Goal: Obtain resource: Download file/media

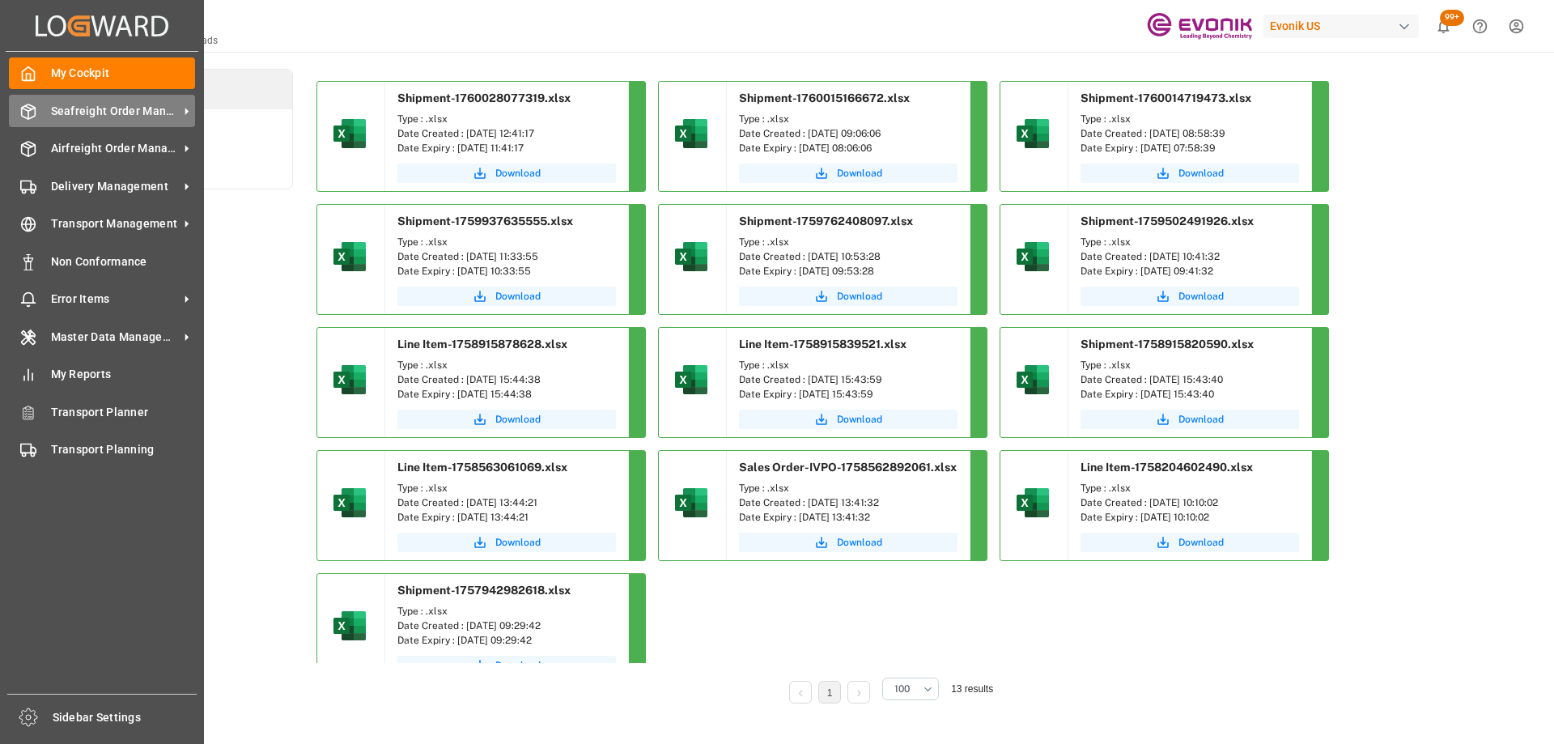
click at [32, 111] on icon at bounding box center [28, 112] width 16 height 16
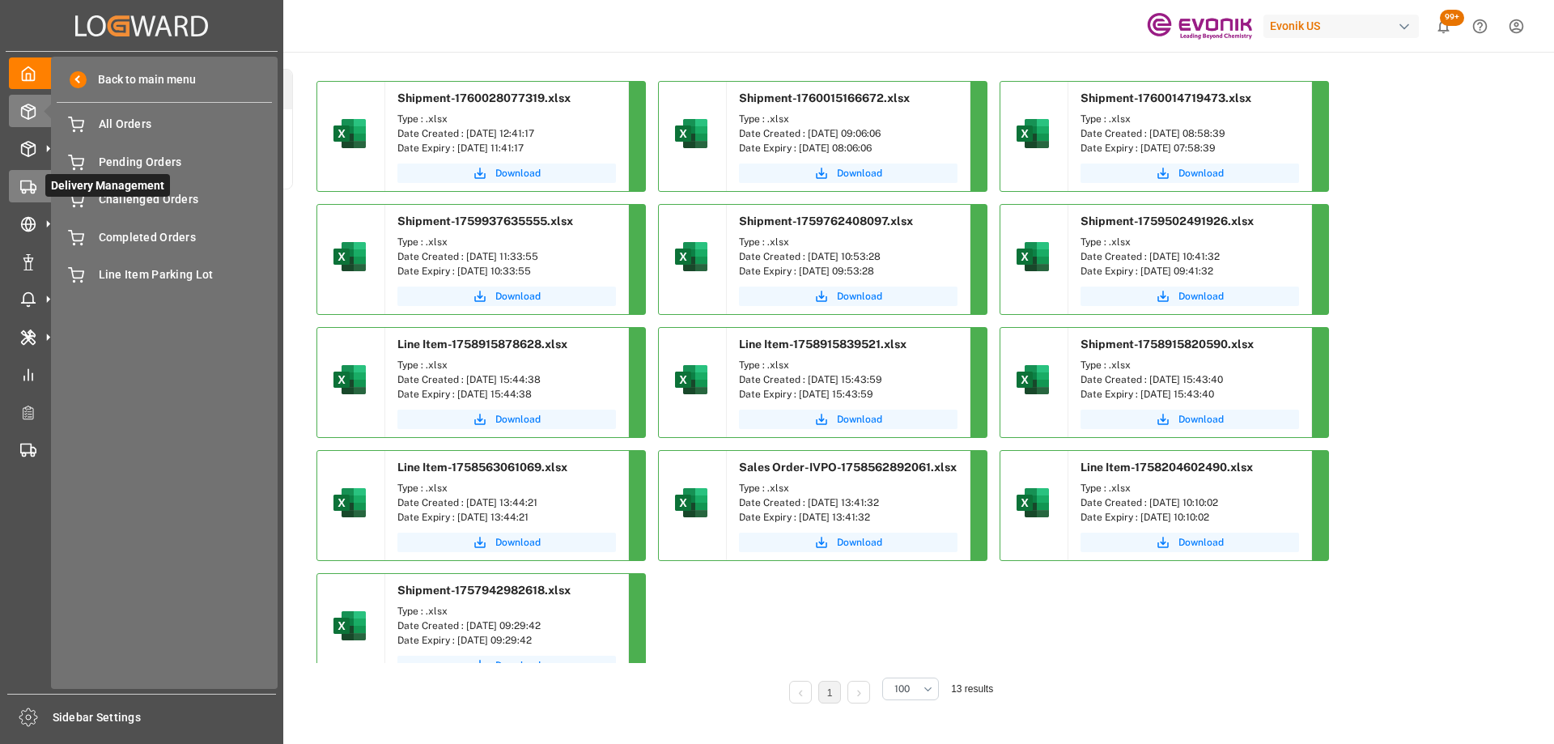
click at [37, 180] on div "Delivery Management Delivery Management" at bounding box center [142, 186] width 266 height 32
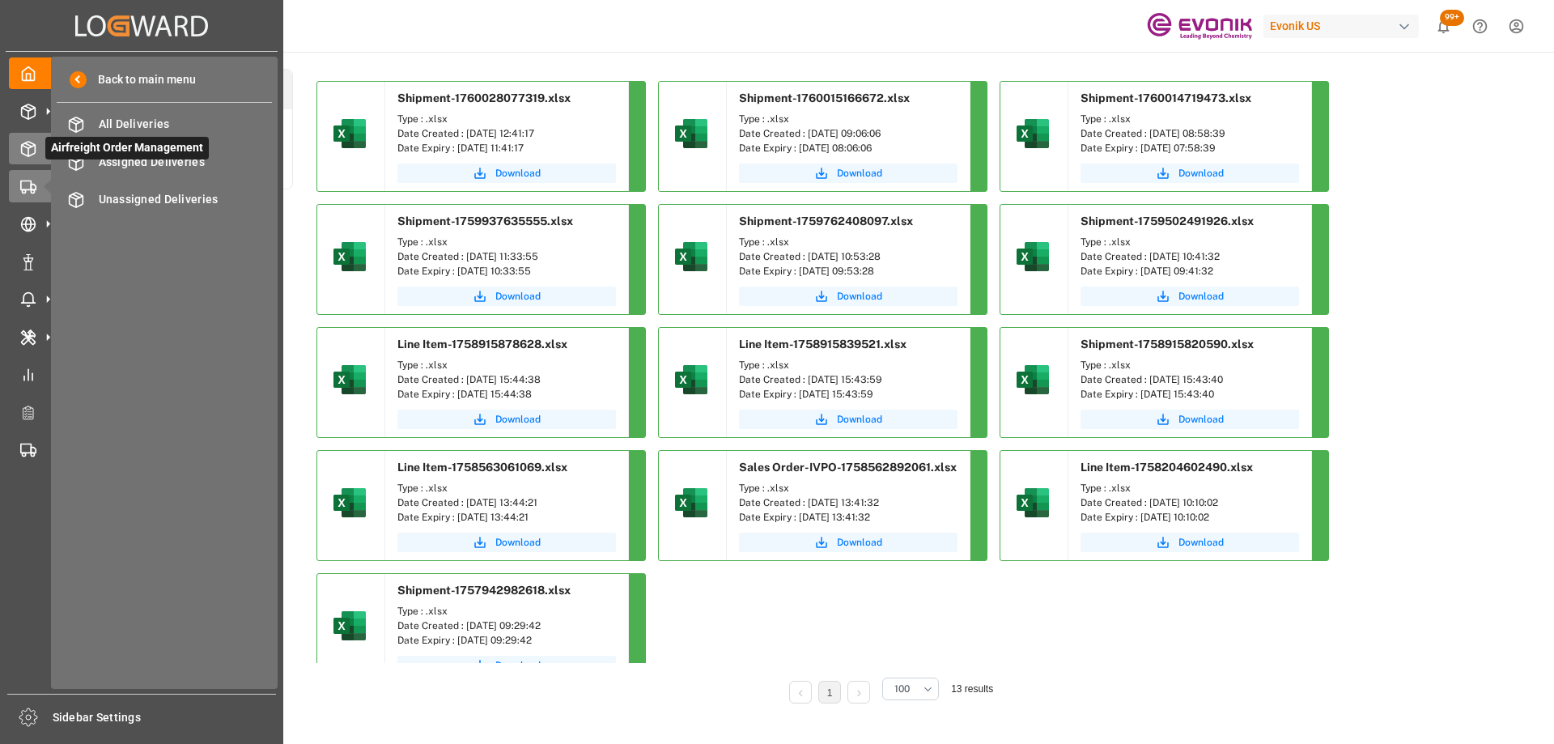
click at [36, 153] on icon at bounding box center [29, 149] width 14 height 15
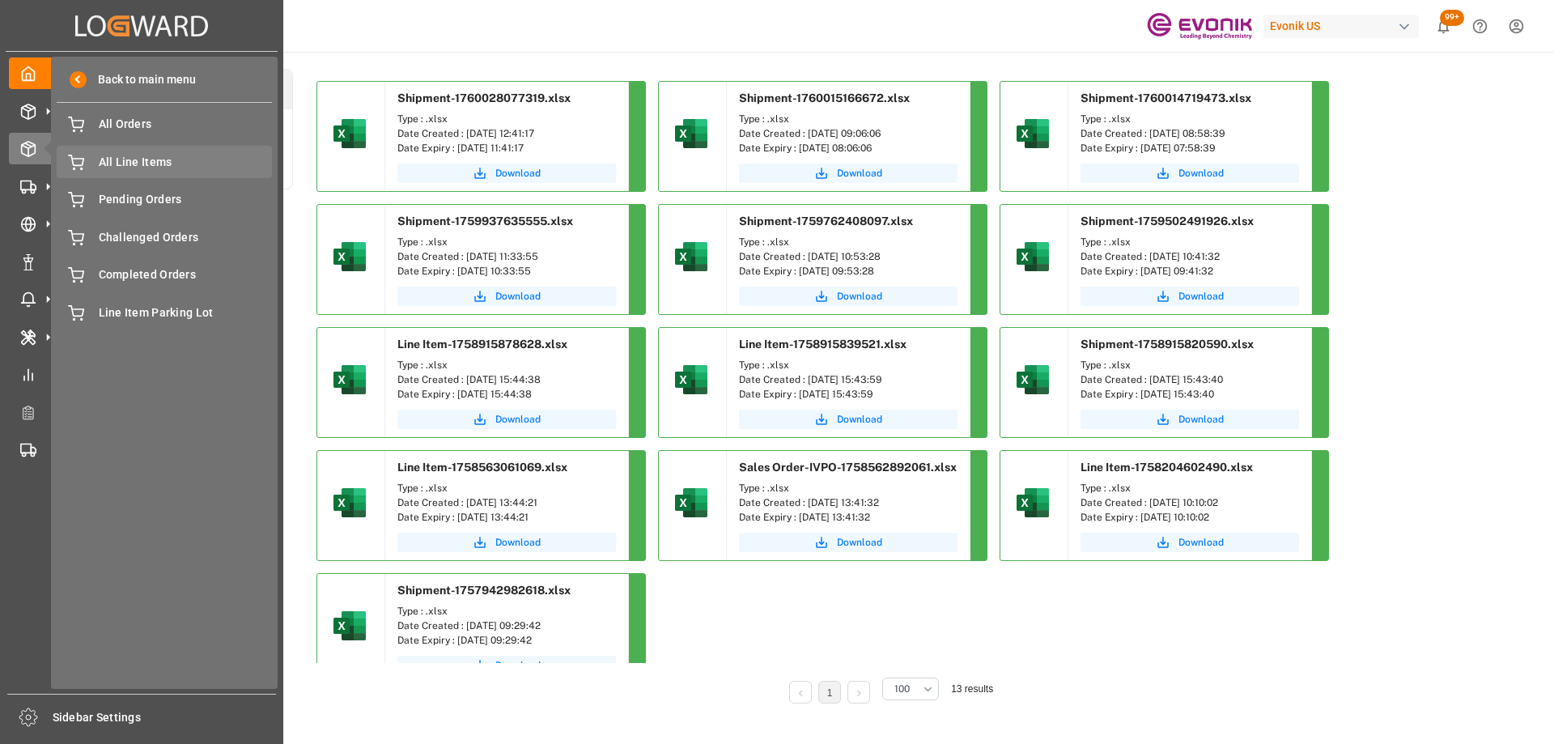
click at [153, 156] on span "All Line Items" at bounding box center [186, 162] width 174 height 17
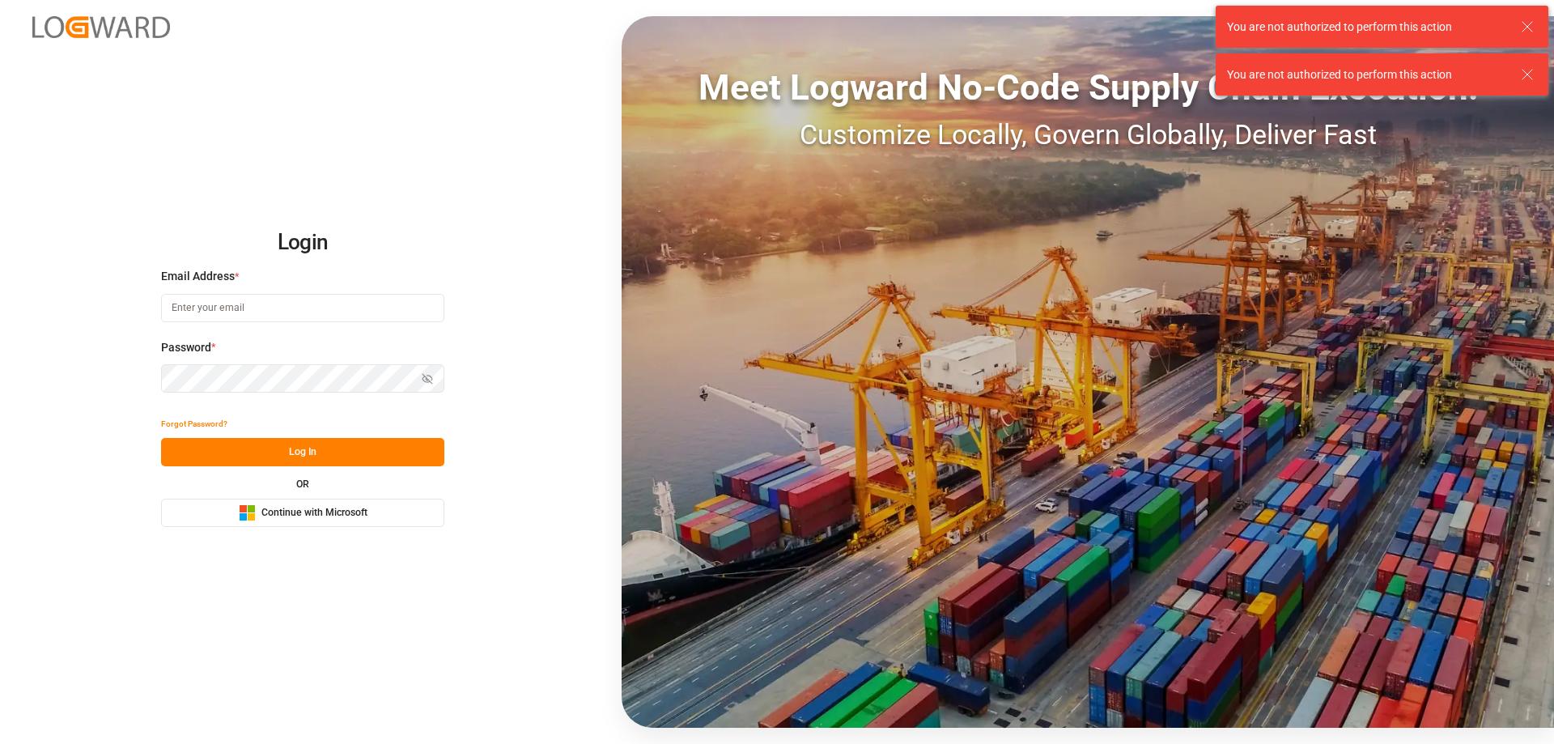
type input "[PERSON_NAME][EMAIL_ADDRESS][DOMAIN_NAME]"
click at [320, 450] on button "Log In" at bounding box center [302, 452] width 283 height 28
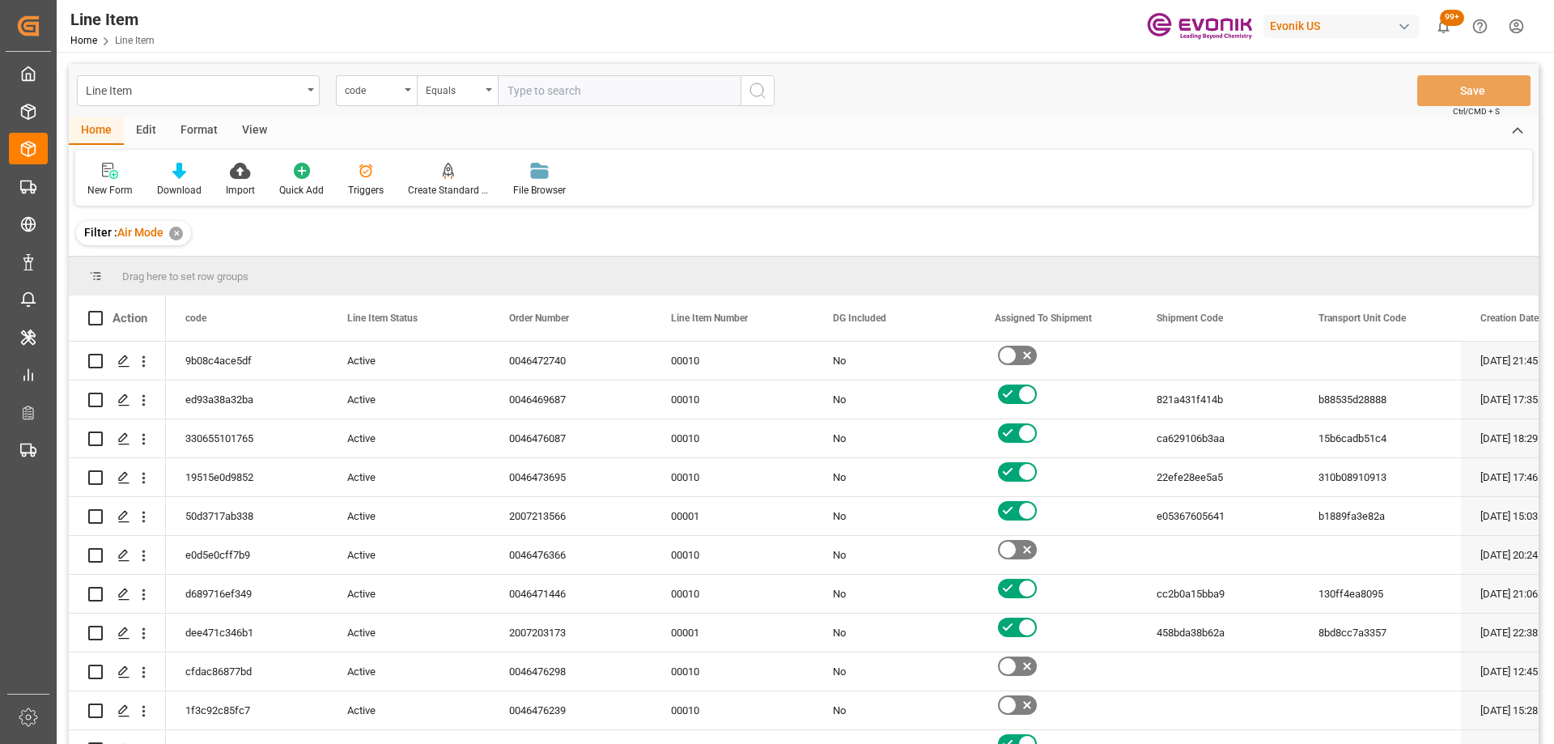
click at [180, 232] on div "✕" at bounding box center [176, 234] width 14 height 14
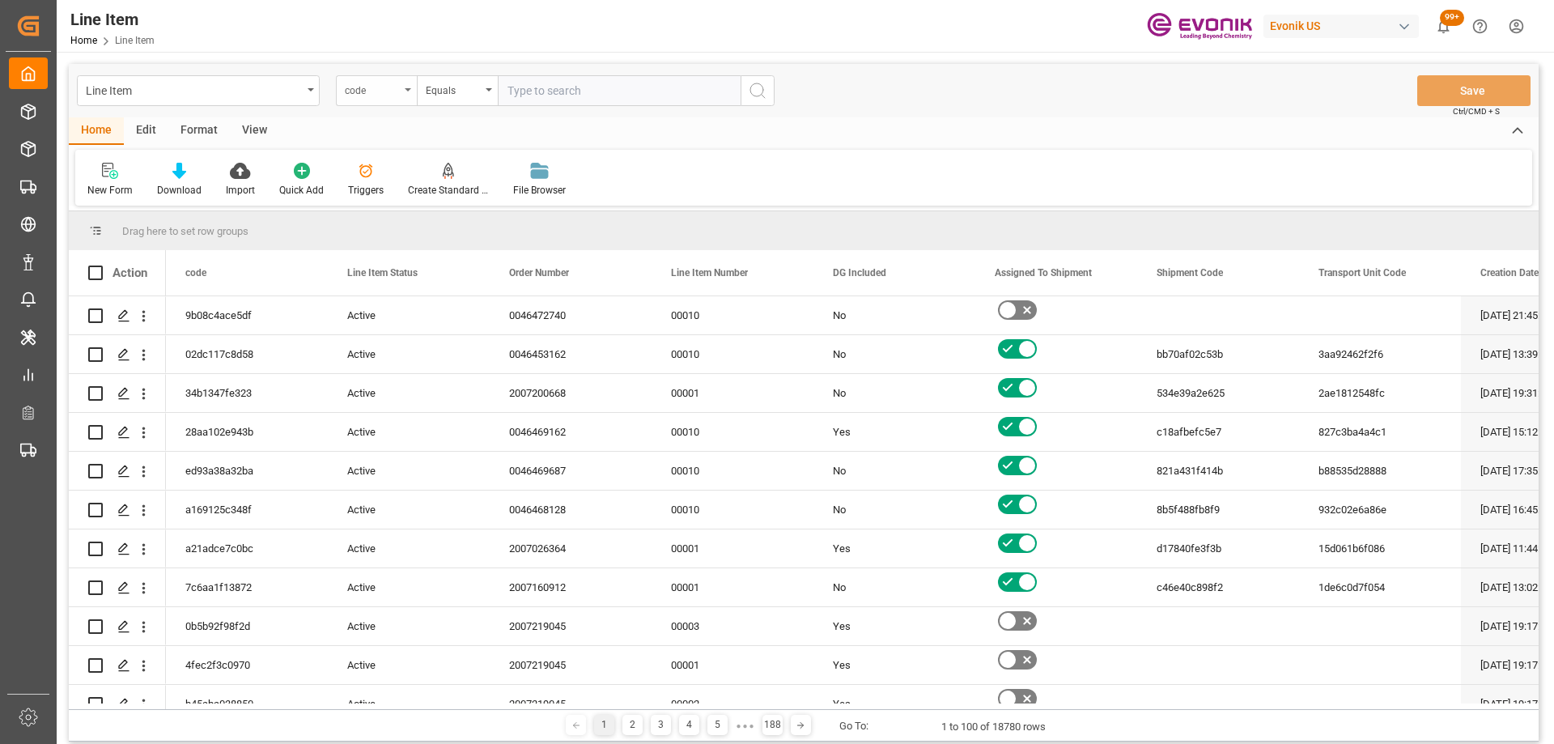
click at [376, 101] on div "code" at bounding box center [376, 90] width 81 height 31
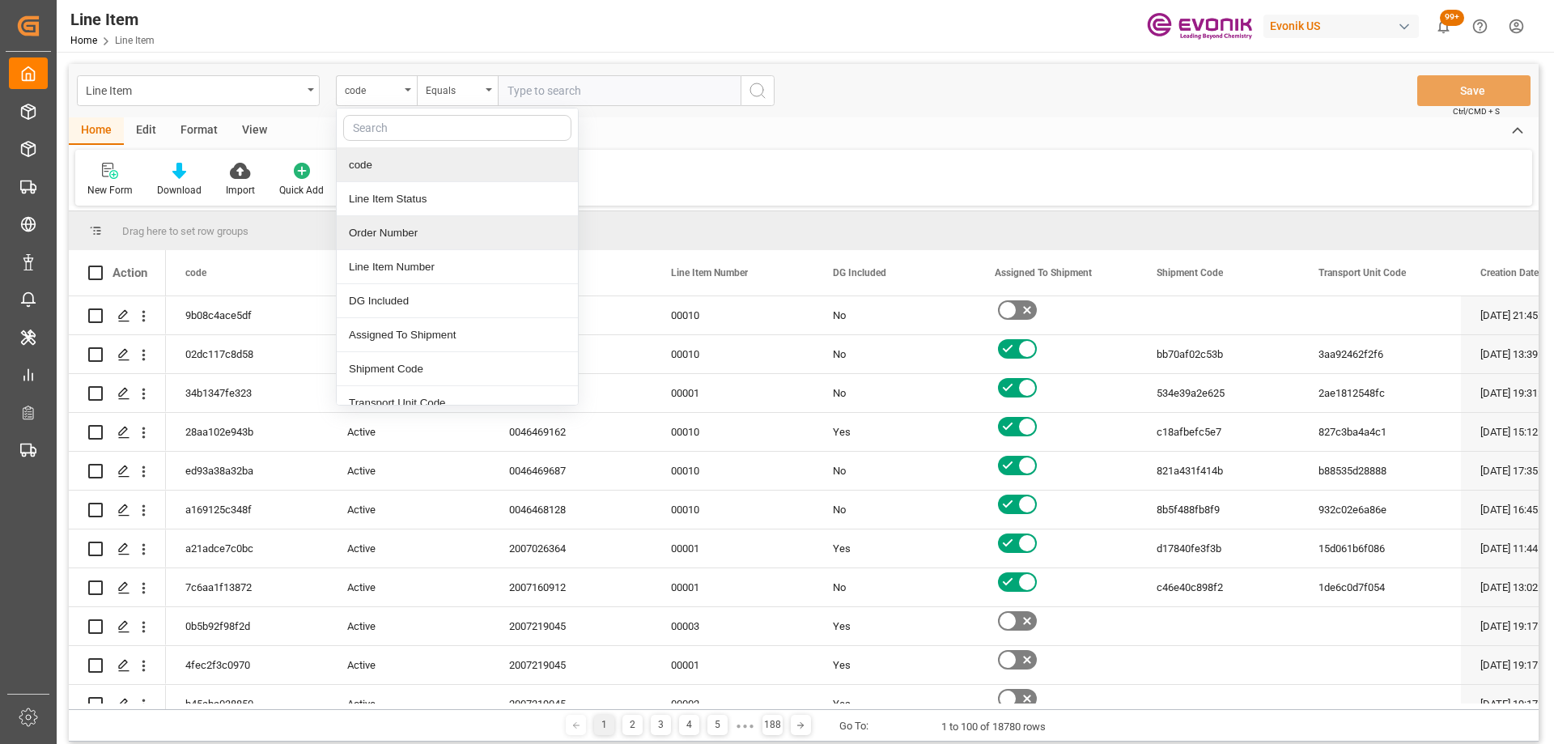
click at [369, 237] on div "Order Number" at bounding box center [457, 233] width 241 height 34
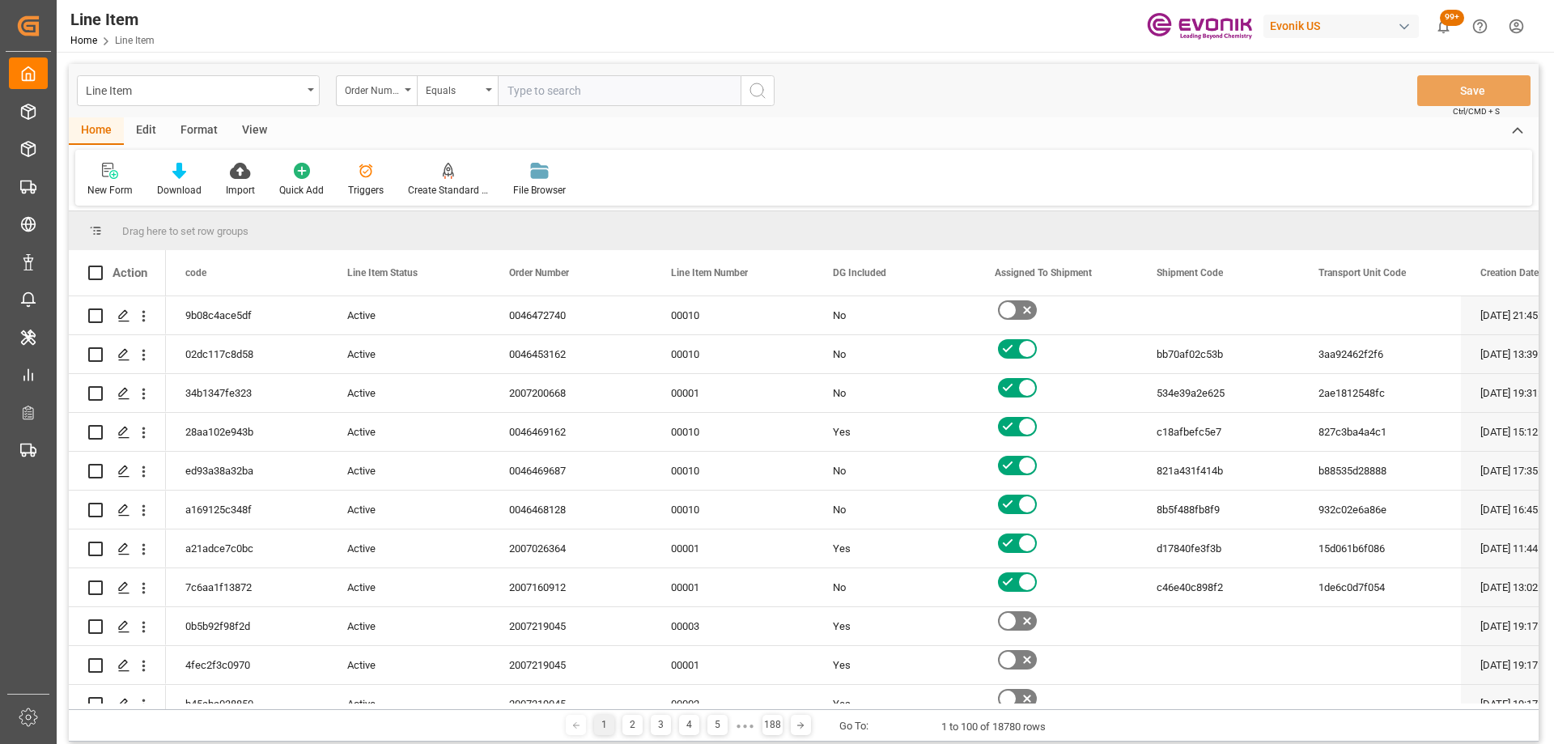
click at [571, 89] on input "text" at bounding box center [619, 90] width 243 height 31
paste input "2007193902"
type input "2007193902"
click at [759, 93] on icon "search button" at bounding box center [757, 90] width 19 height 19
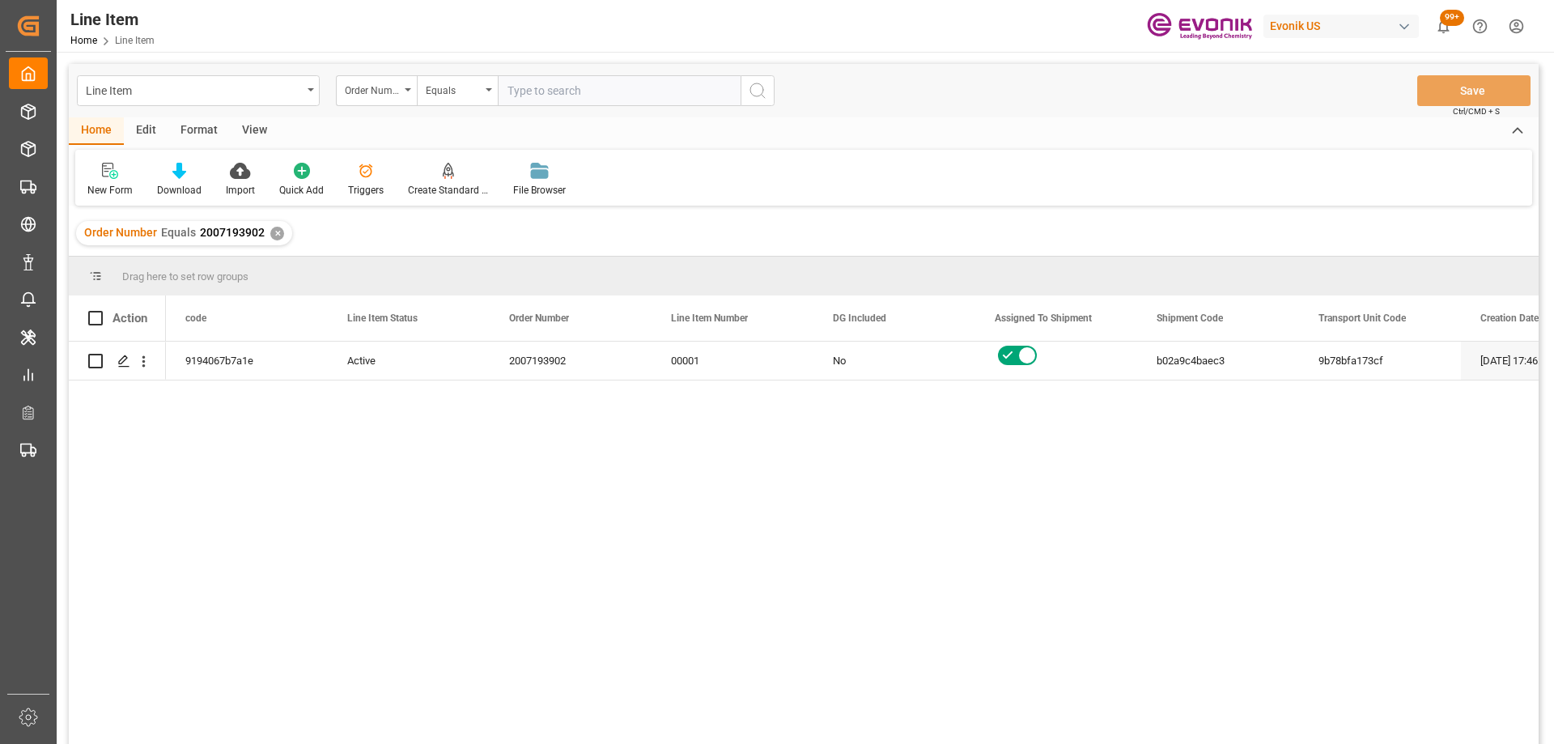
click at [243, 141] on div "View" at bounding box center [254, 131] width 49 height 28
click at [191, 177] on icon at bounding box center [184, 171] width 16 height 16
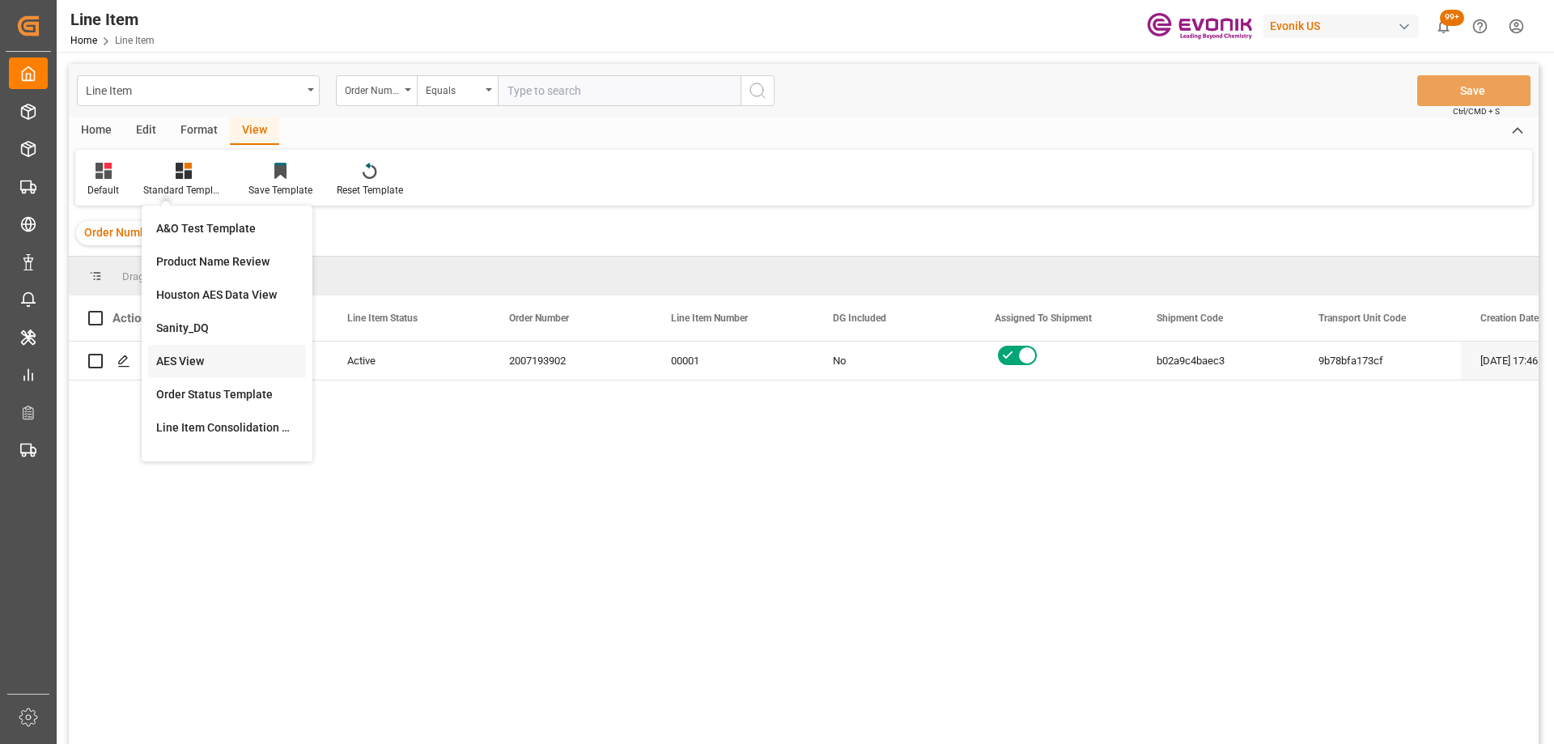
click at [190, 359] on div "AES View" at bounding box center [227, 361] width 142 height 17
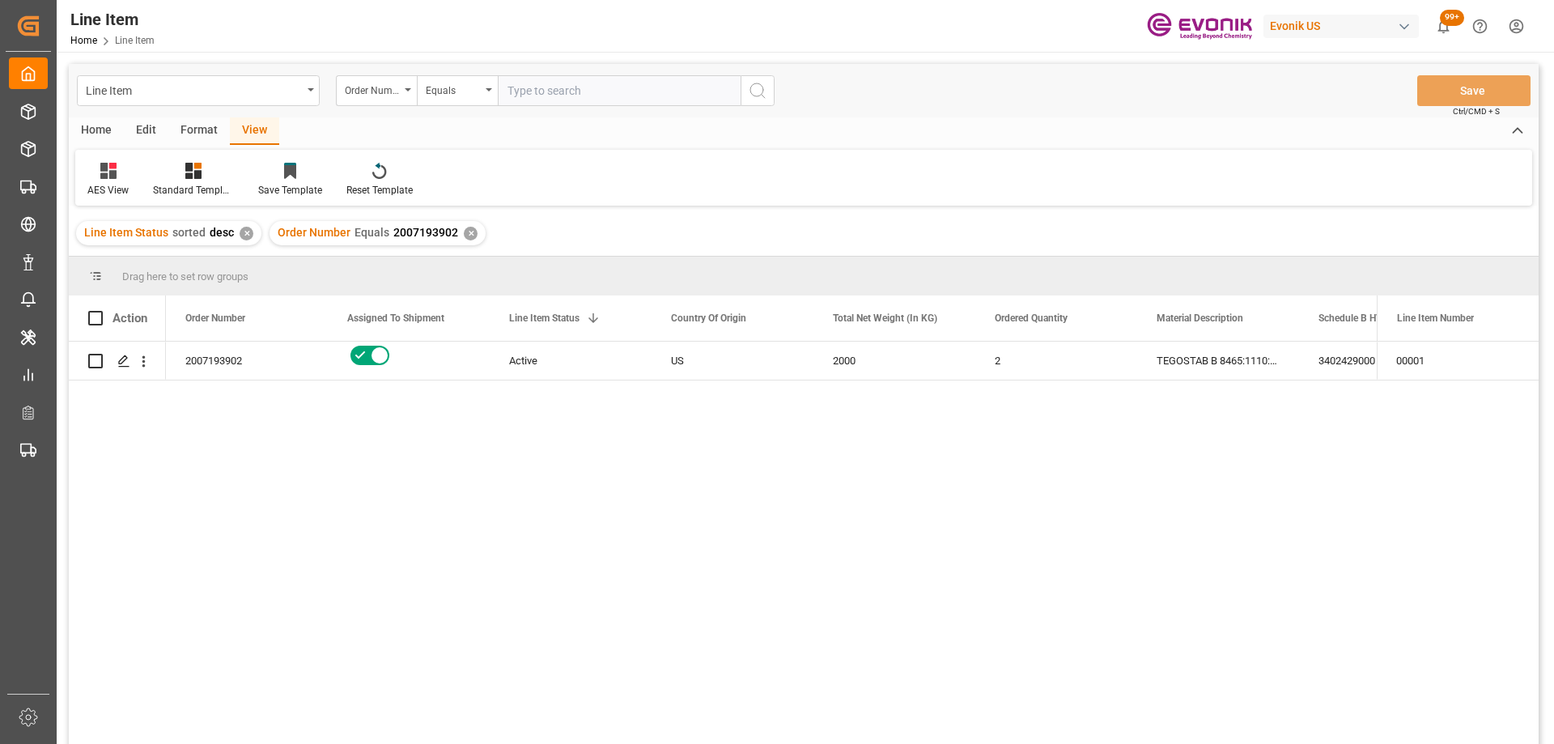
click at [203, 139] on div "Format" at bounding box center [199, 131] width 62 height 28
click at [152, 142] on div "Edit" at bounding box center [146, 131] width 45 height 28
click at [199, 124] on div "Format" at bounding box center [199, 131] width 62 height 28
click at [104, 134] on div "Home" at bounding box center [96, 131] width 55 height 28
click at [177, 171] on icon at bounding box center [179, 171] width 14 height 16
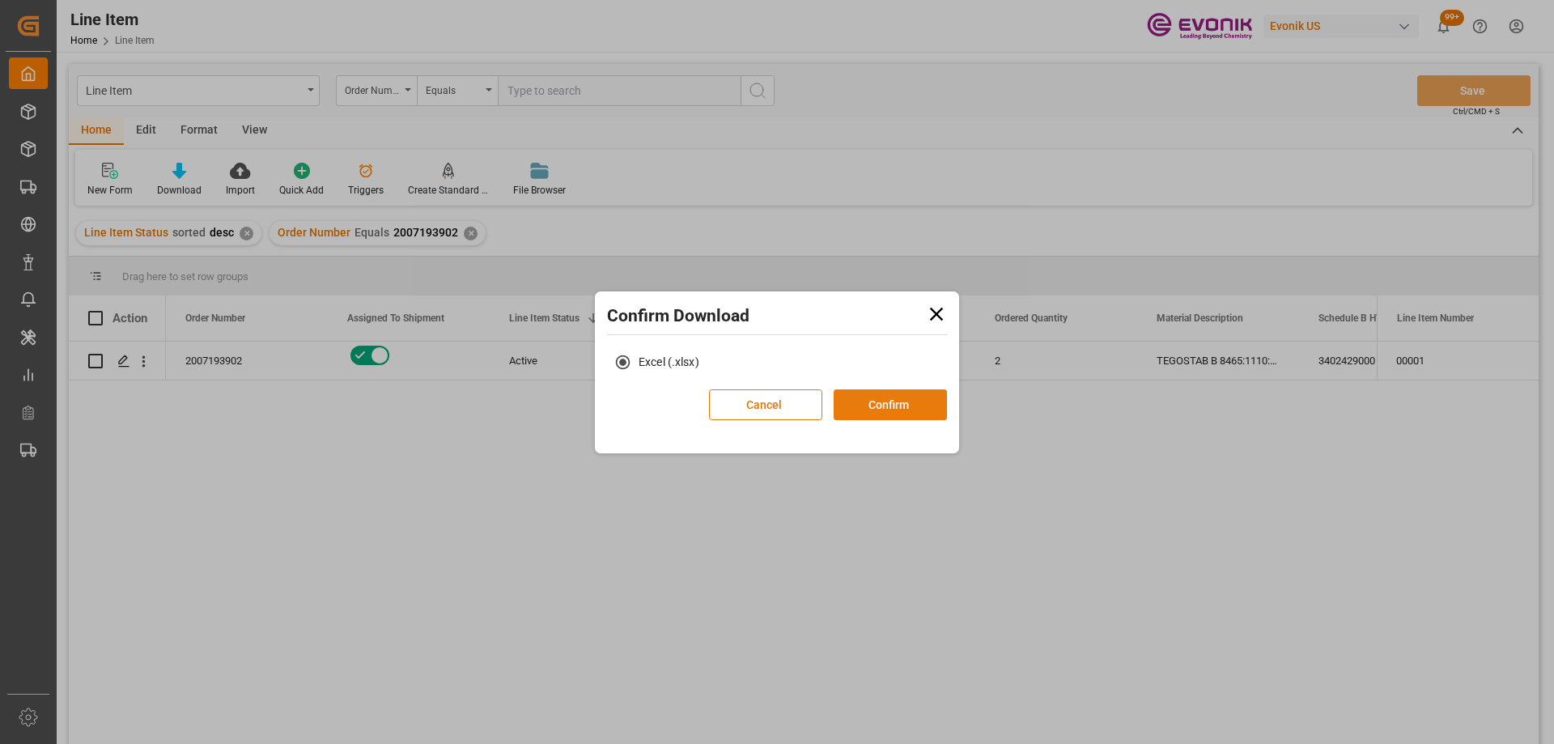
click at [877, 410] on button "Confirm" at bounding box center [890, 404] width 113 height 31
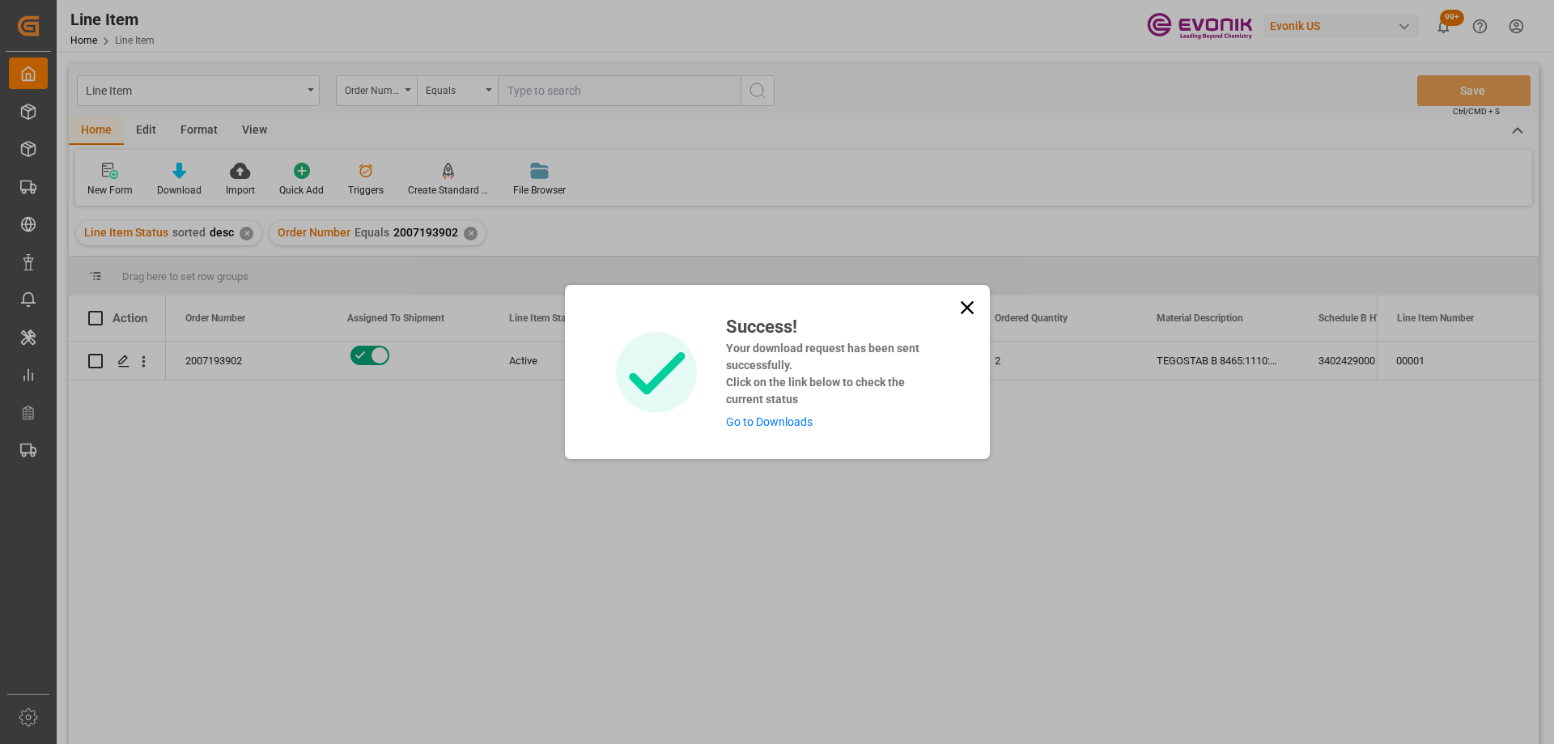
click at [760, 421] on link "Go to Downloads" at bounding box center [769, 421] width 87 height 13
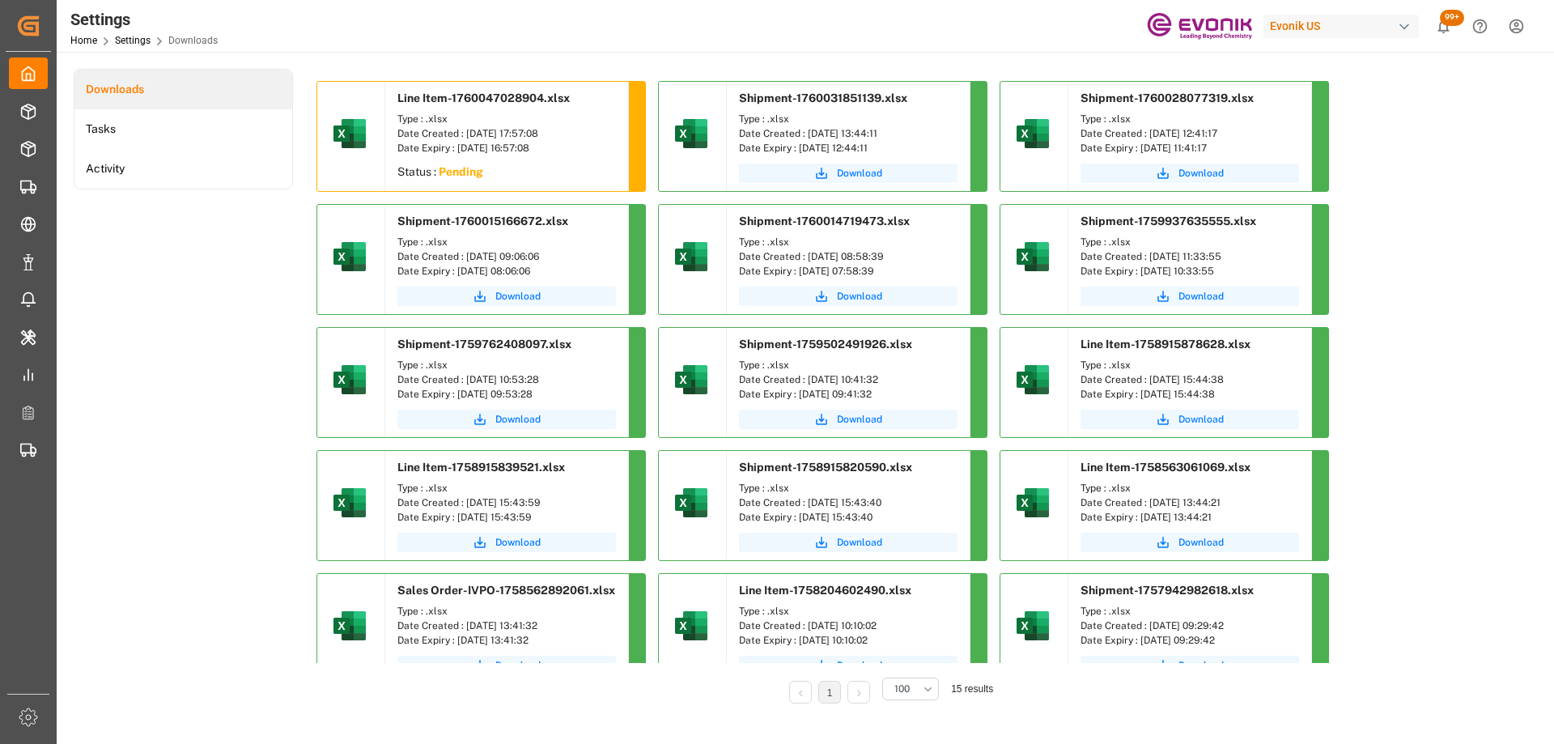
click at [203, 294] on div "Downloads Tasks Activity" at bounding box center [183, 397] width 219 height 657
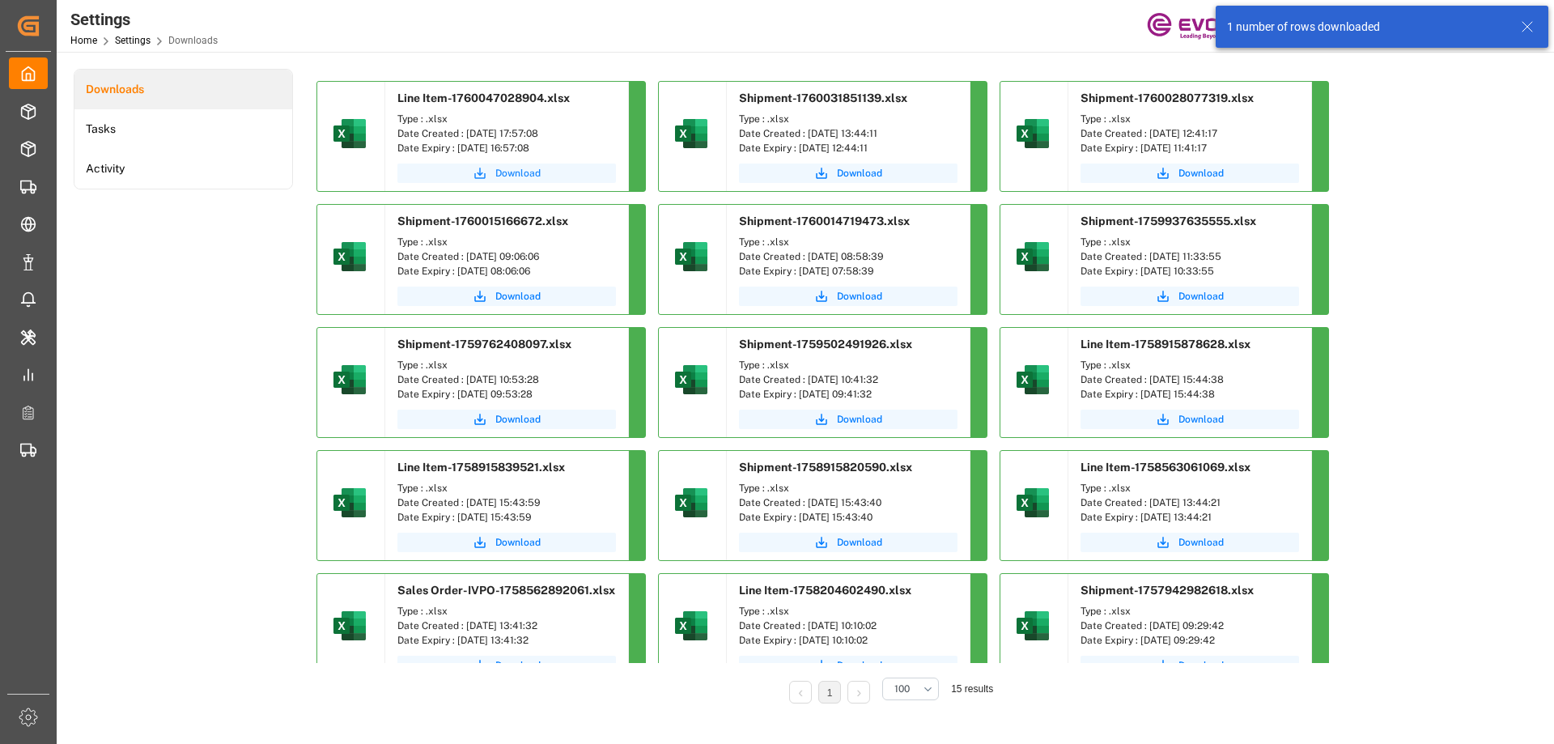
click at [531, 172] on span "Download" at bounding box center [517, 173] width 45 height 15
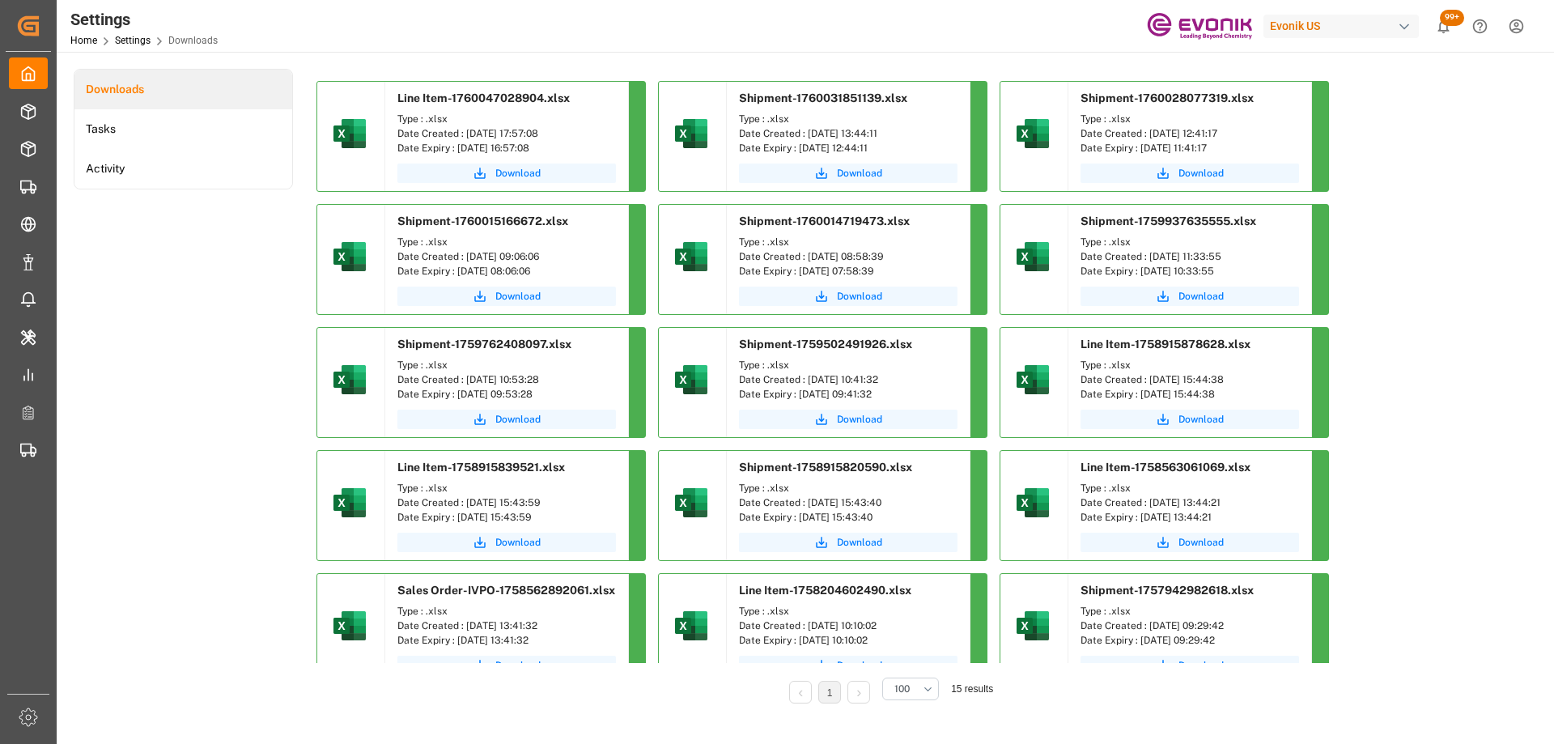
click at [191, 359] on div "Downloads Tasks Activity" at bounding box center [183, 397] width 219 height 657
click at [178, 300] on div "Downloads Tasks Activity" at bounding box center [183, 397] width 219 height 657
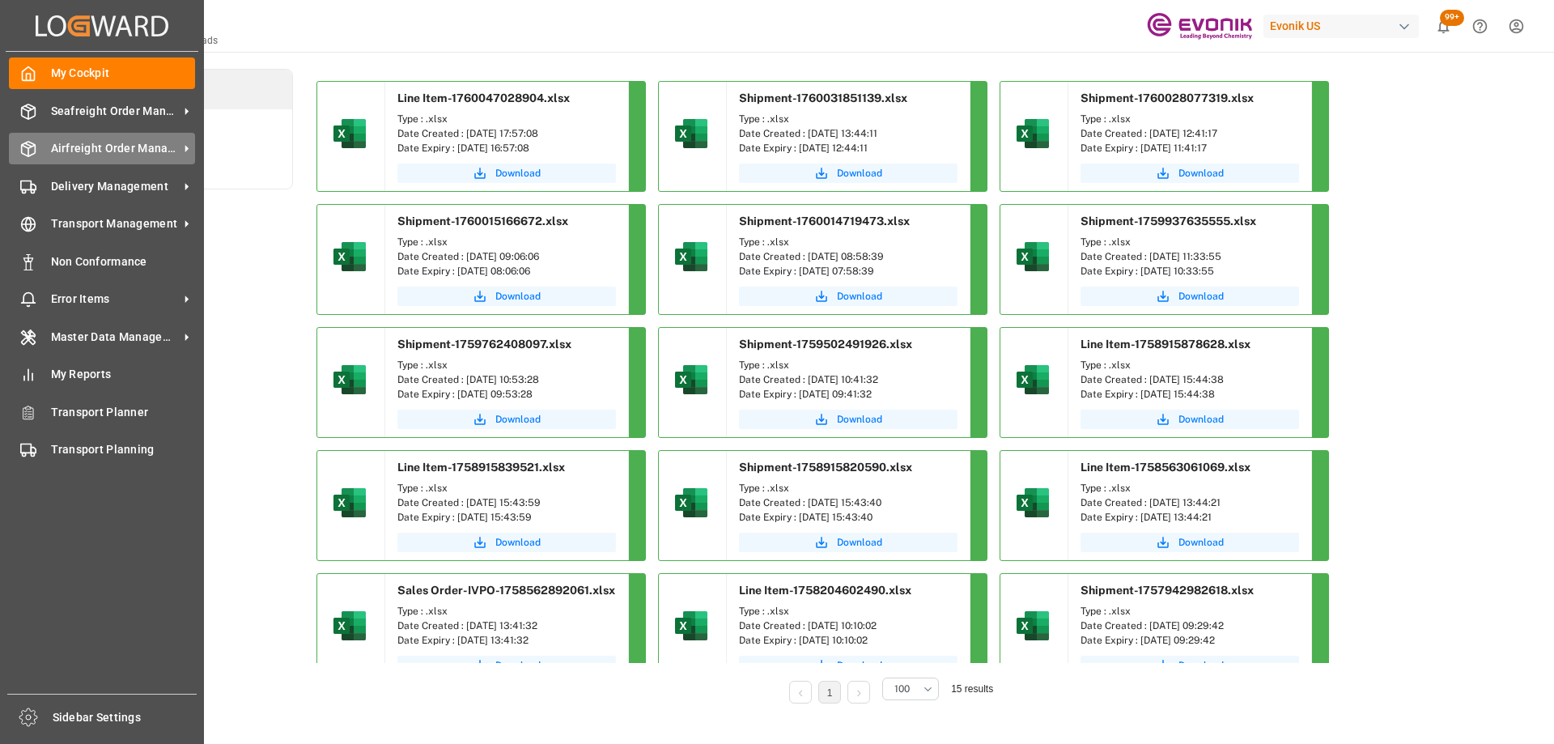
click at [57, 149] on span "Airfreight Order Management" at bounding box center [115, 148] width 128 height 17
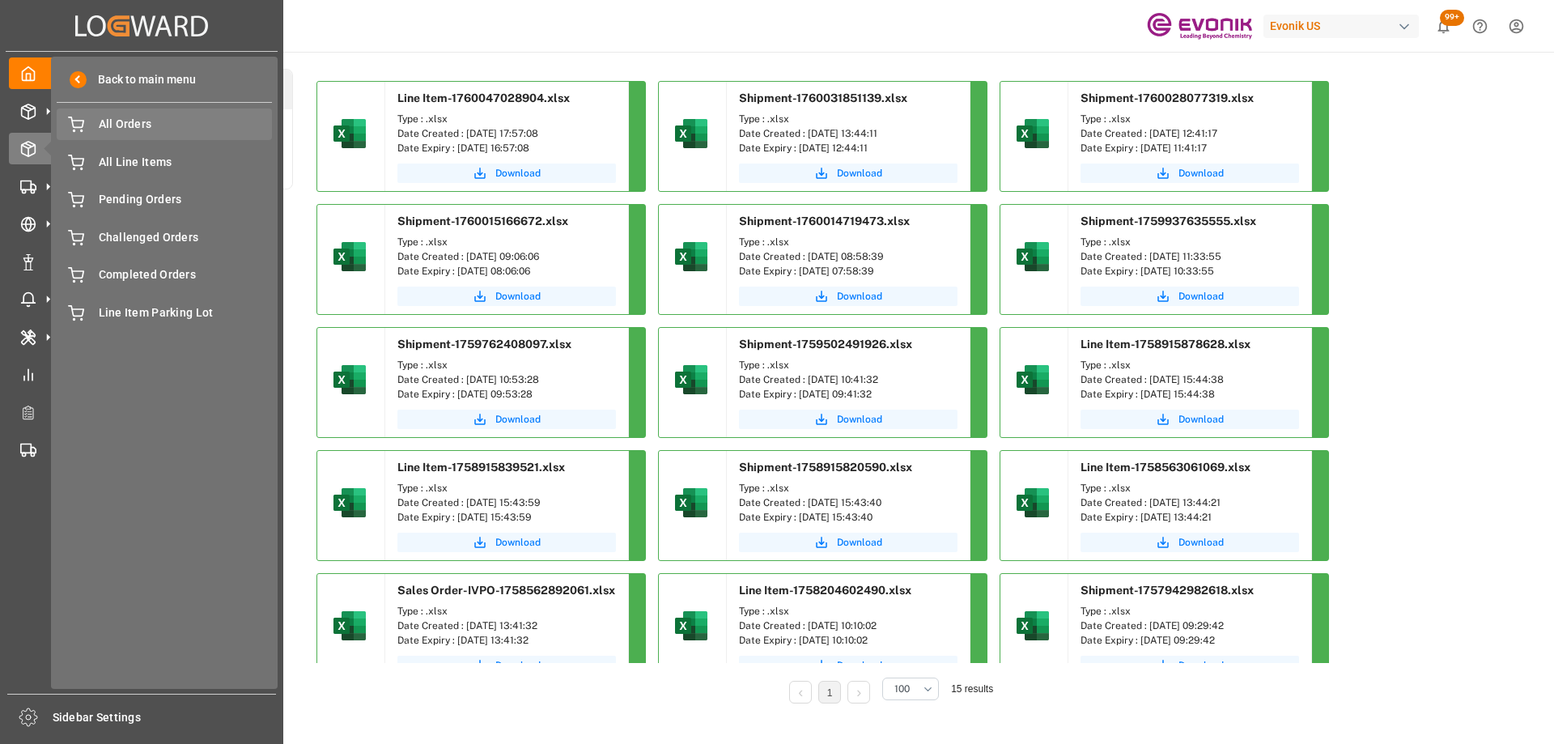
click at [135, 118] on span "All Orders" at bounding box center [186, 124] width 174 height 17
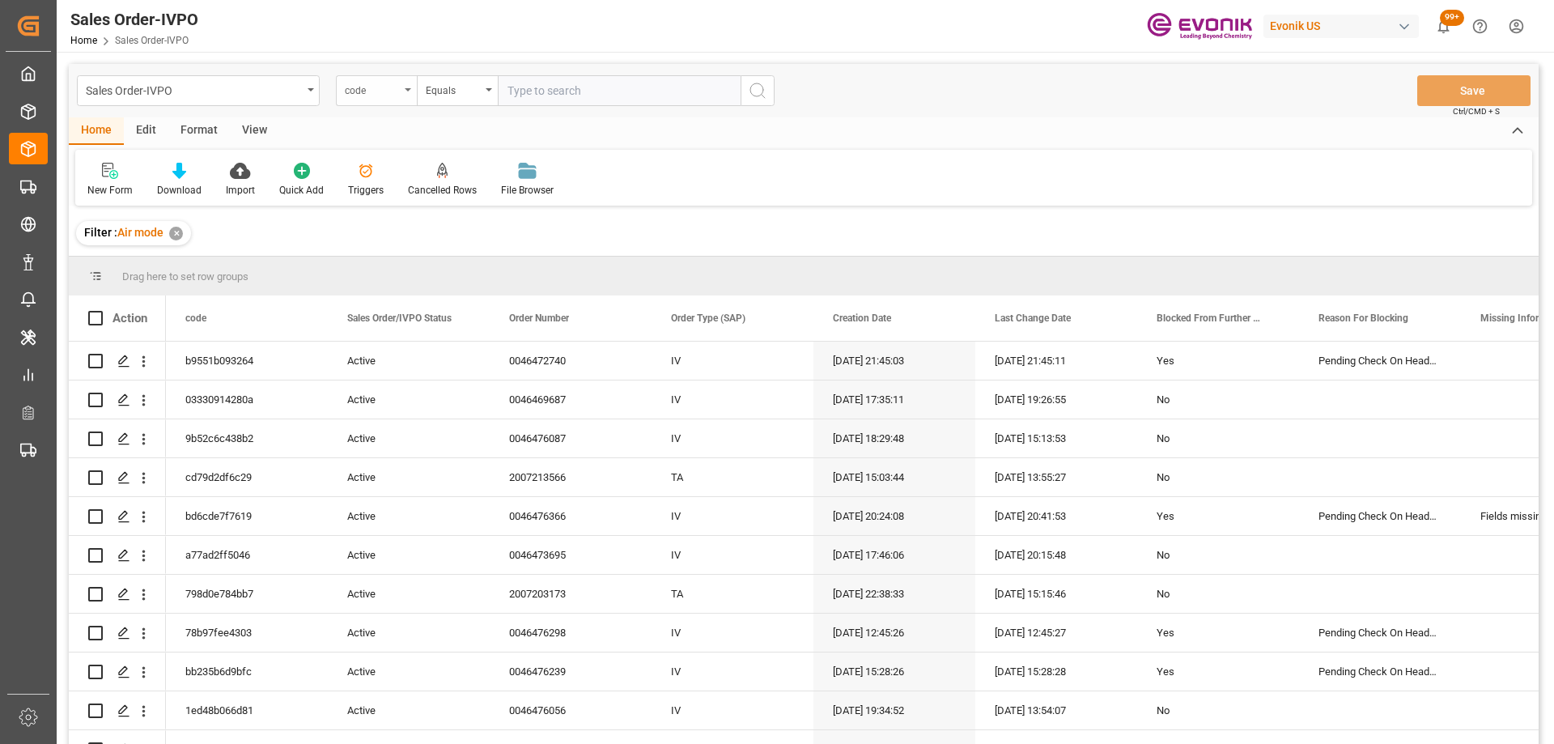
click at [358, 91] on div "code" at bounding box center [372, 88] width 55 height 19
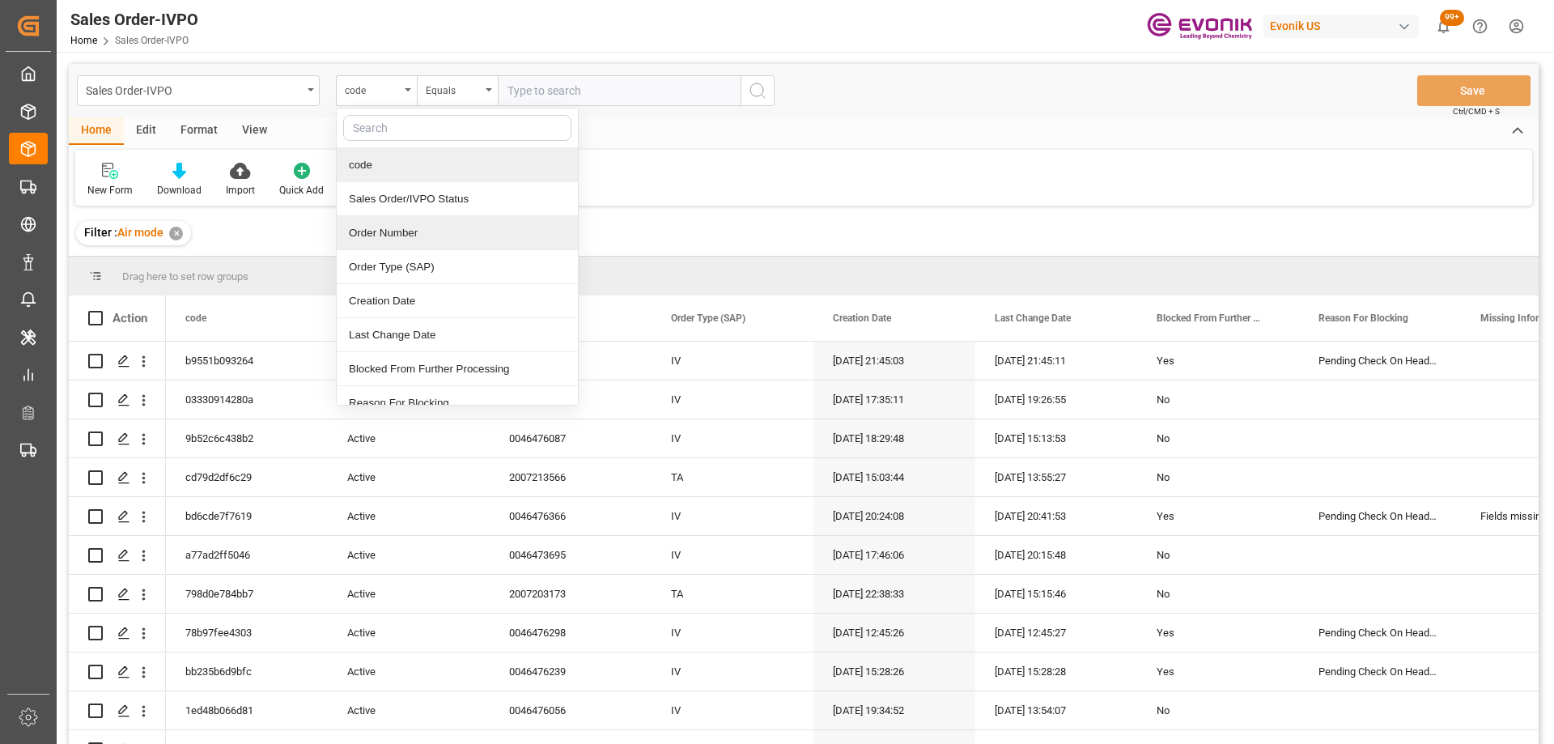
click at [407, 238] on div "Order Number" at bounding box center [457, 233] width 241 height 34
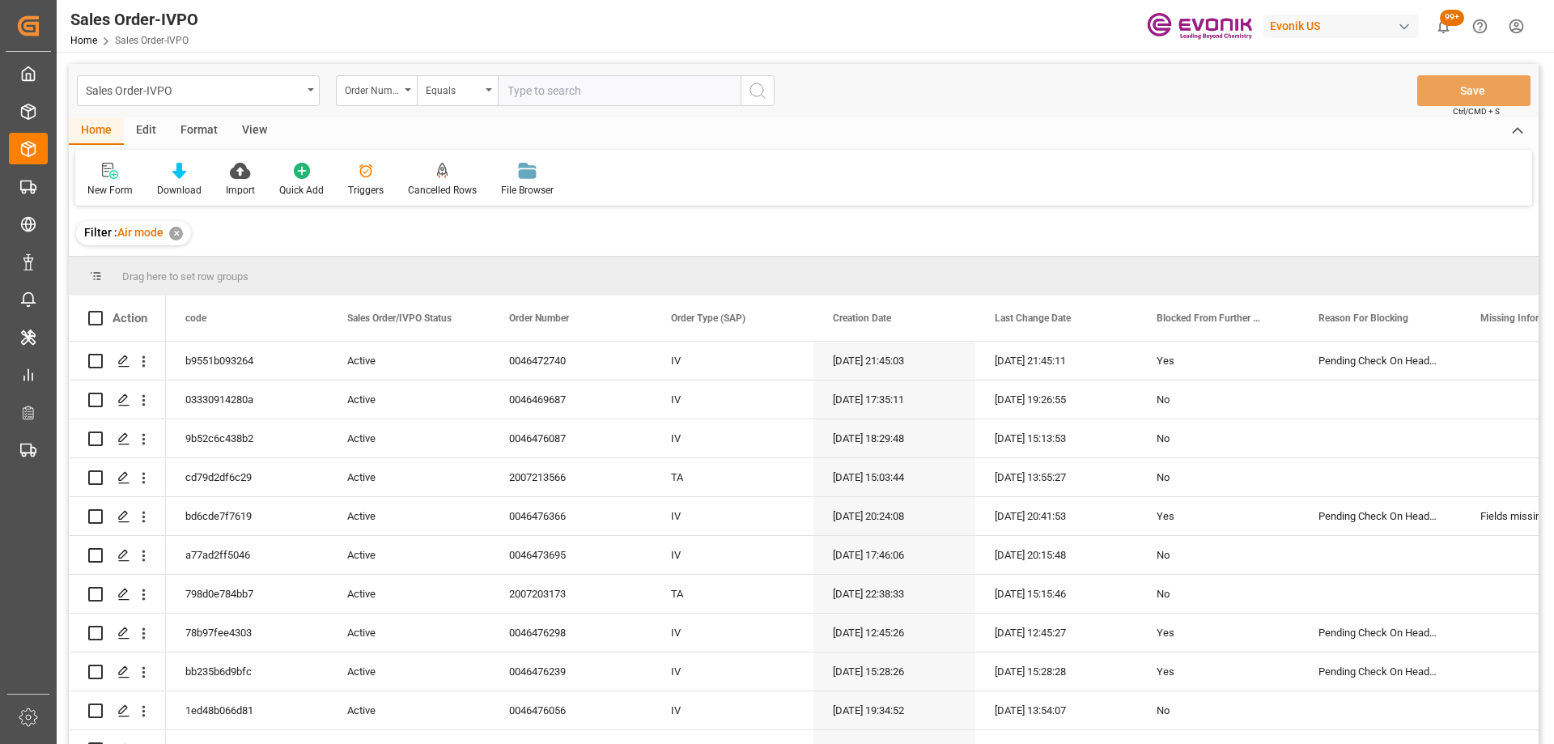
click at [528, 95] on input "text" at bounding box center [619, 90] width 243 height 31
paste input "0046470967"
type input "0046470967"
drag, startPoint x: 759, startPoint y: 86, endPoint x: 761, endPoint y: 95, distance: 9.1
click at [761, 95] on icon "search button" at bounding box center [757, 90] width 19 height 19
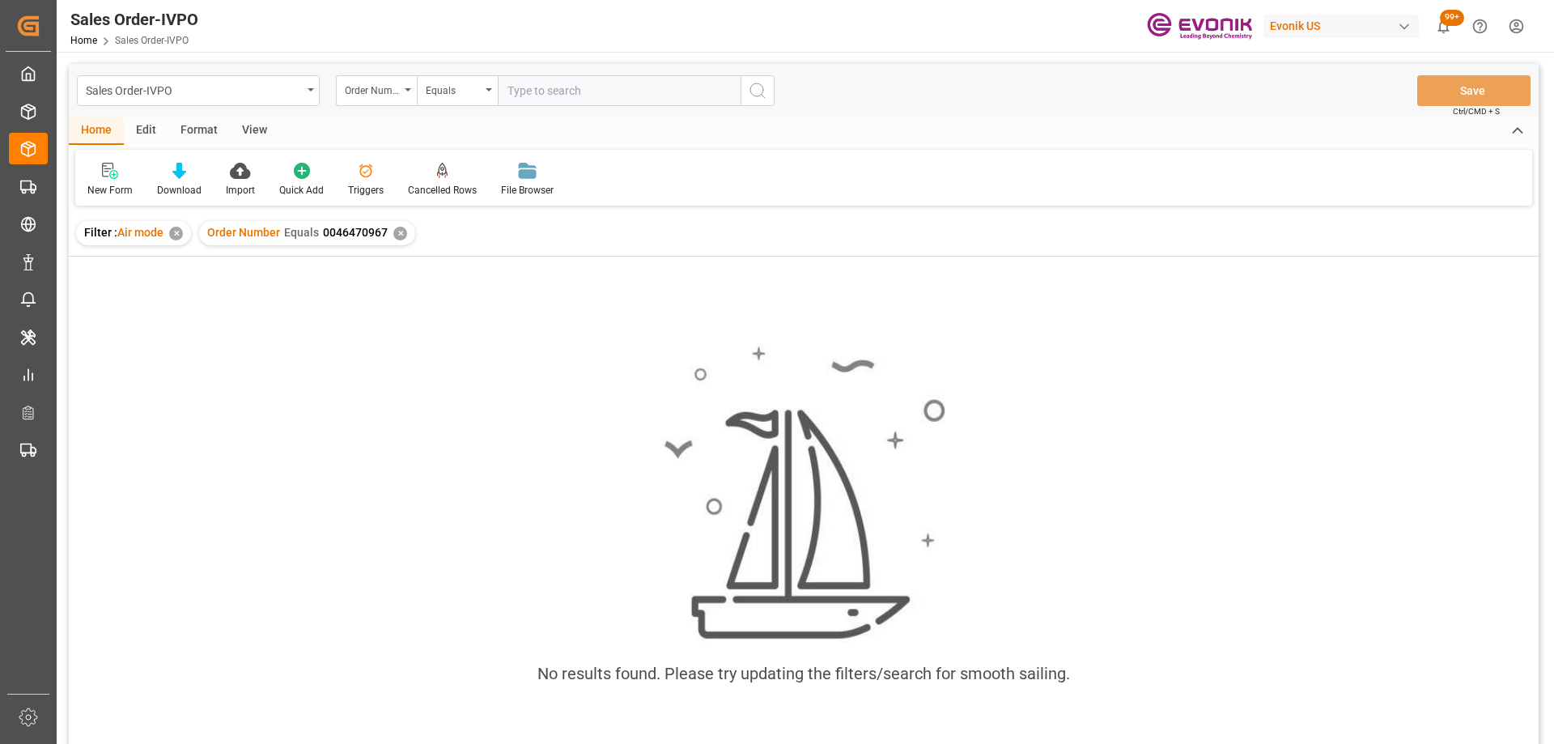
click at [175, 228] on div "✕" at bounding box center [176, 234] width 14 height 14
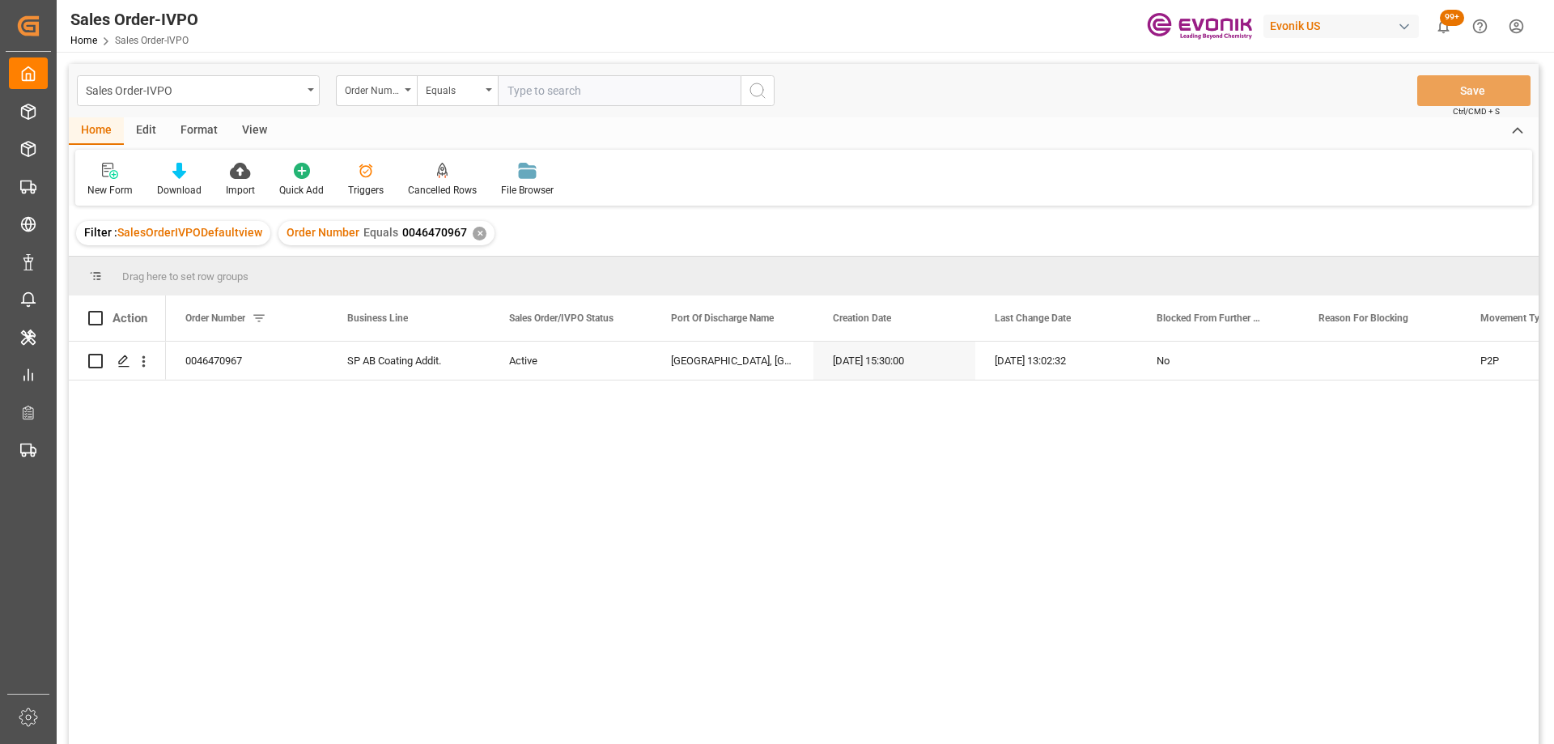
click at [257, 128] on div "View" at bounding box center [254, 131] width 49 height 28
click at [212, 176] on div at bounding box center [233, 170] width 81 height 17
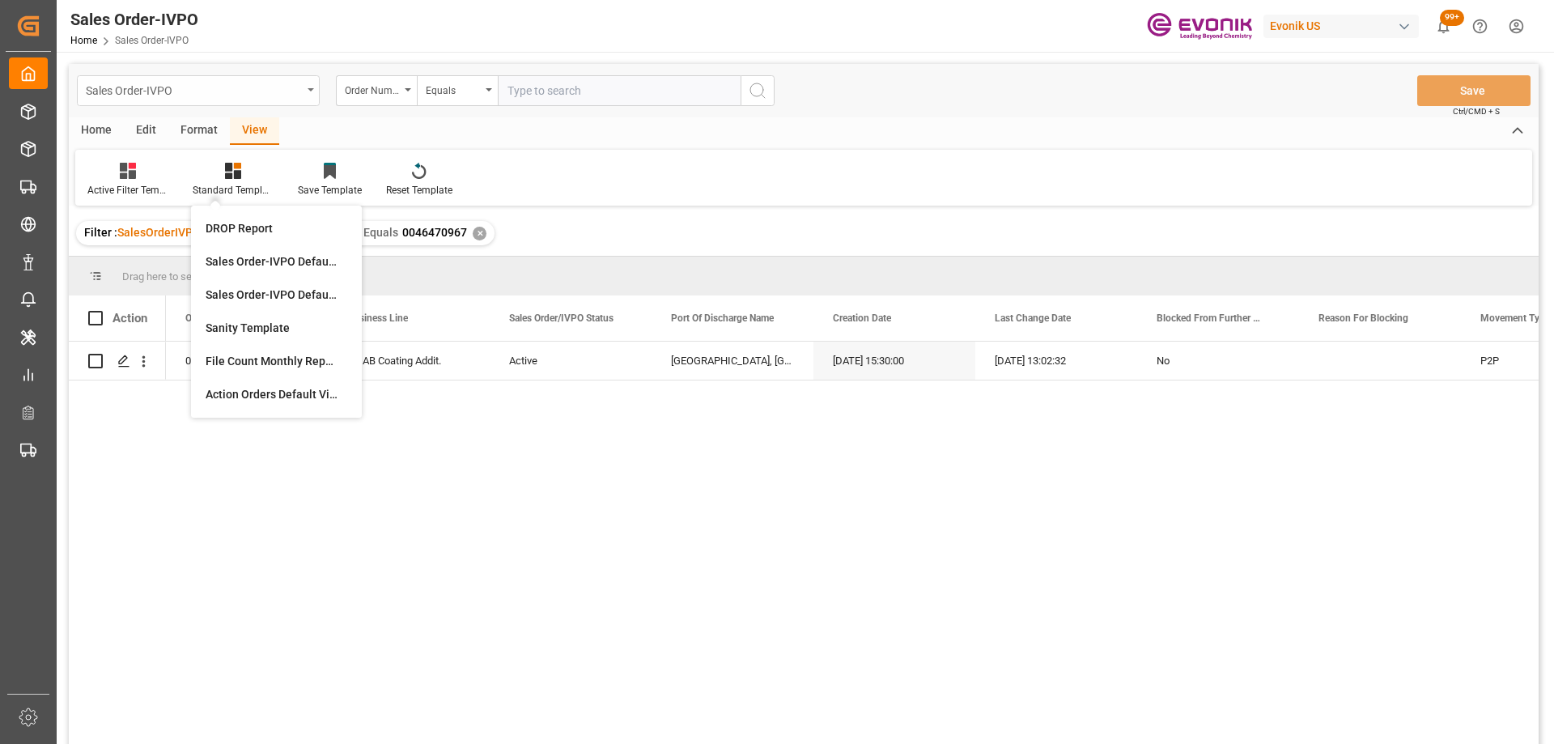
click at [231, 97] on div "Sales Order-IVPO" at bounding box center [194, 89] width 216 height 20
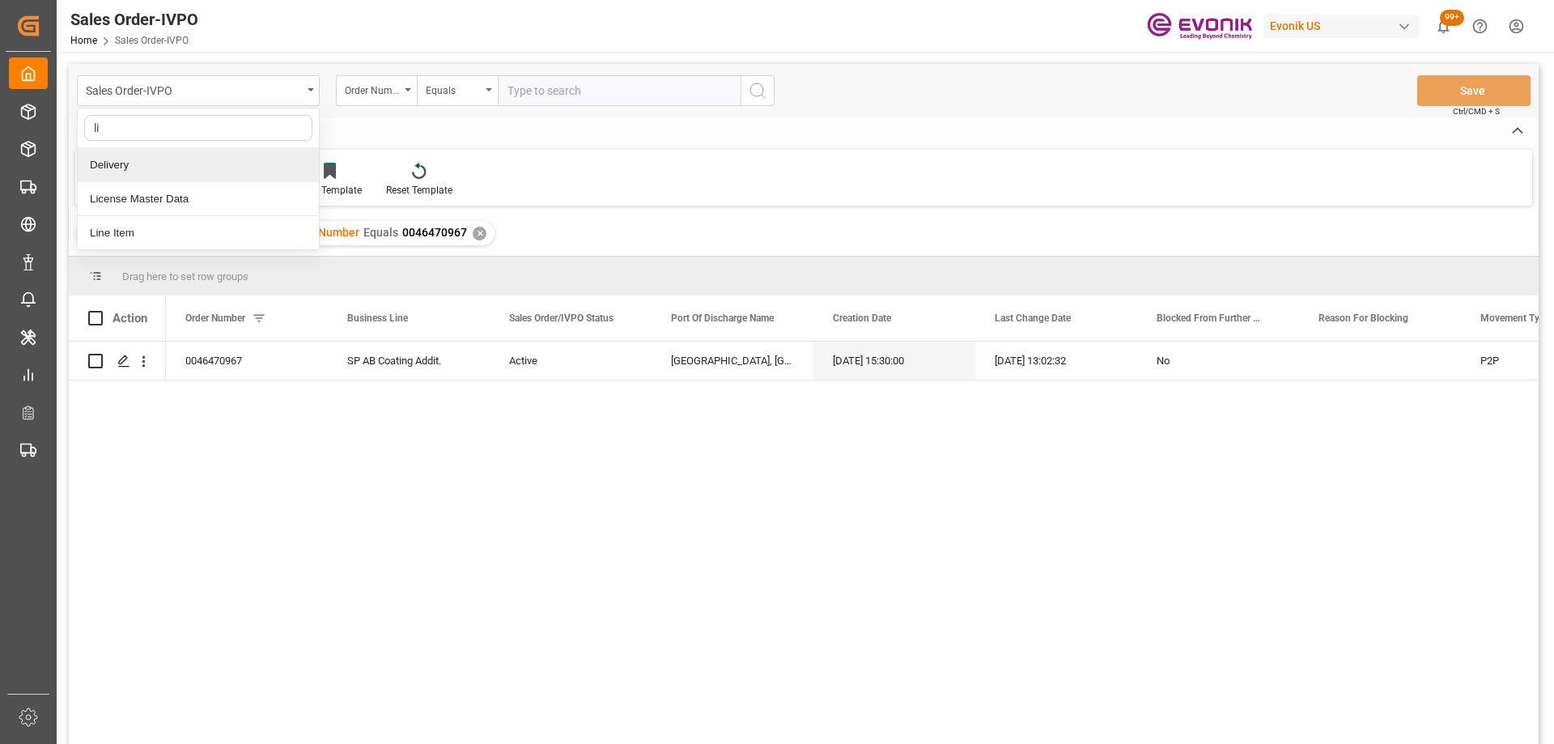
type input "lin"
click at [163, 168] on div "Line Item" at bounding box center [198, 165] width 241 height 34
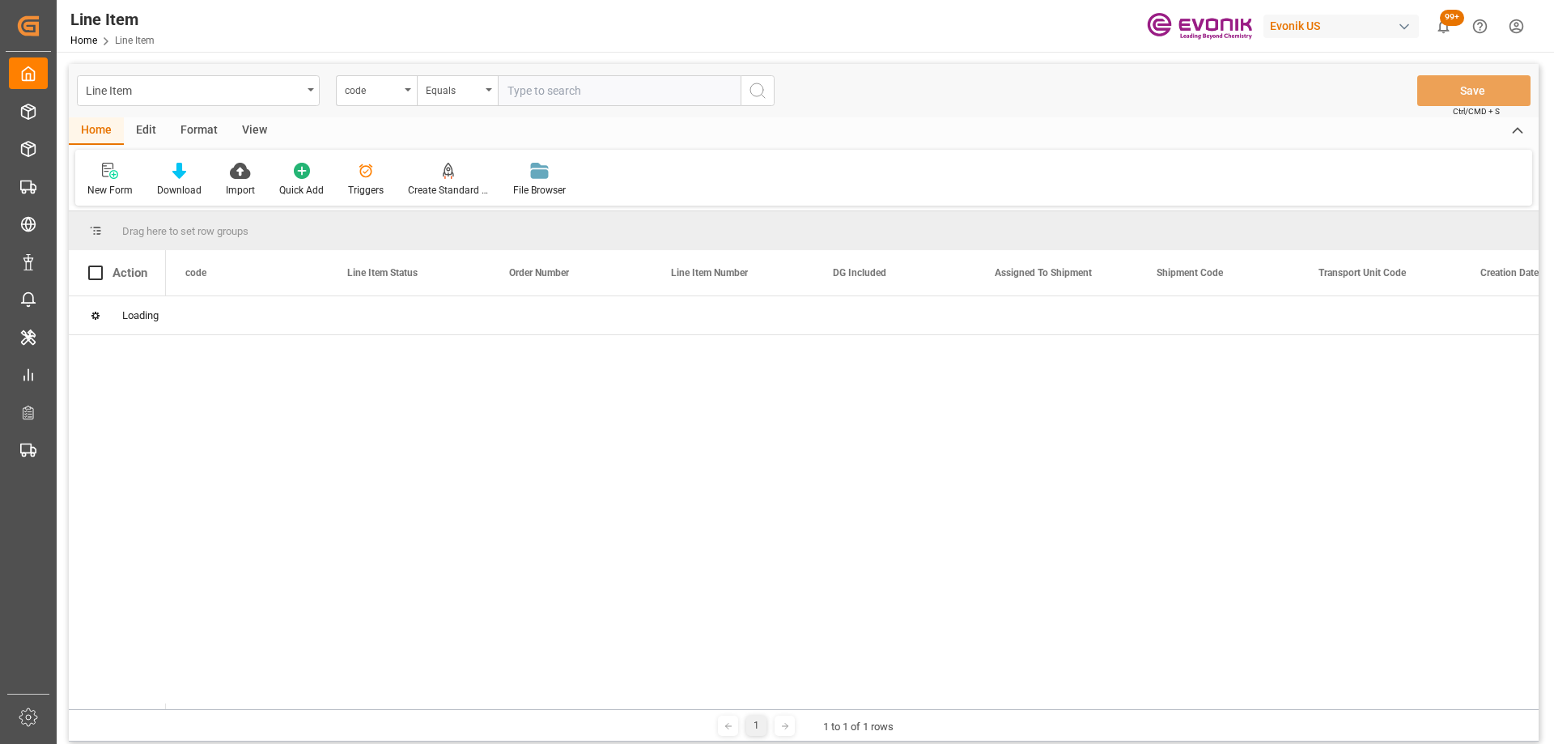
click at [360, 87] on div "code" at bounding box center [372, 88] width 55 height 19
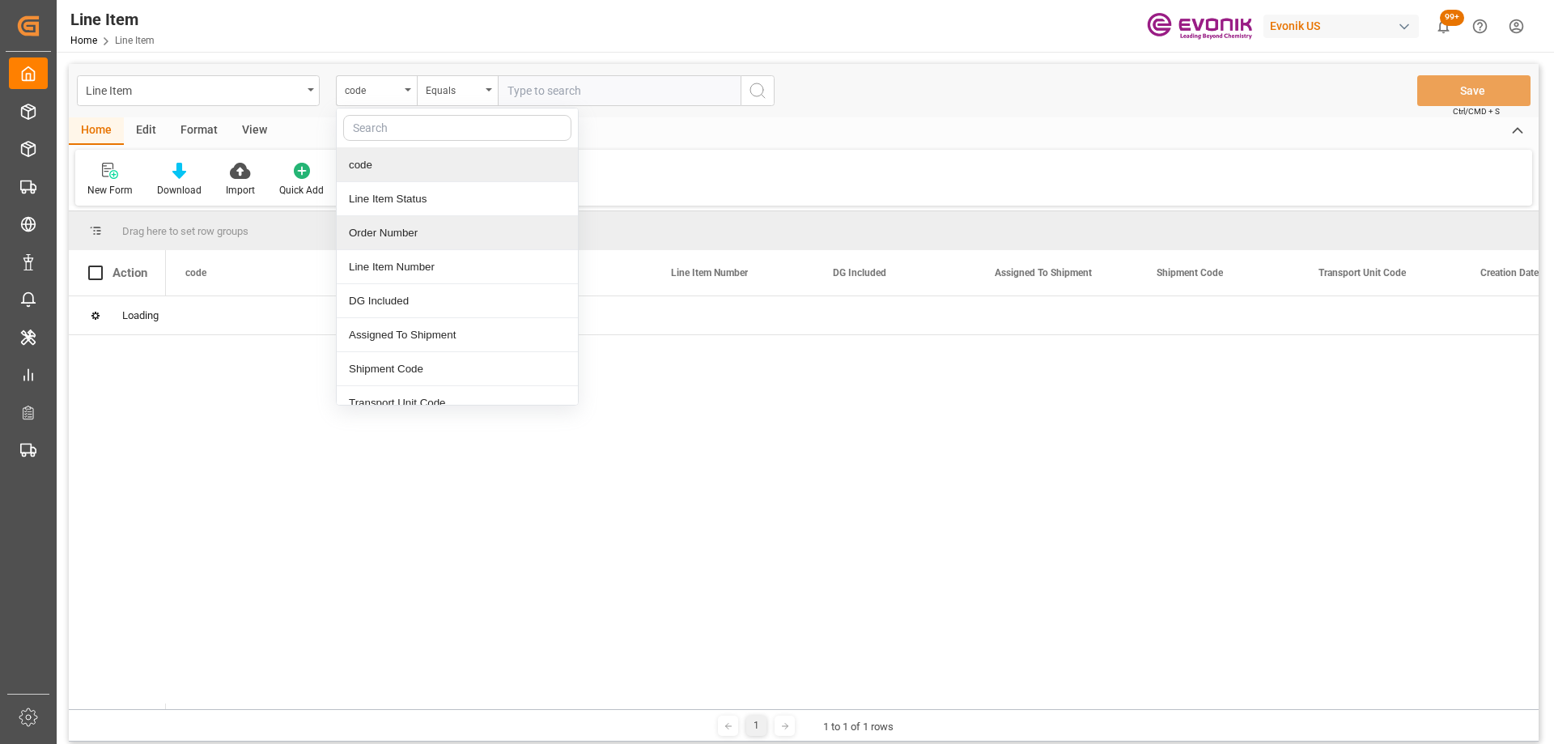
click at [389, 230] on div "Order Number" at bounding box center [457, 233] width 241 height 34
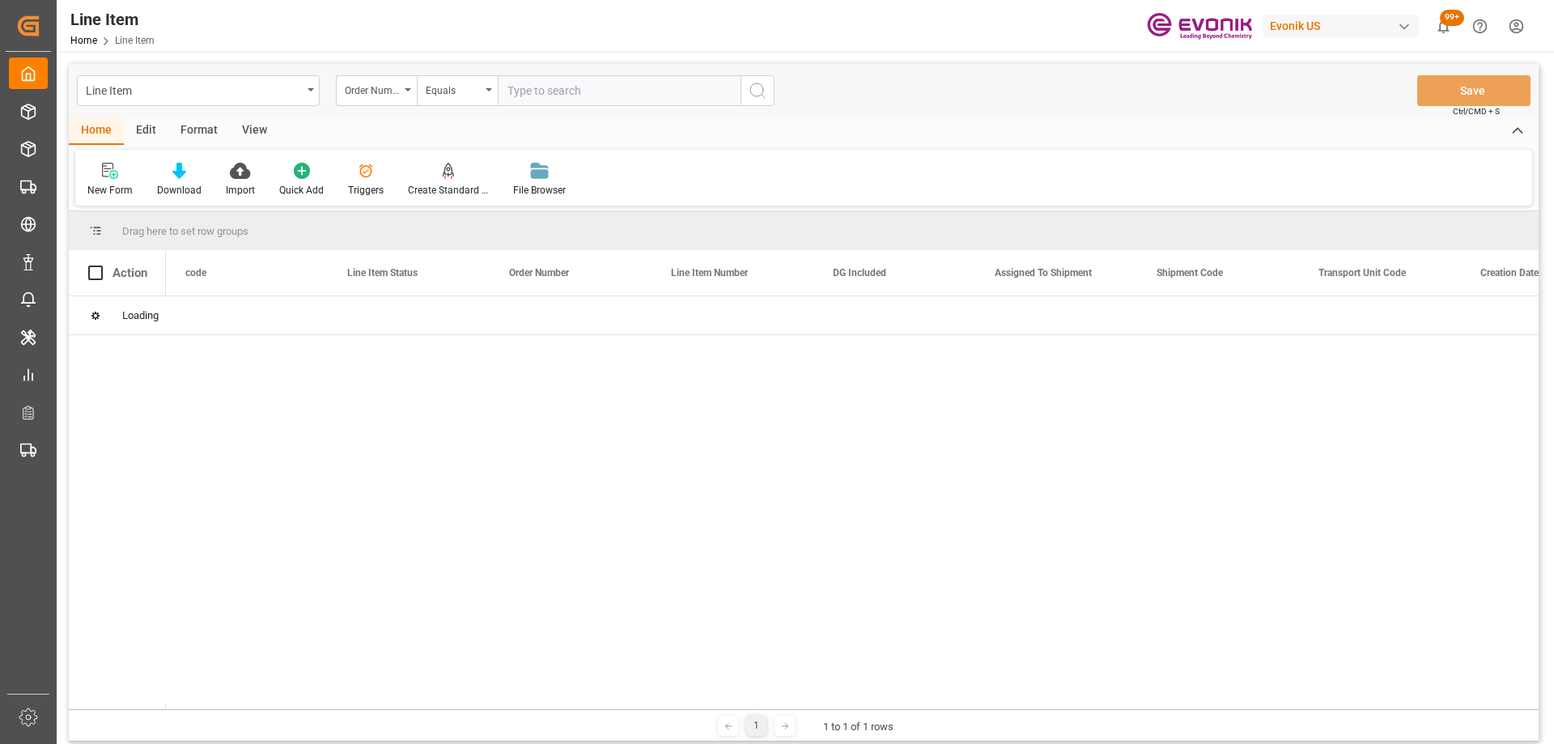
click at [533, 96] on input "text" at bounding box center [619, 90] width 243 height 31
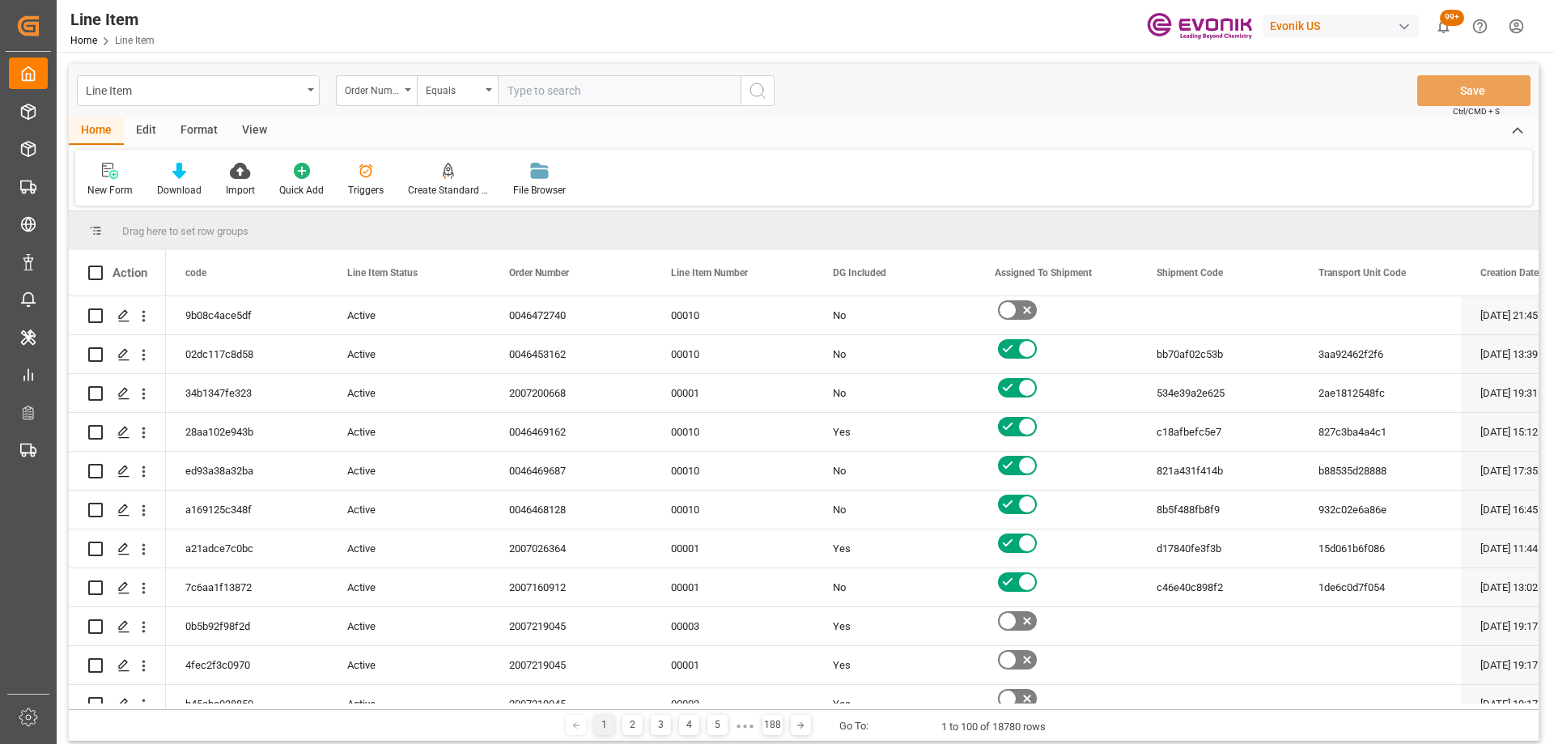
paste input "0046470967"
type input "0046470967"
click at [750, 96] on icon "search button" at bounding box center [757, 90] width 19 height 19
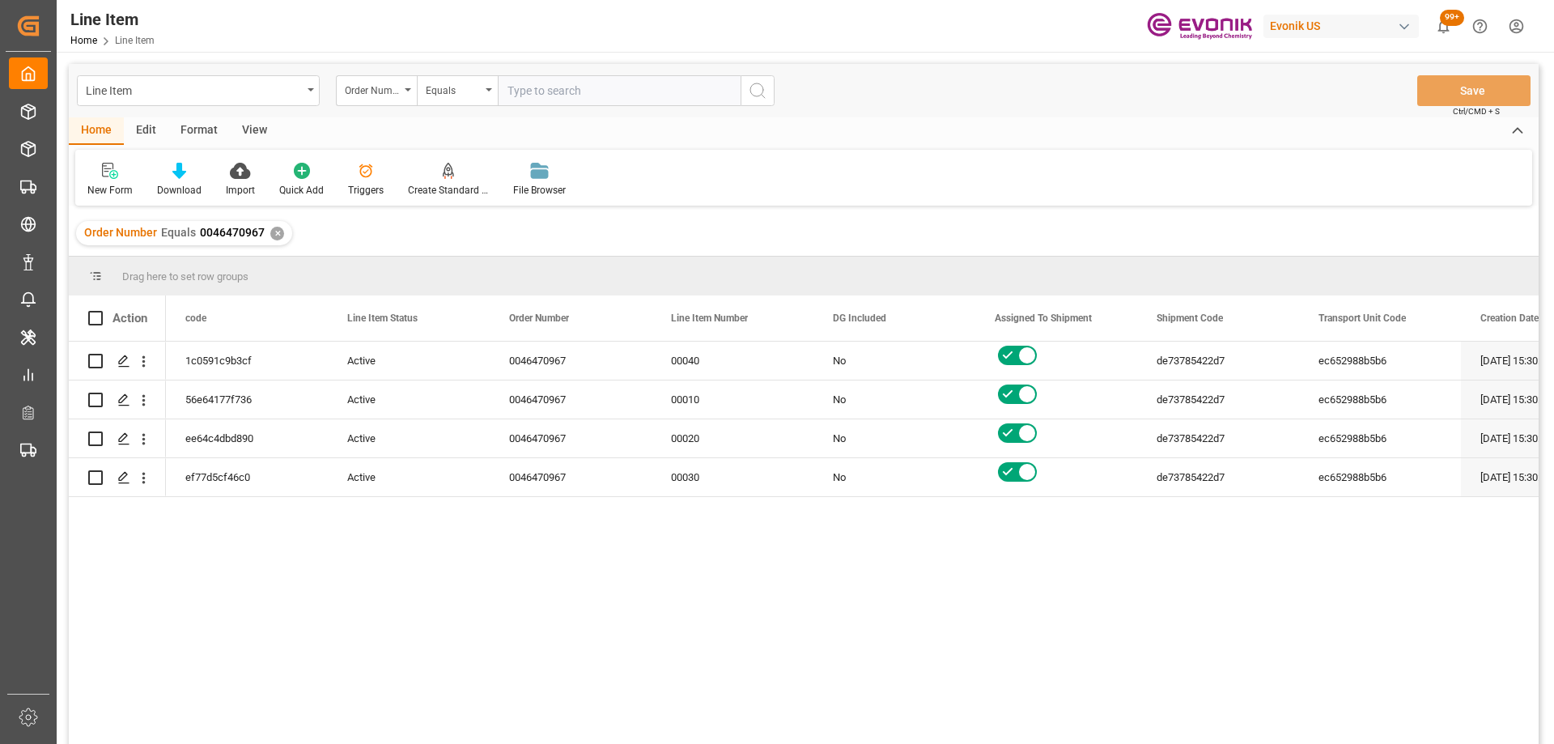
click at [253, 136] on div "View" at bounding box center [254, 131] width 49 height 28
click at [192, 180] on div "Standard Templates" at bounding box center [183, 180] width 105 height 36
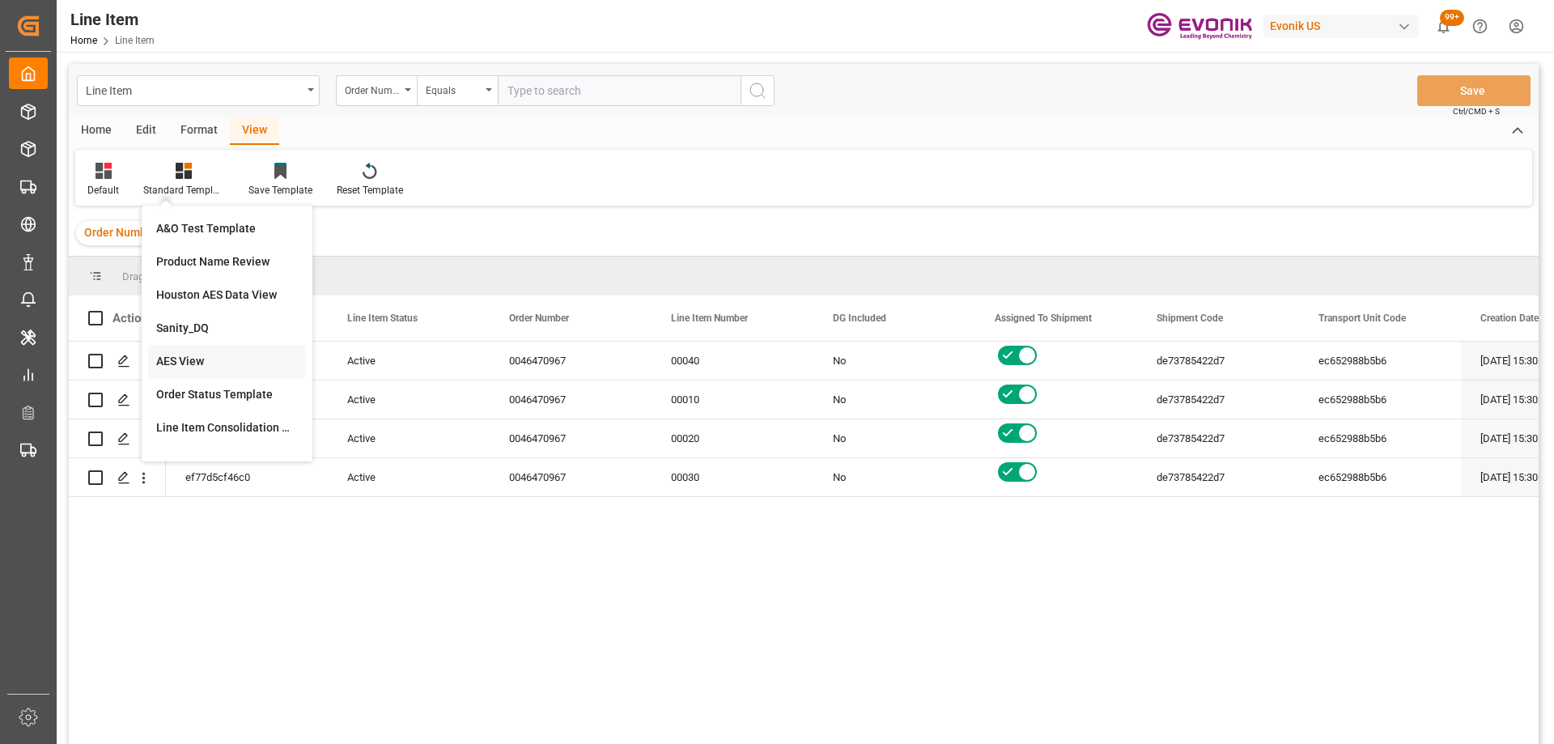
click at [198, 366] on div "AES View" at bounding box center [227, 361] width 142 height 17
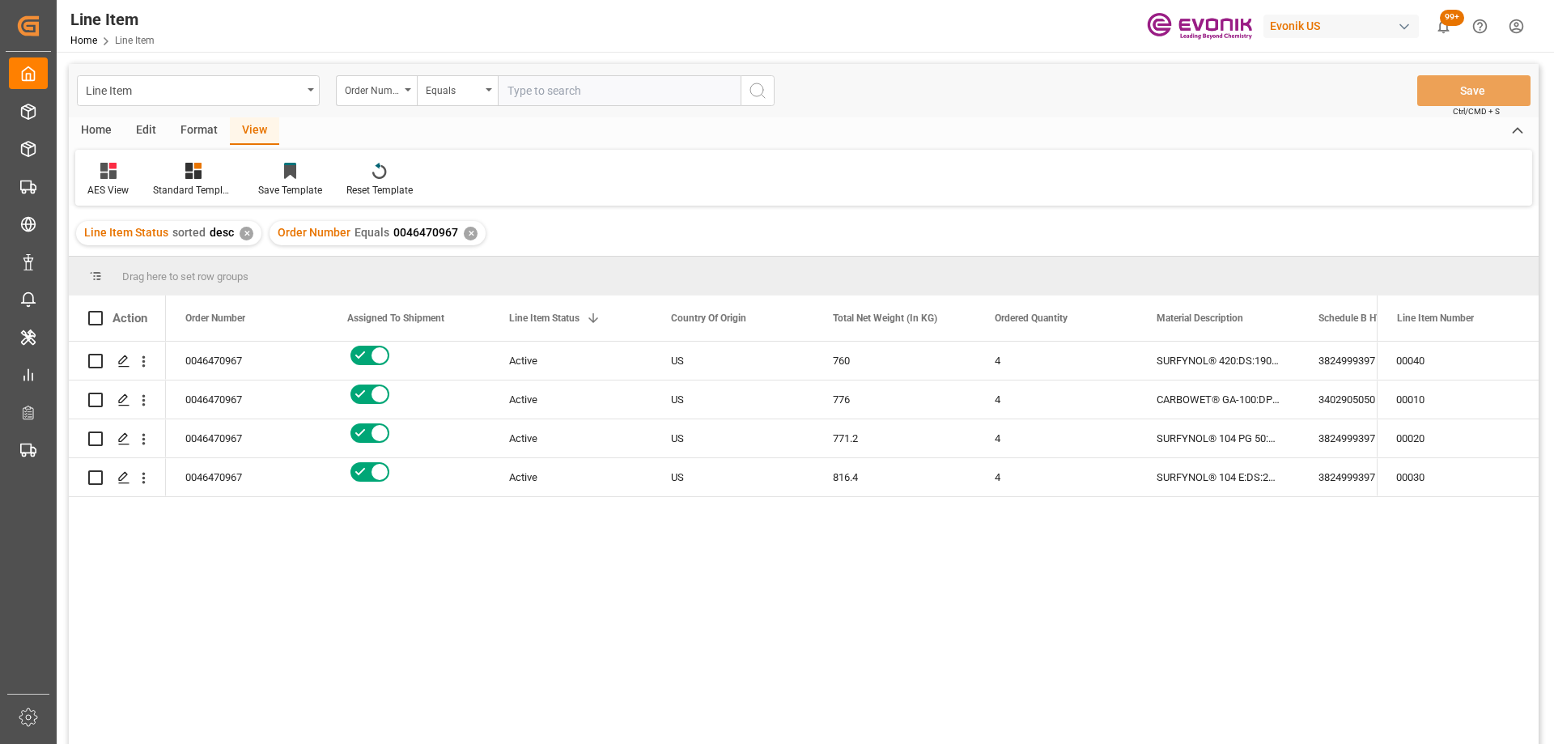
click at [147, 129] on div "Edit" at bounding box center [146, 131] width 45 height 28
click at [113, 126] on div "Home" at bounding box center [96, 131] width 55 height 28
click at [181, 169] on icon at bounding box center [179, 171] width 14 height 16
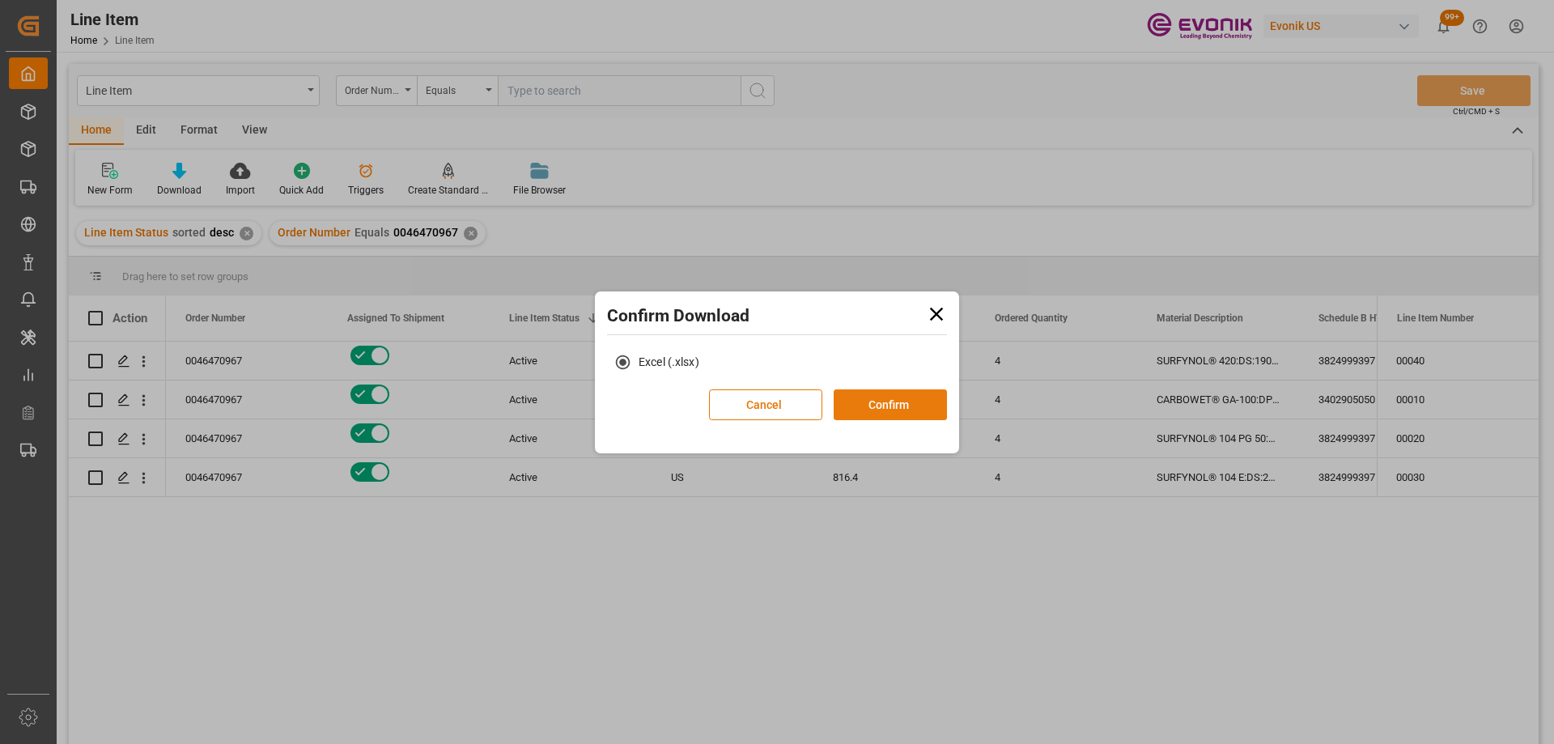
click at [873, 406] on button "Confirm" at bounding box center [890, 404] width 113 height 31
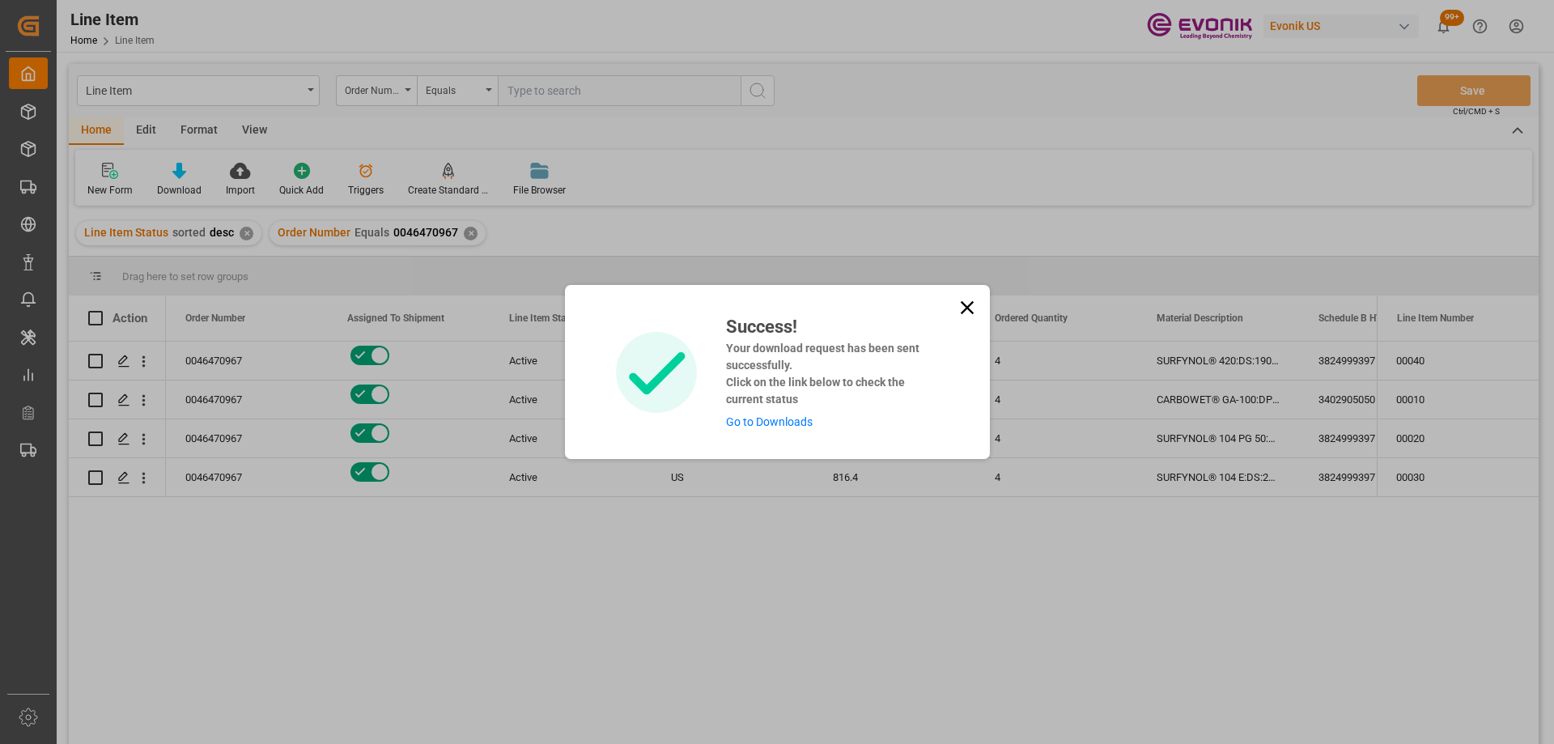
click at [798, 418] on link "Go to Downloads" at bounding box center [769, 421] width 87 height 13
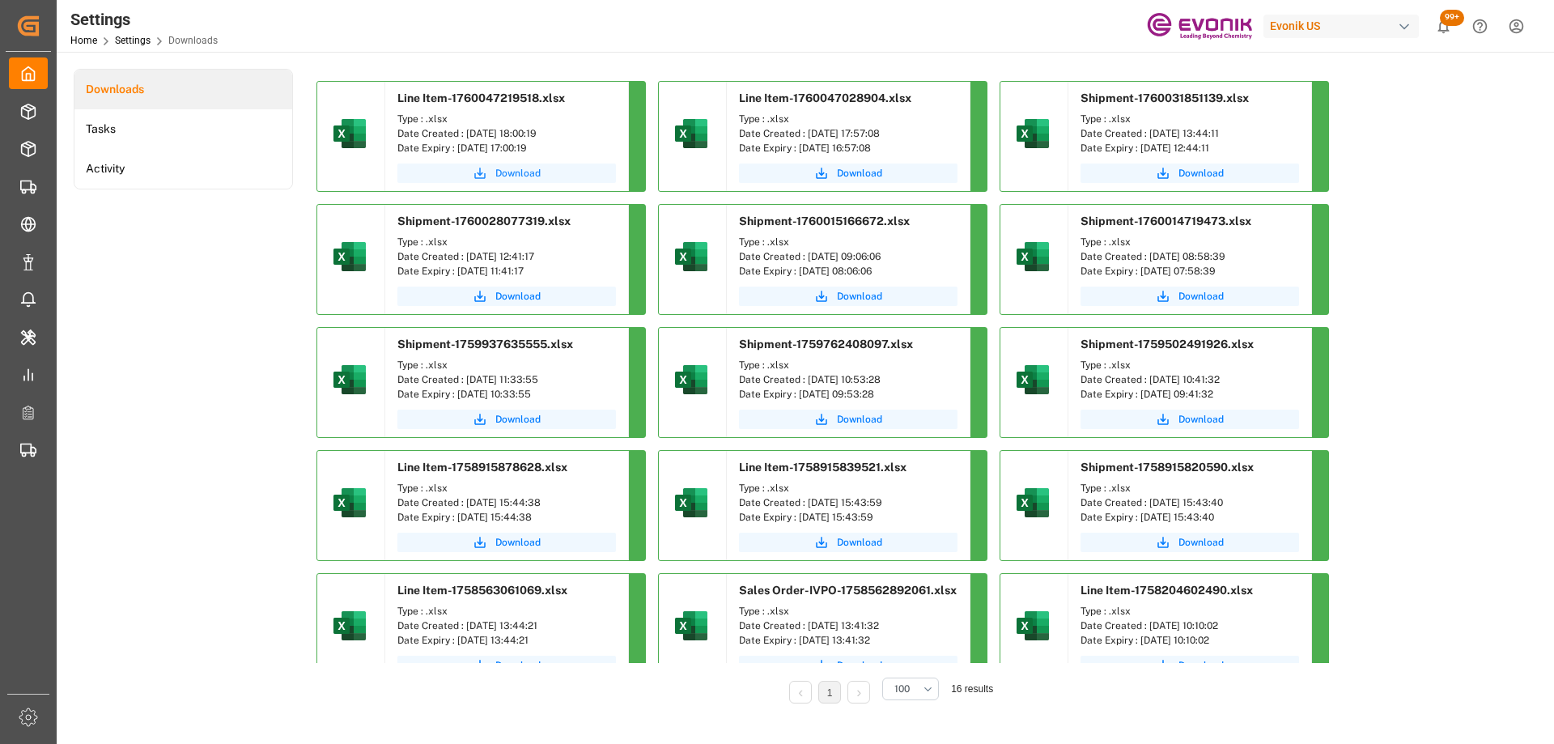
click at [533, 175] on span "Download" at bounding box center [517, 173] width 45 height 15
click at [257, 294] on div "Downloads Tasks Activity" at bounding box center [183, 397] width 219 height 657
click at [509, 165] on button "Download" at bounding box center [506, 173] width 219 height 19
click at [533, 168] on span "Download" at bounding box center [517, 173] width 45 height 15
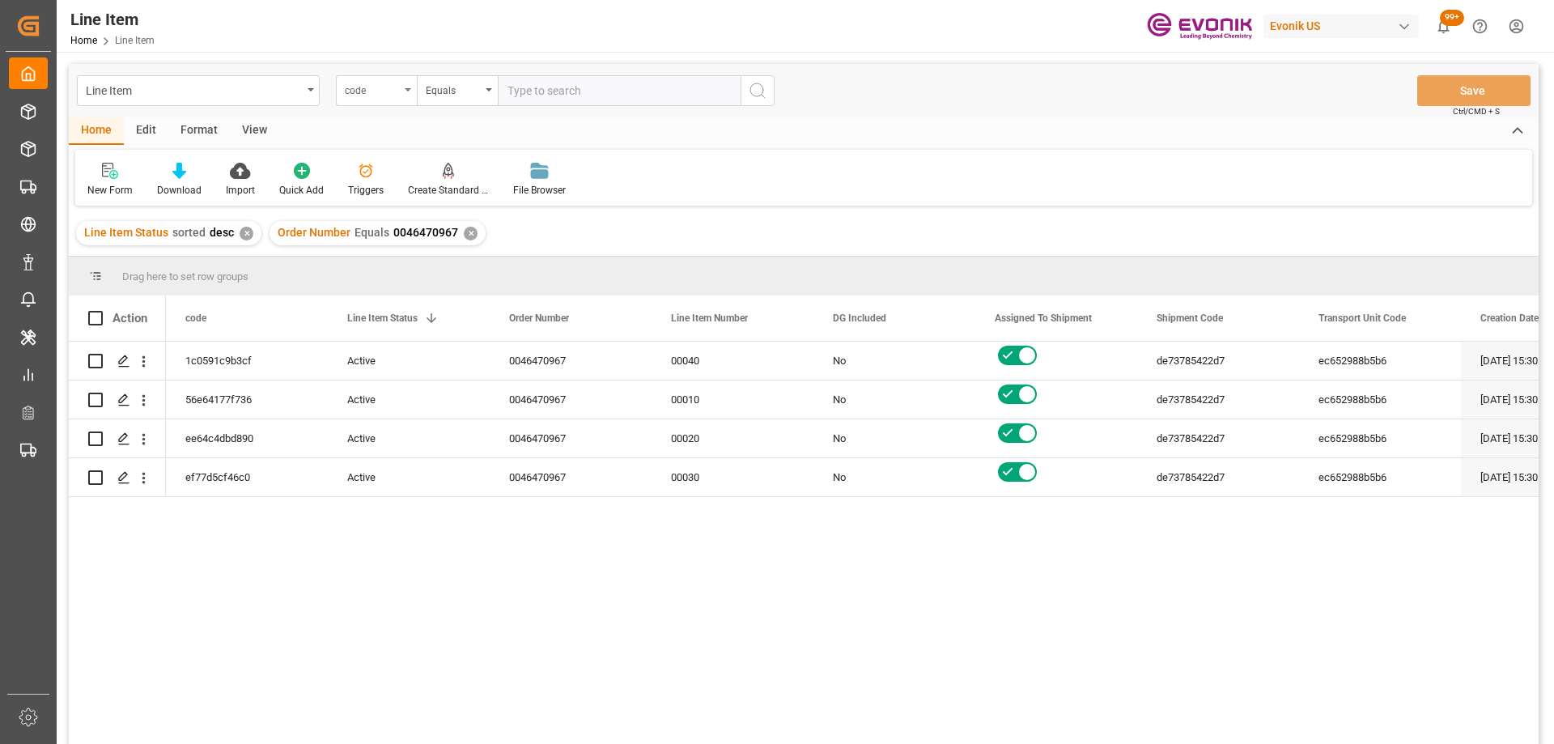
click at [385, 90] on div "code" at bounding box center [372, 88] width 55 height 19
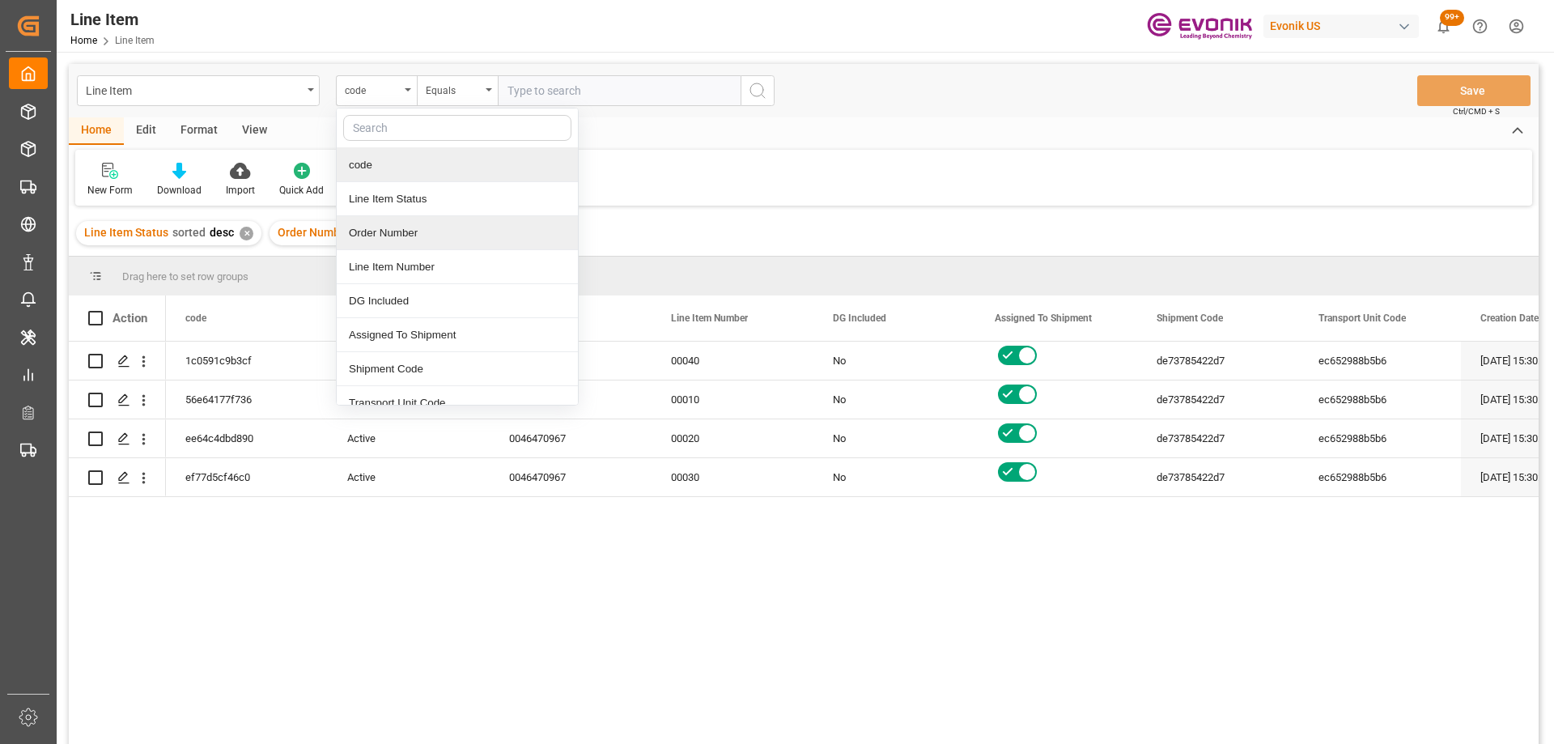
click at [425, 234] on div "Order Number" at bounding box center [457, 233] width 241 height 34
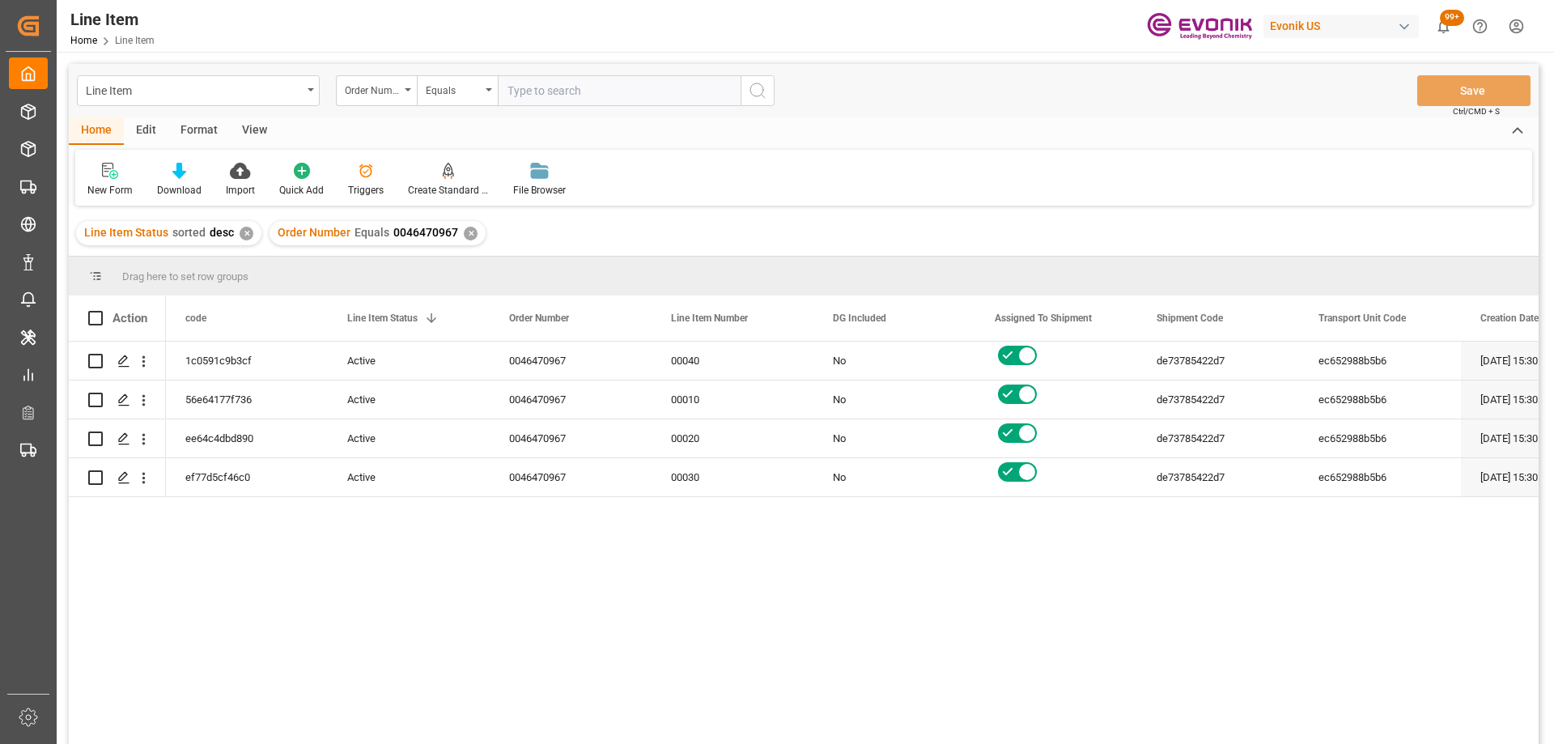
click at [561, 92] on input "text" at bounding box center [619, 90] width 243 height 31
paste input "0046460123"
type input "0046460123"
click at [765, 95] on icon "search button" at bounding box center [757, 90] width 19 height 19
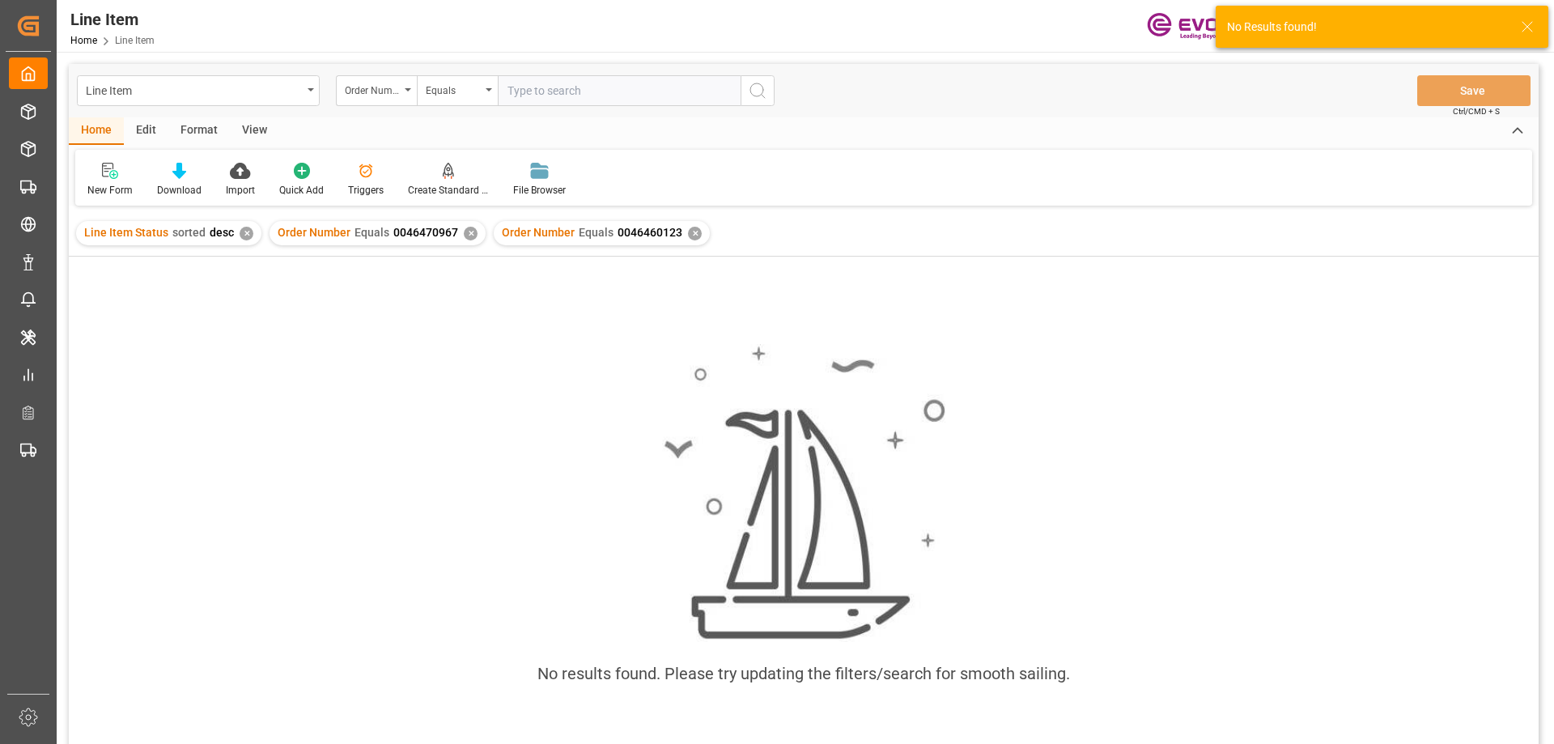
click at [470, 229] on div "✕" at bounding box center [471, 234] width 14 height 14
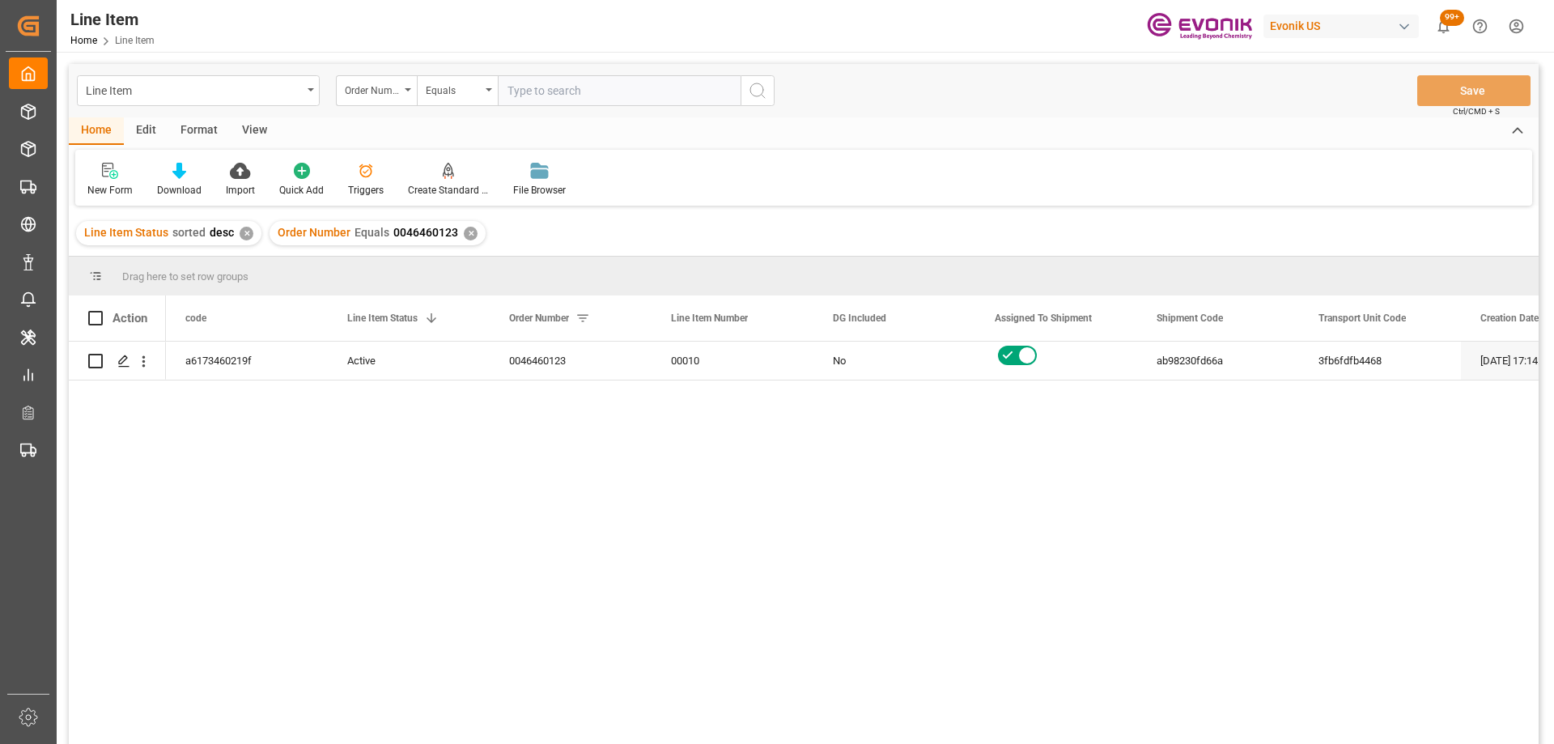
click at [261, 126] on div "View" at bounding box center [254, 131] width 49 height 28
click at [189, 174] on icon at bounding box center [184, 171] width 16 height 16
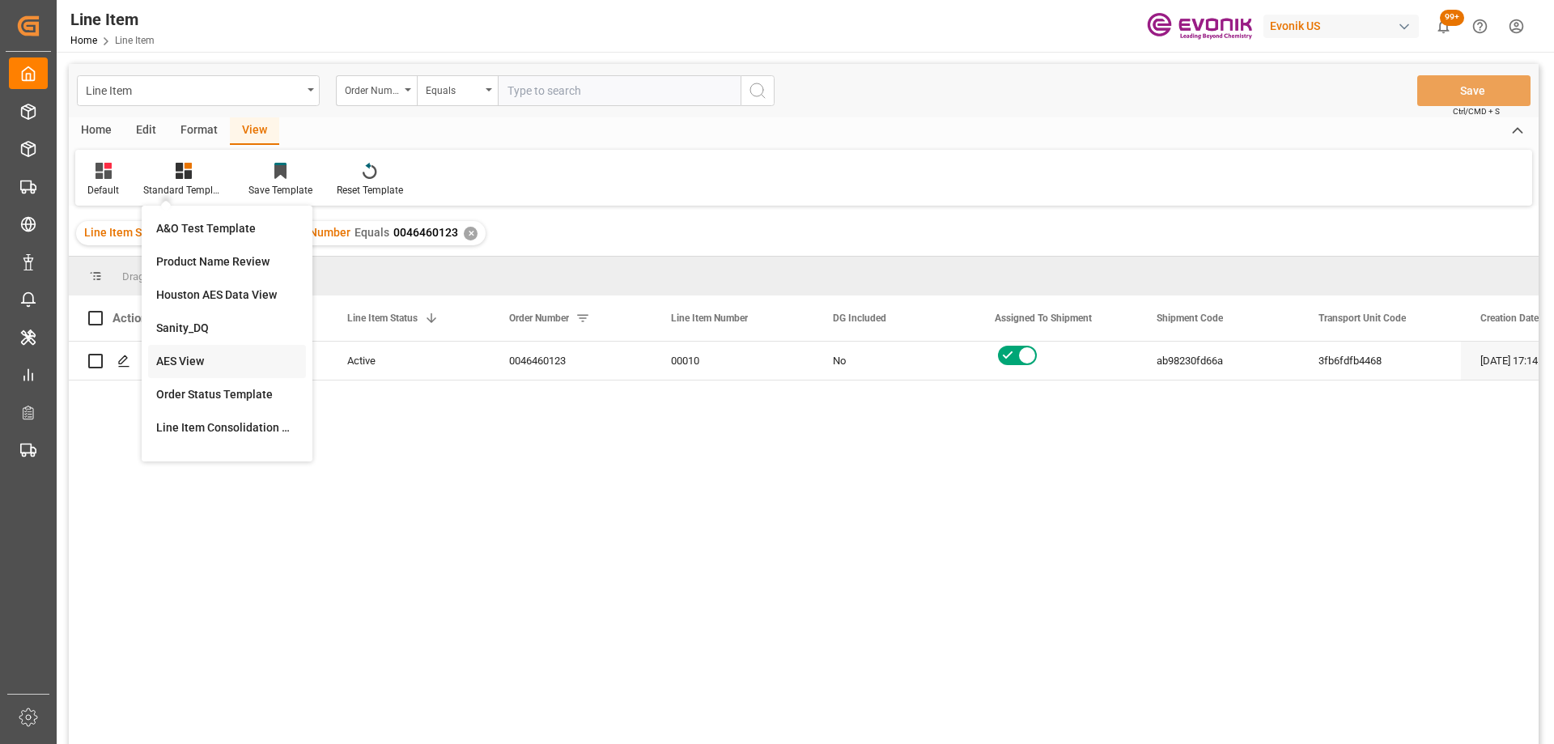
click at [199, 359] on div "AES View" at bounding box center [227, 361] width 142 height 17
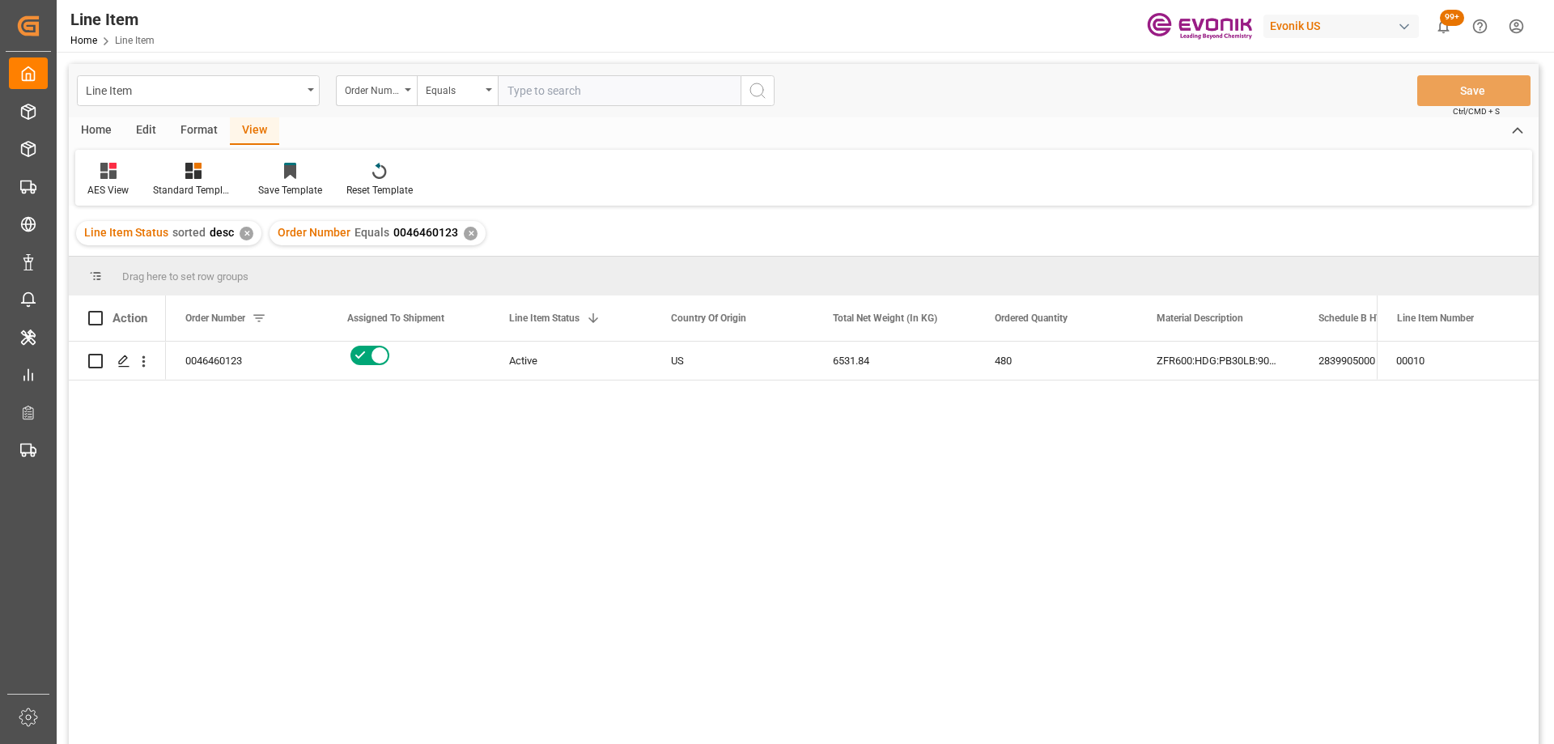
click at [178, 127] on div "Format" at bounding box center [199, 131] width 62 height 28
click at [147, 127] on div "Edit" at bounding box center [146, 131] width 45 height 28
click at [118, 121] on div "Home" at bounding box center [96, 131] width 55 height 28
click at [186, 169] on div at bounding box center [179, 170] width 45 height 17
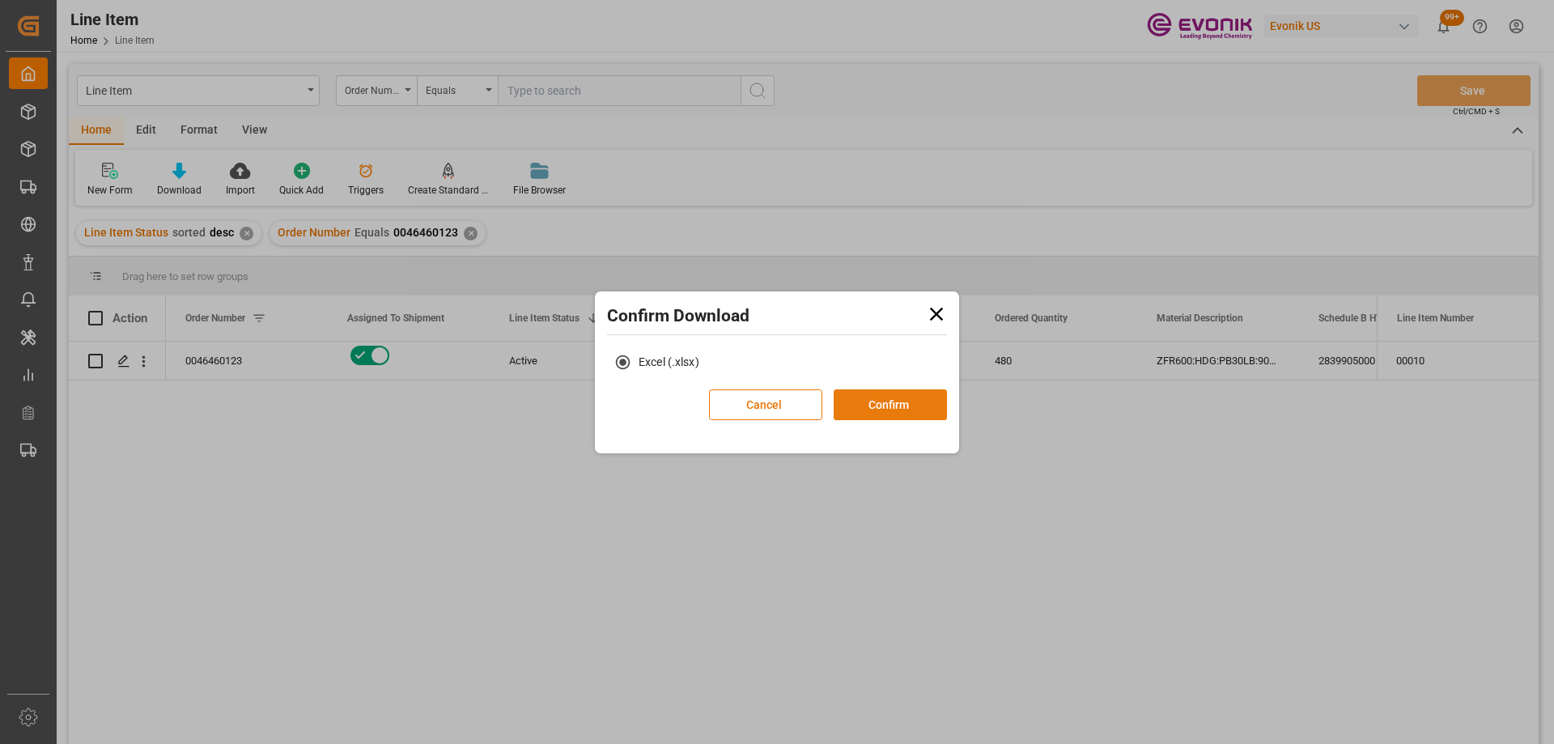
click at [866, 411] on button "Confirm" at bounding box center [890, 404] width 113 height 31
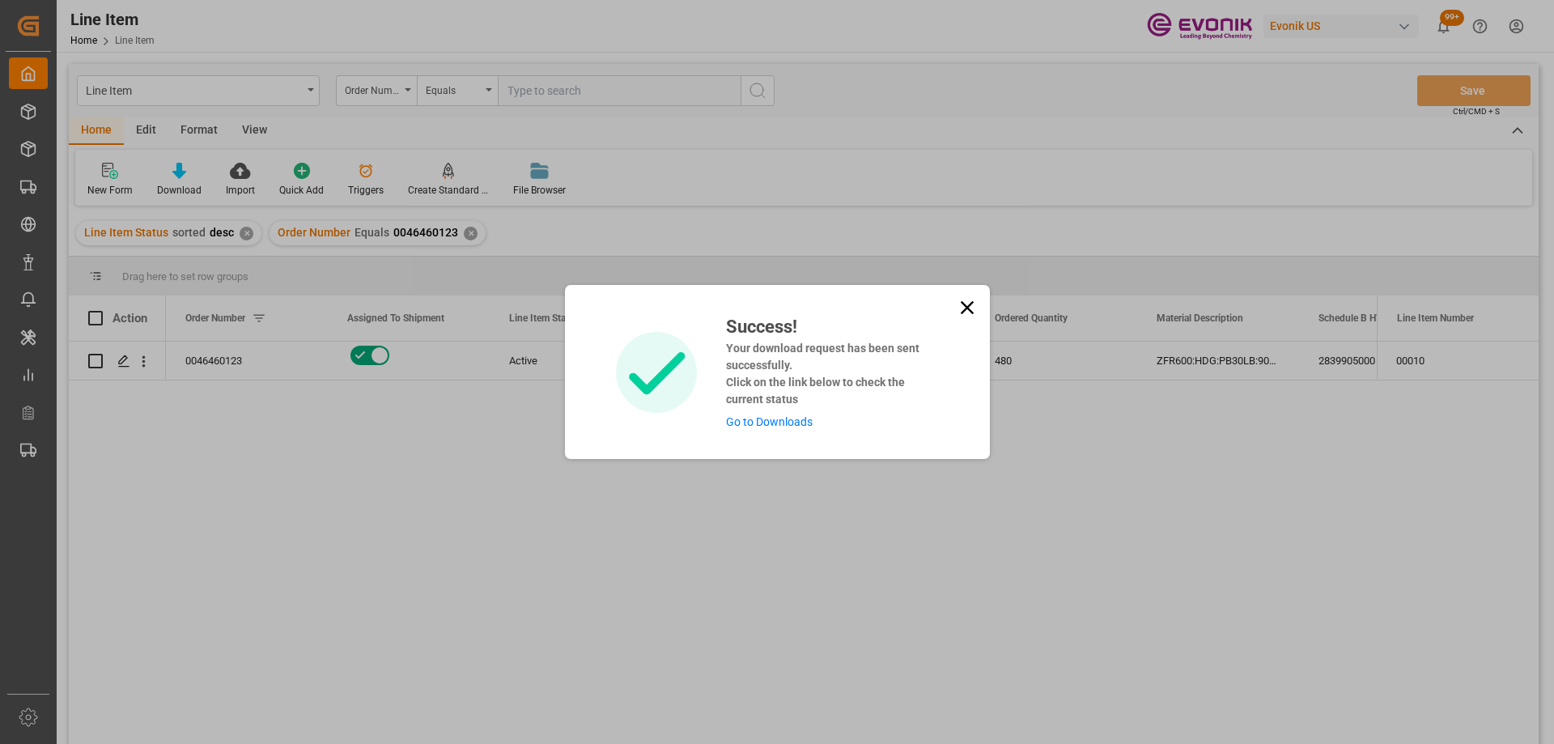
click at [763, 418] on link "Go to Downloads" at bounding box center [769, 421] width 87 height 13
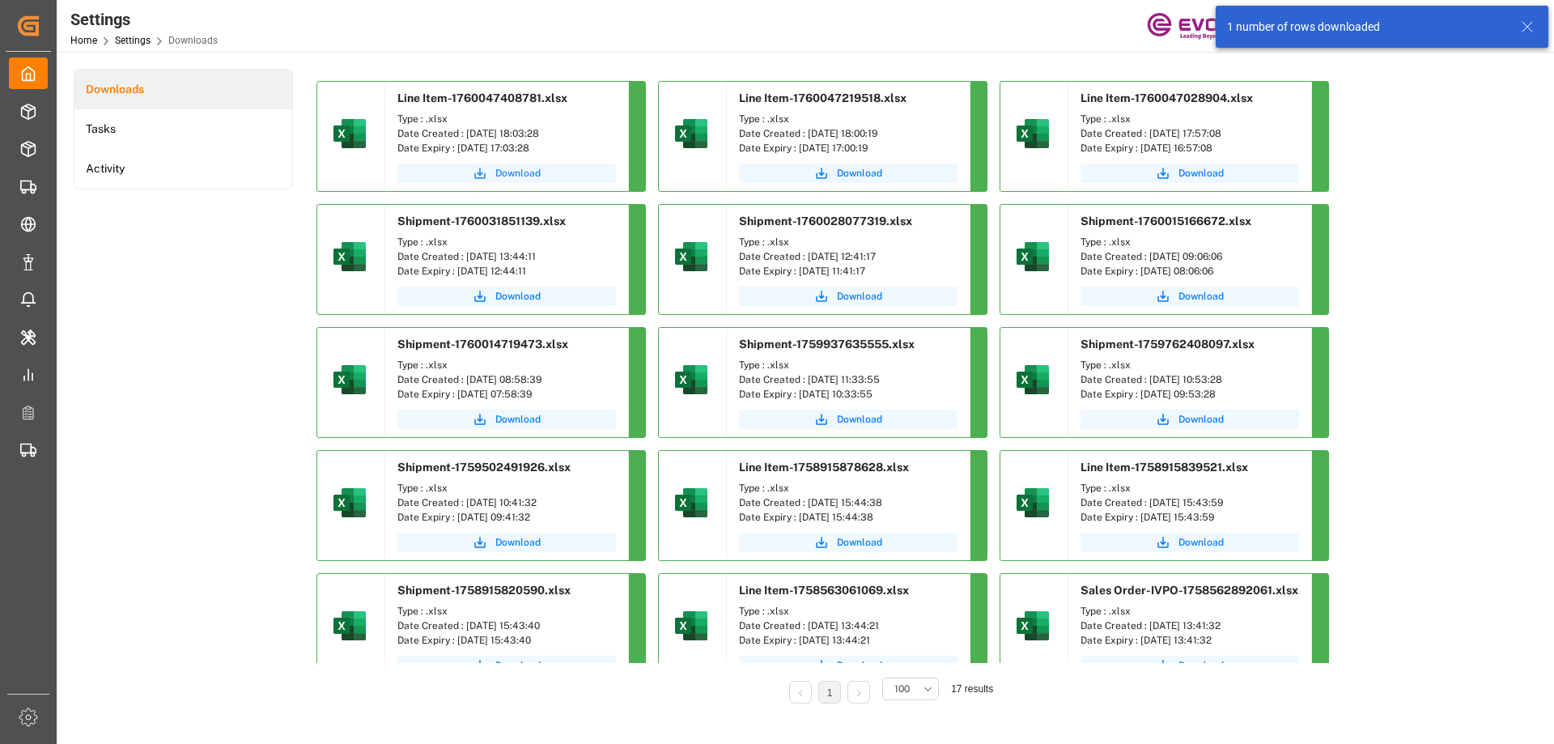
click at [520, 174] on span "Download" at bounding box center [517, 173] width 45 height 15
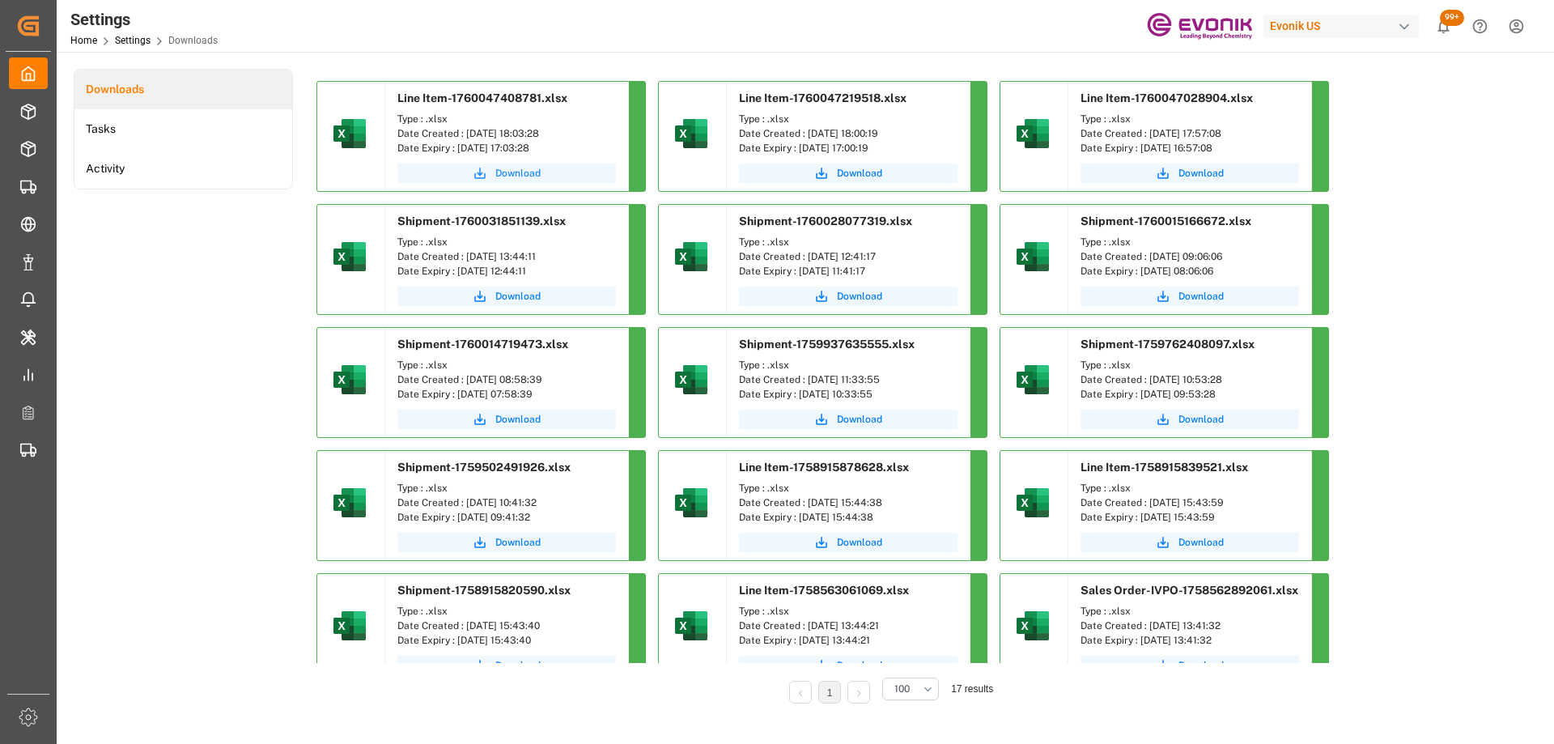
click at [521, 174] on span "Download" at bounding box center [517, 173] width 45 height 15
click at [135, 330] on div "Downloads Tasks Activity" at bounding box center [183, 397] width 219 height 657
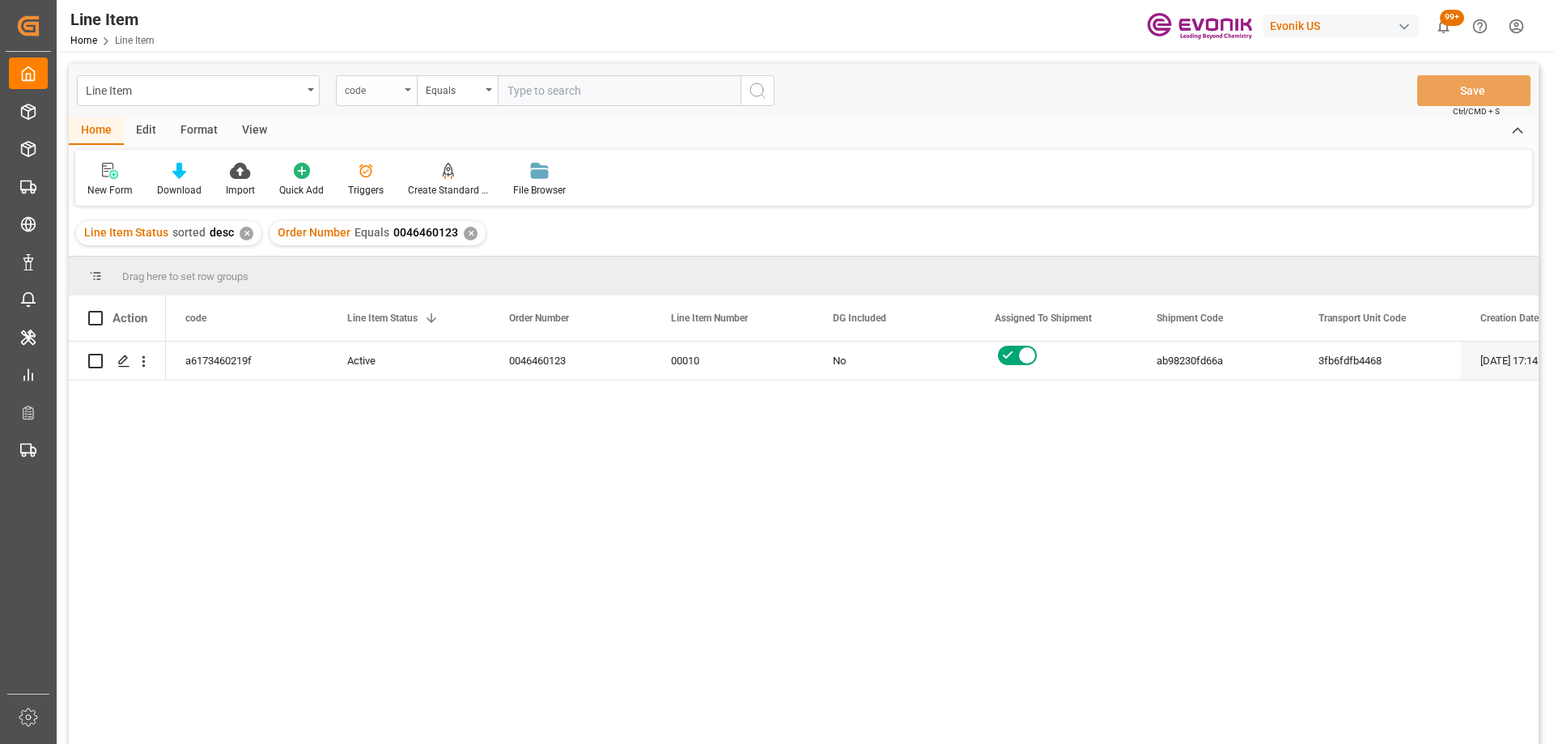
click at [401, 86] on div "code" at bounding box center [376, 90] width 81 height 31
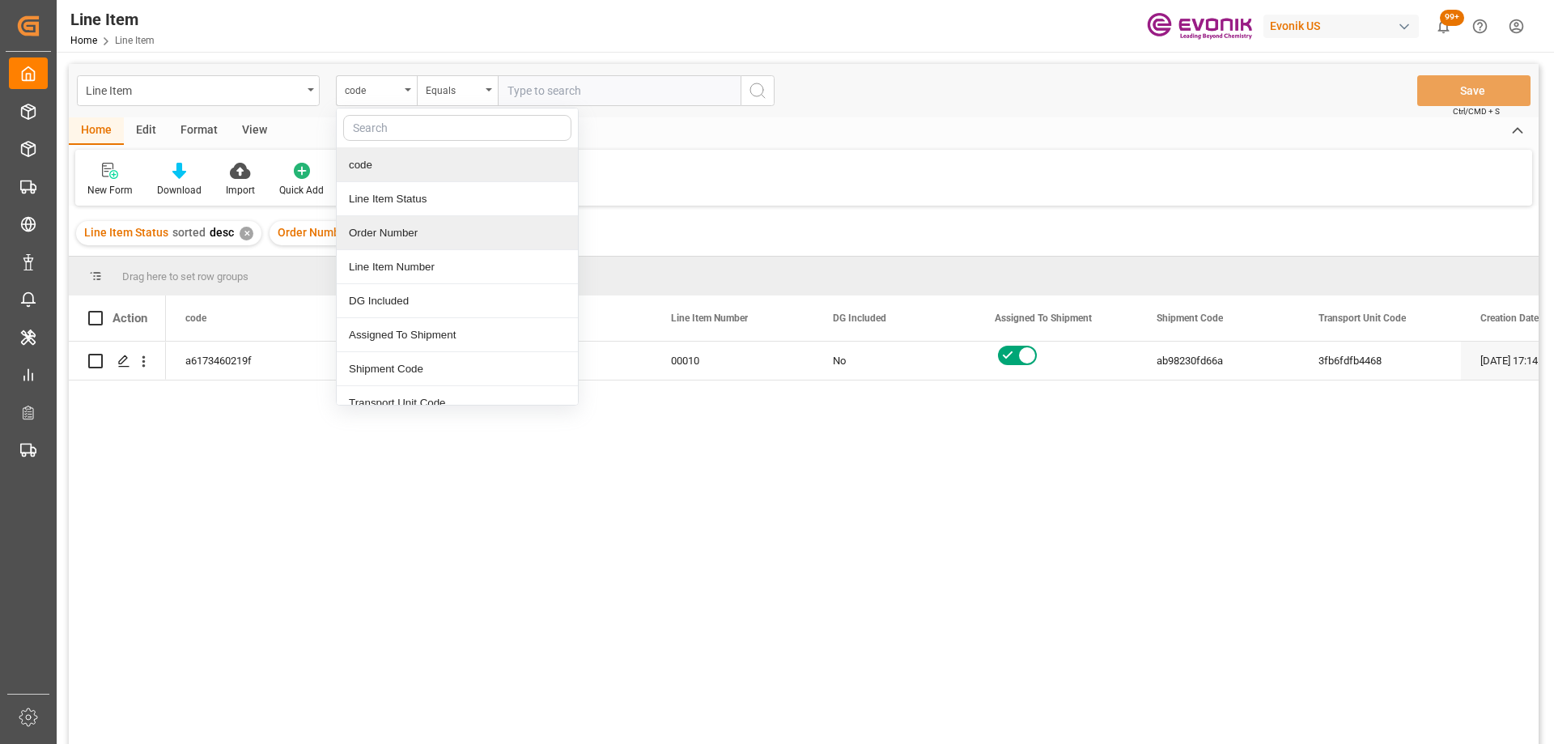
click at [380, 223] on div "Order Number" at bounding box center [457, 233] width 241 height 34
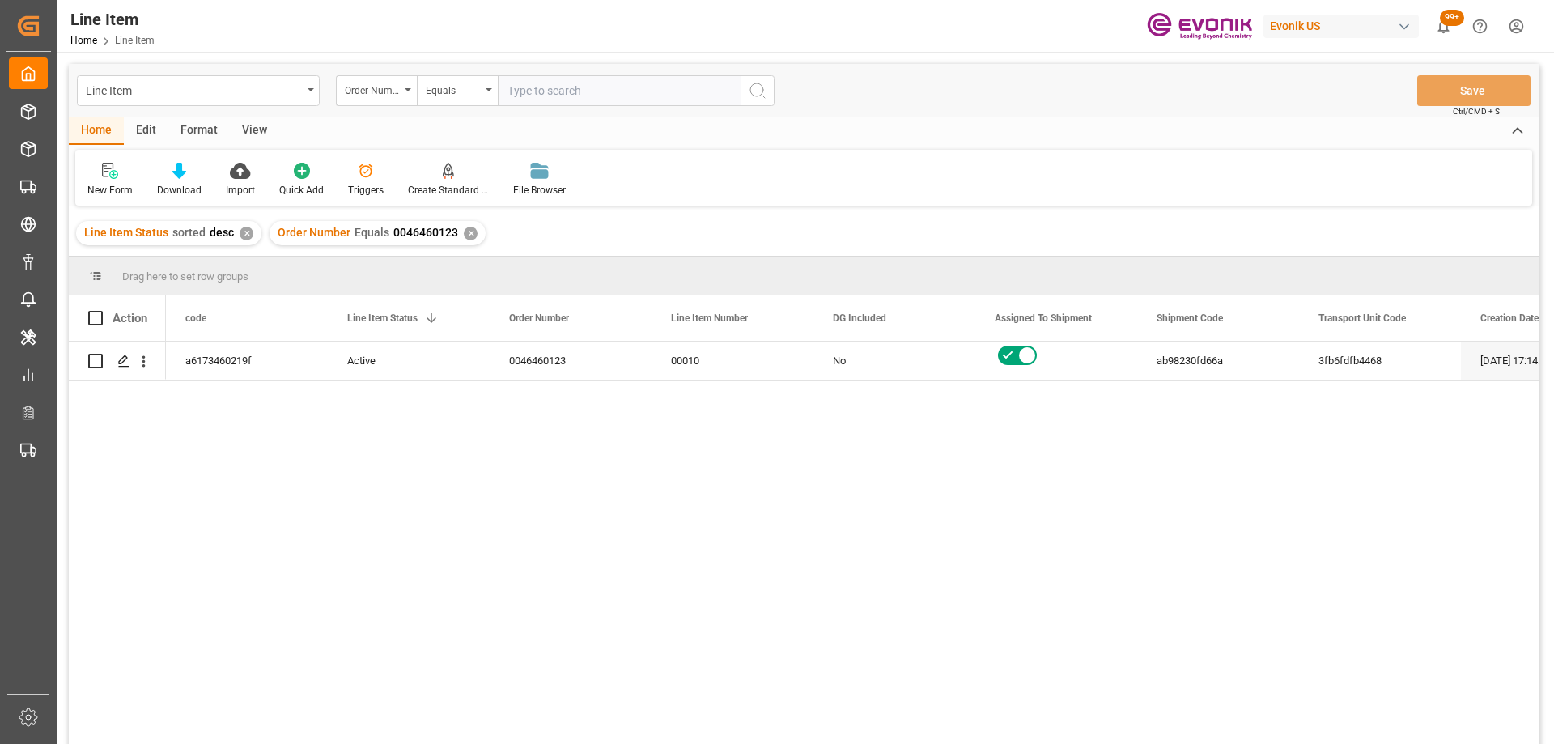
click at [606, 96] on input "text" at bounding box center [619, 90] width 243 height 31
paste input "0046458345"
type input "0046458345"
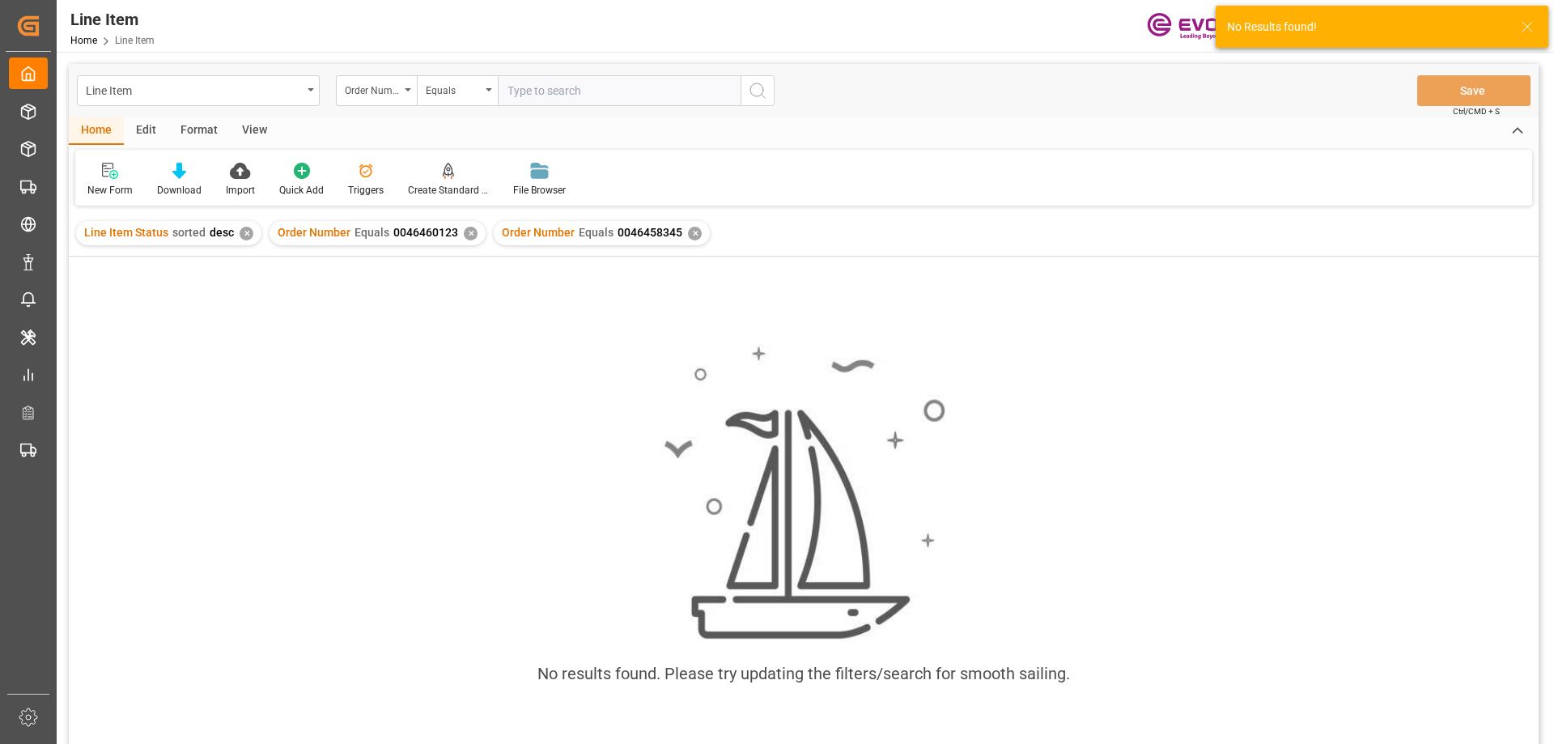
click at [469, 230] on div "✕" at bounding box center [471, 234] width 14 height 14
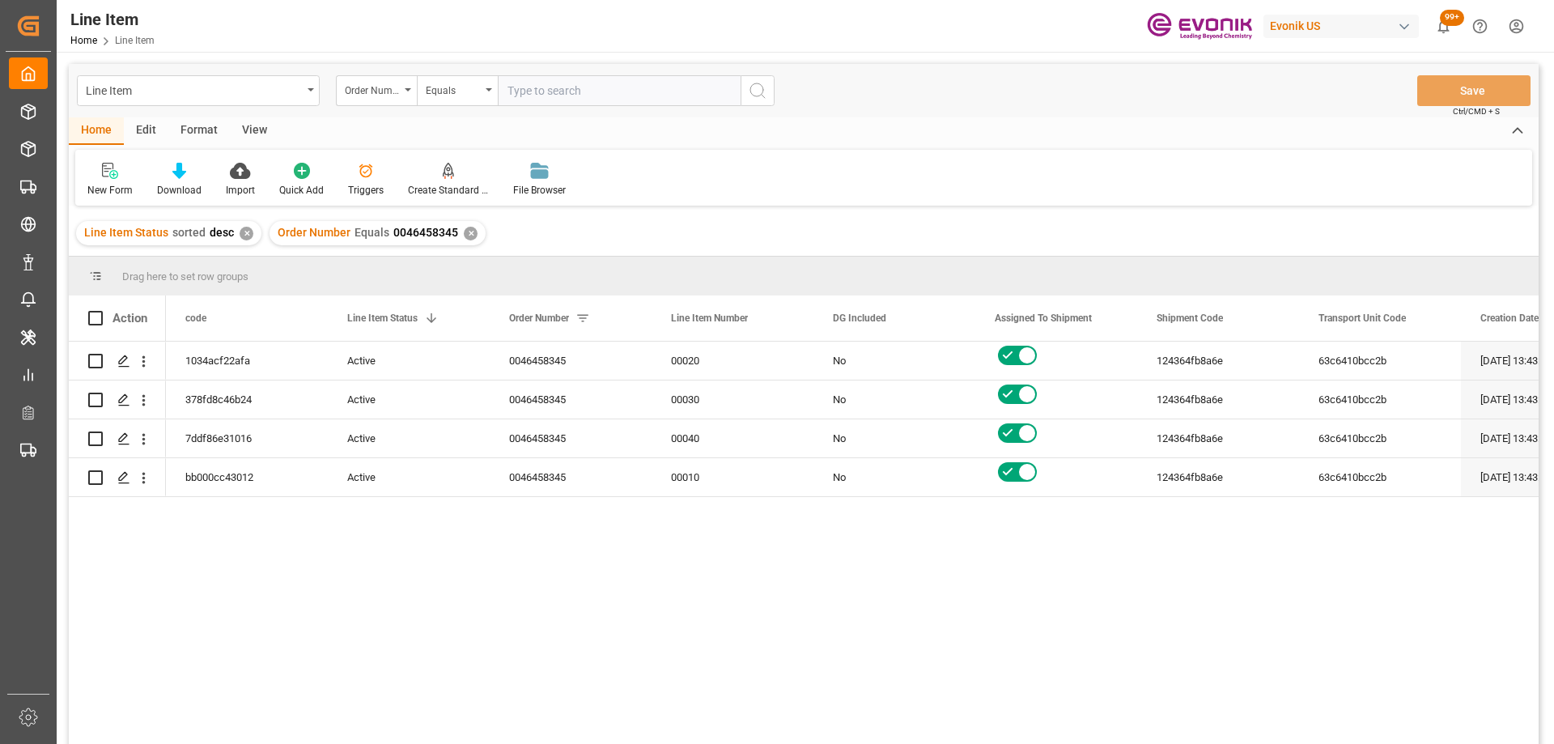
click at [253, 125] on div "View" at bounding box center [254, 131] width 49 height 28
click at [182, 183] on div "Standard Templates" at bounding box center [183, 190] width 81 height 15
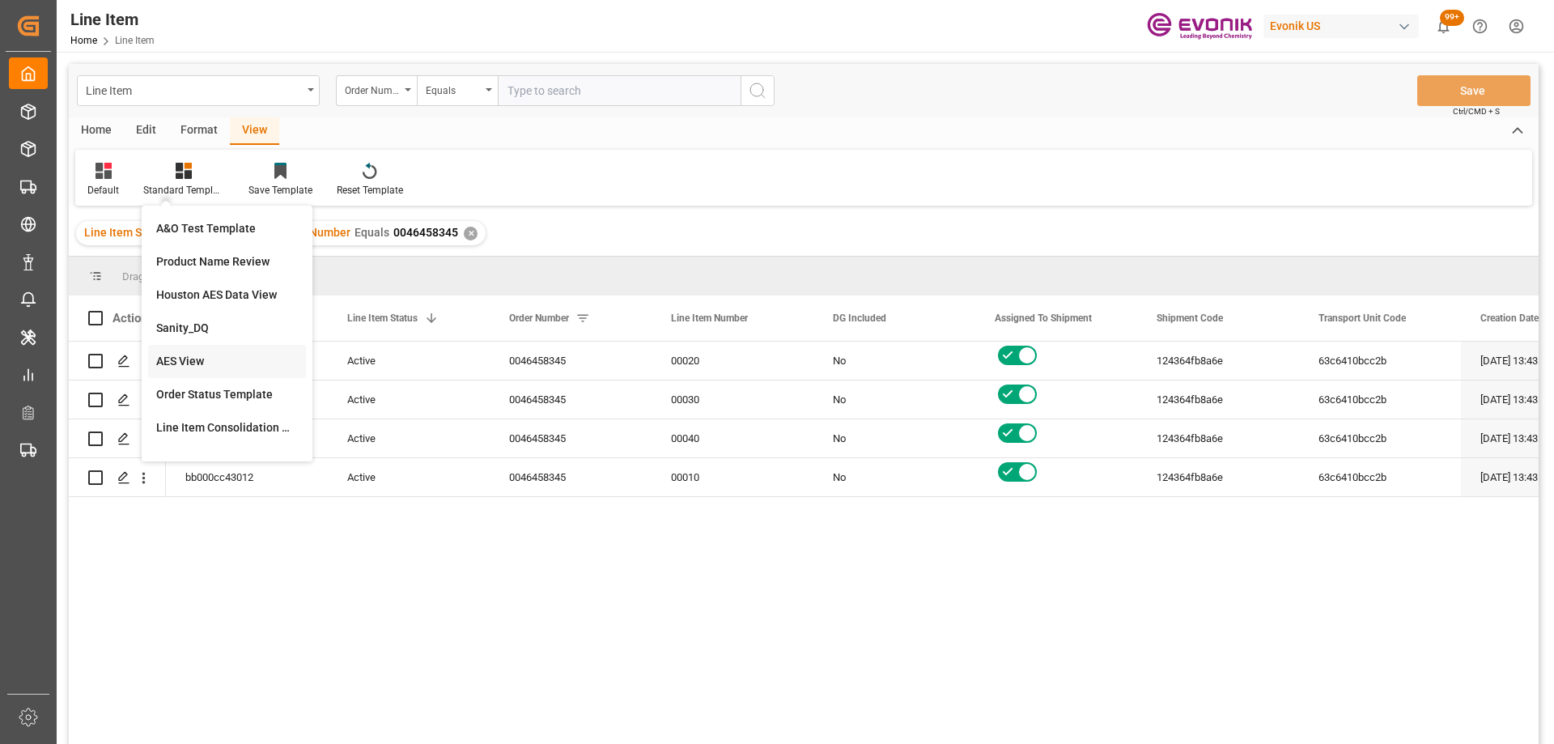
click at [204, 368] on div "AES View" at bounding box center [227, 361] width 142 height 17
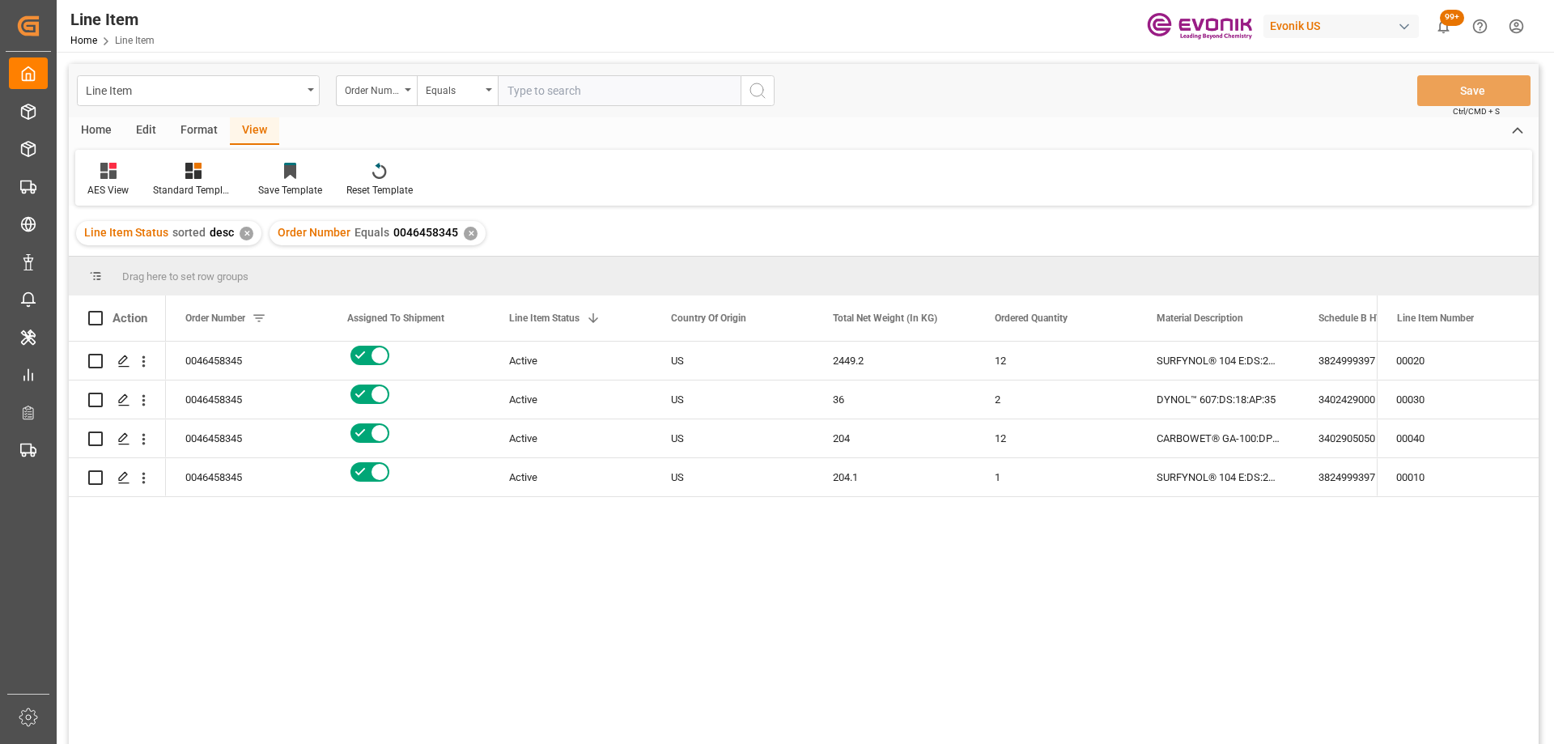
click at [421, 618] on div "Active 0046458345 US 2449.2 12 SURFYNOL® 104 E:DS:204.1:P:35:#US 3824999397 211…" at bounding box center [771, 548] width 1211 height 413
click at [142, 132] on div "Edit" at bounding box center [146, 131] width 45 height 28
click at [196, 127] on div "Format" at bounding box center [199, 131] width 62 height 28
click at [113, 147] on div "Home Edit Format View Filter Rows Row Format" at bounding box center [804, 161] width 1470 height 88
click at [113, 138] on div "Home" at bounding box center [96, 131] width 55 height 28
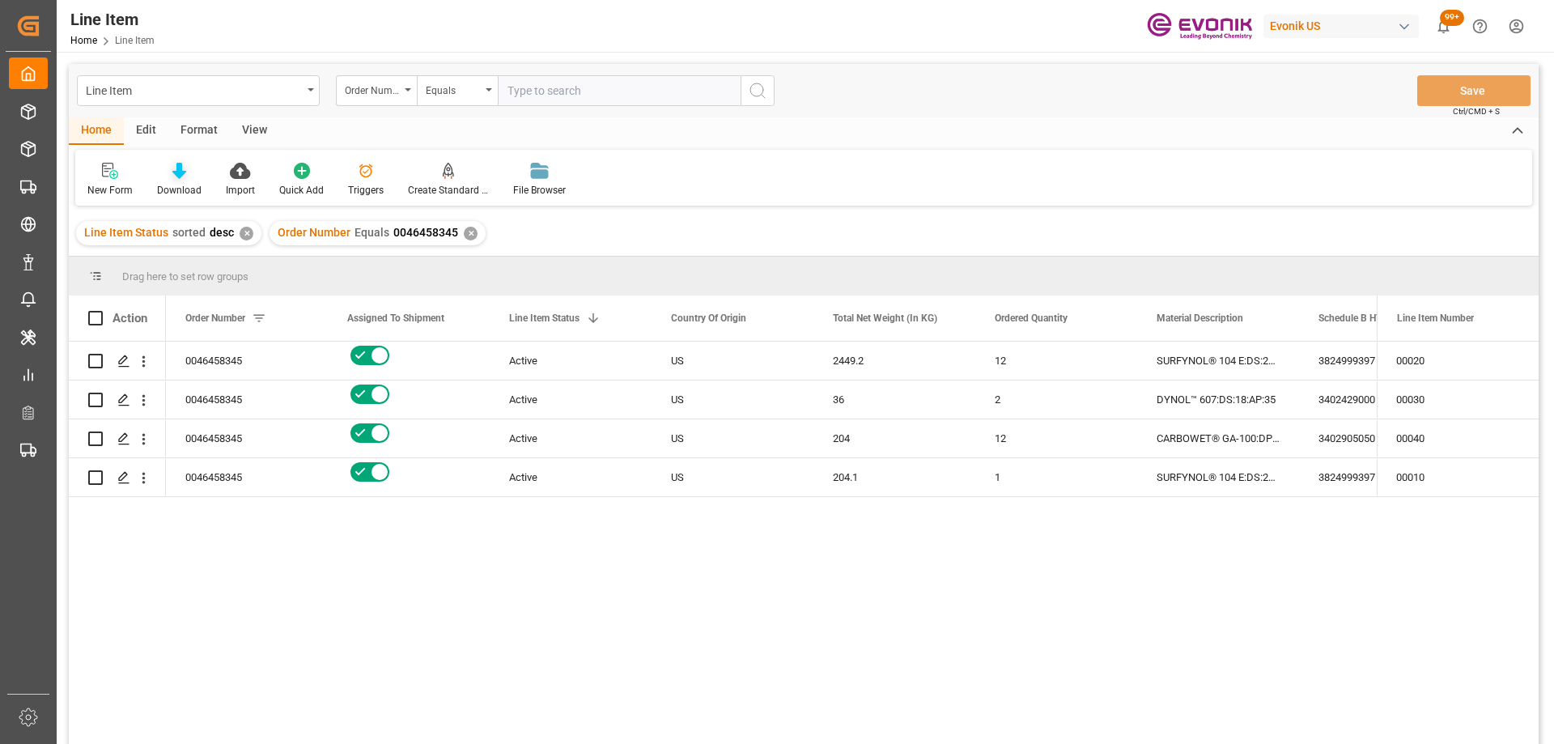
click at [181, 171] on icon at bounding box center [179, 171] width 14 height 16
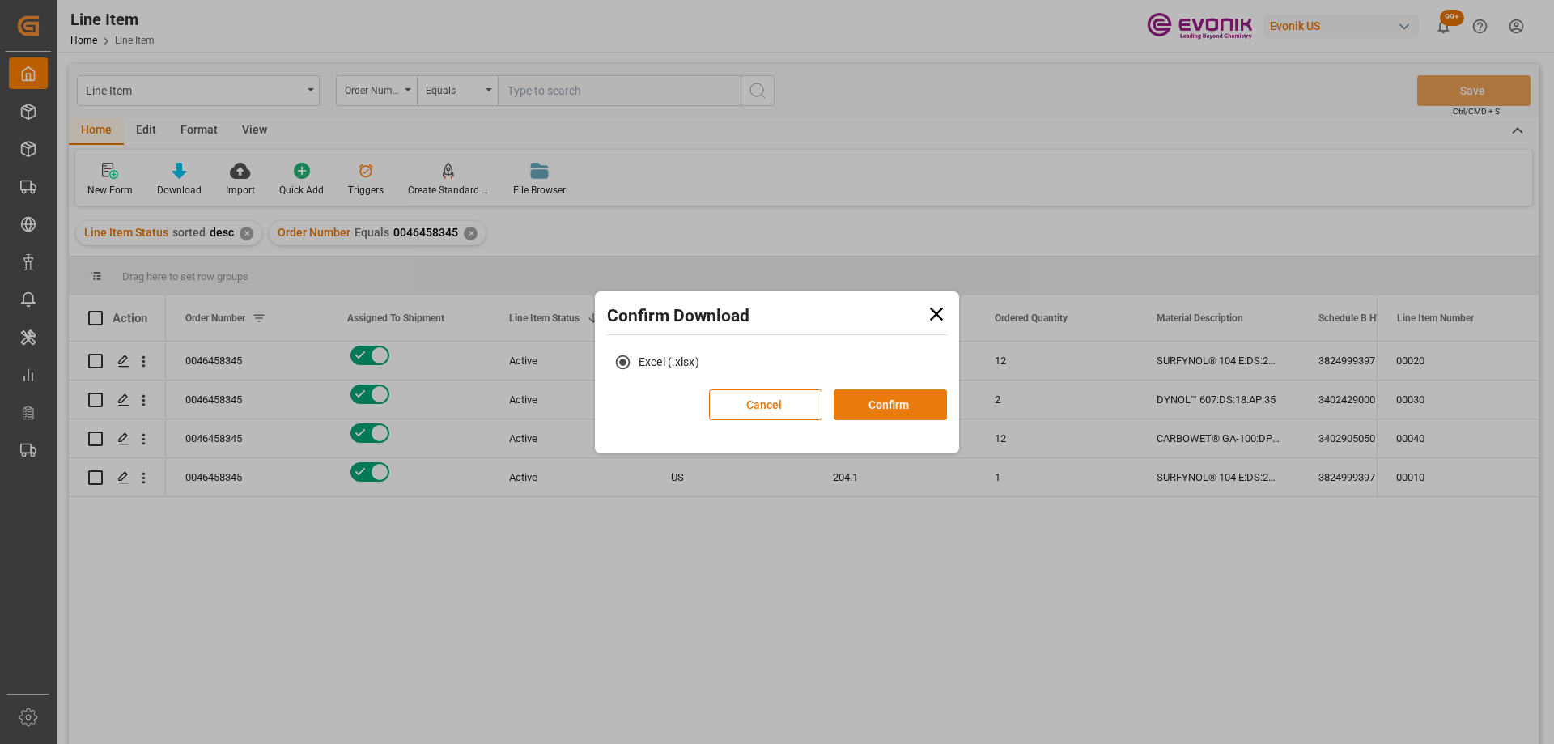
click at [860, 406] on button "Confirm" at bounding box center [890, 404] width 113 height 31
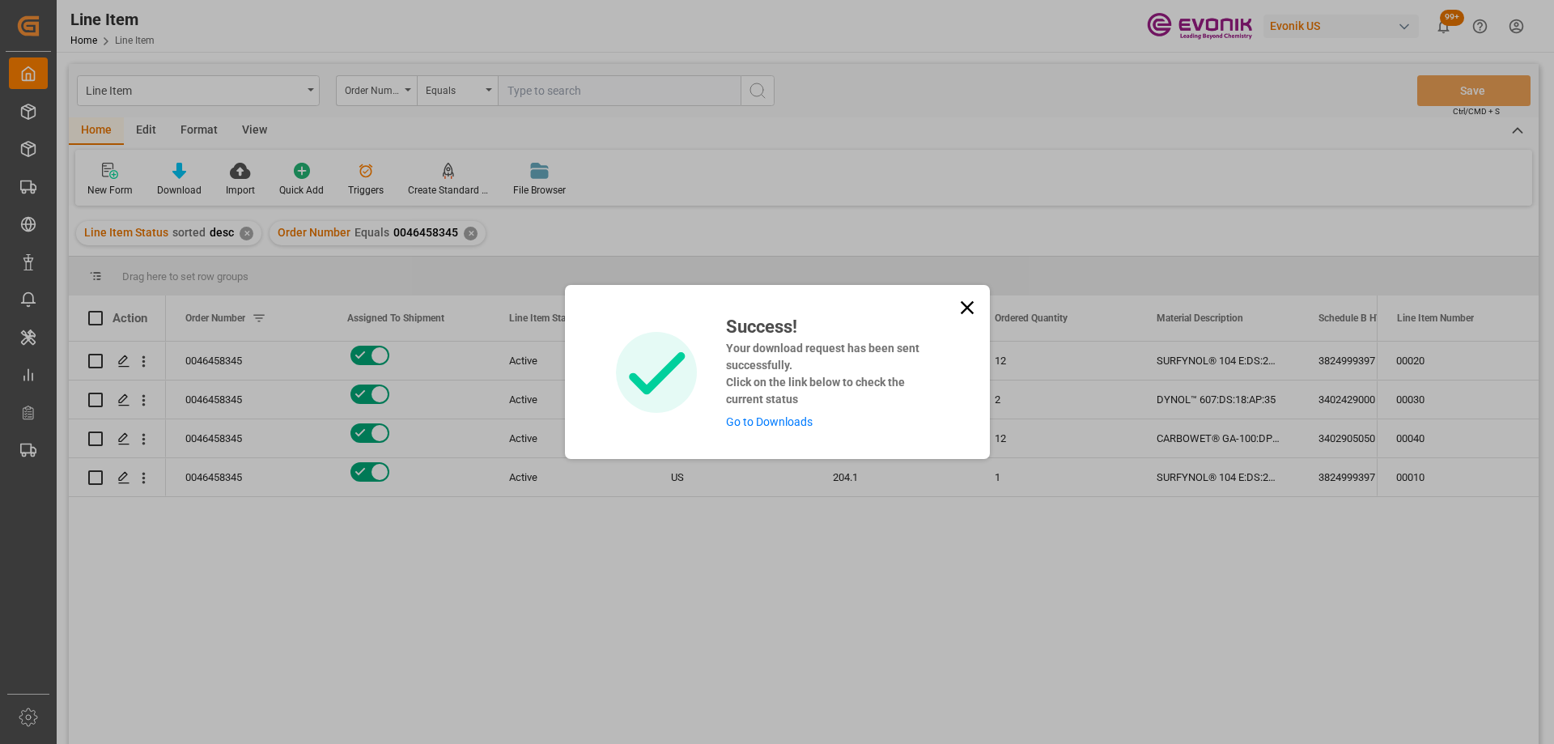
click at [770, 424] on link "Go to Downloads" at bounding box center [769, 421] width 87 height 13
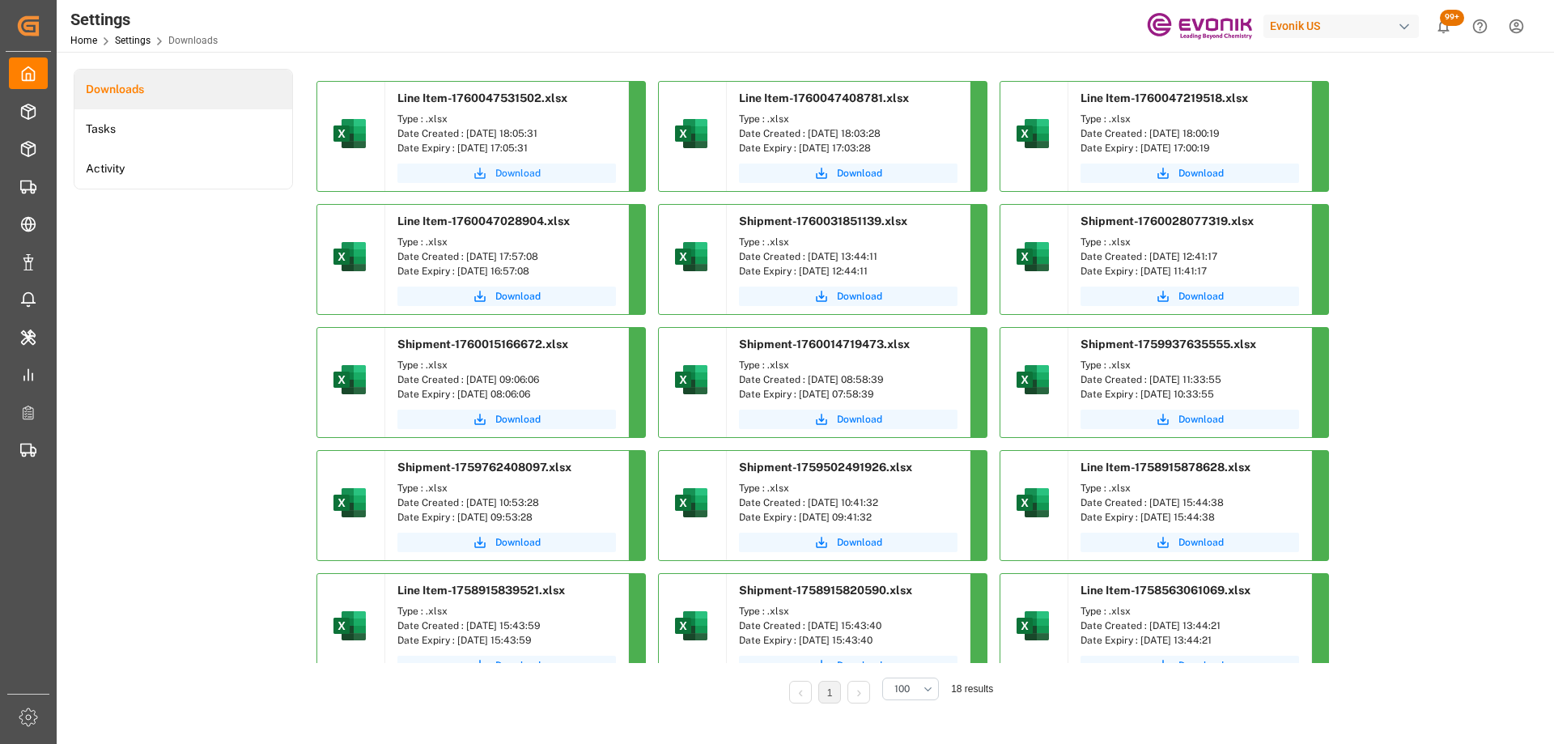
click at [540, 168] on span "Download" at bounding box center [517, 173] width 45 height 15
click at [521, 168] on span "Download" at bounding box center [517, 173] width 45 height 15
click at [163, 367] on div "Downloads Tasks Activity" at bounding box center [183, 397] width 219 height 657
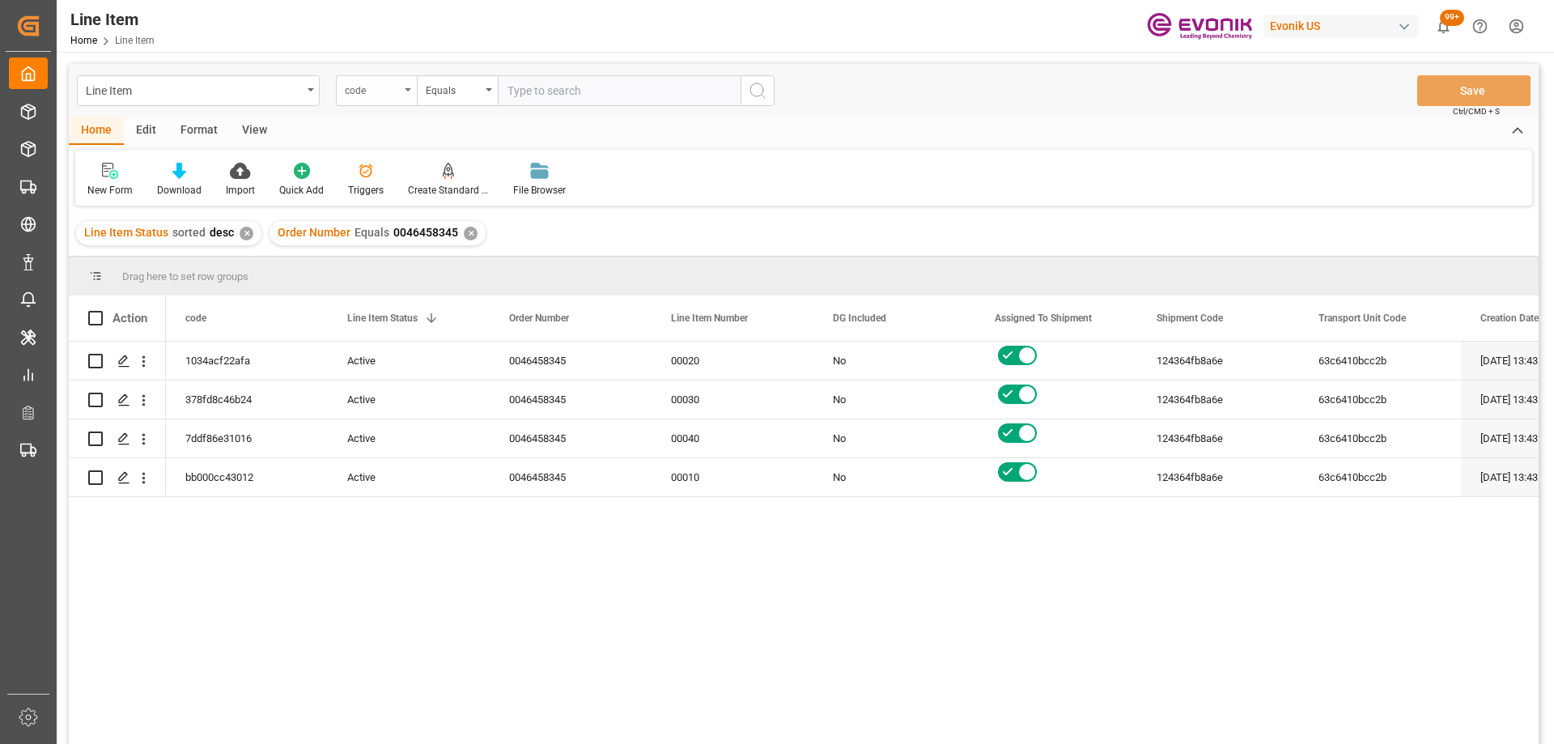
click at [376, 88] on div "code" at bounding box center [372, 88] width 55 height 19
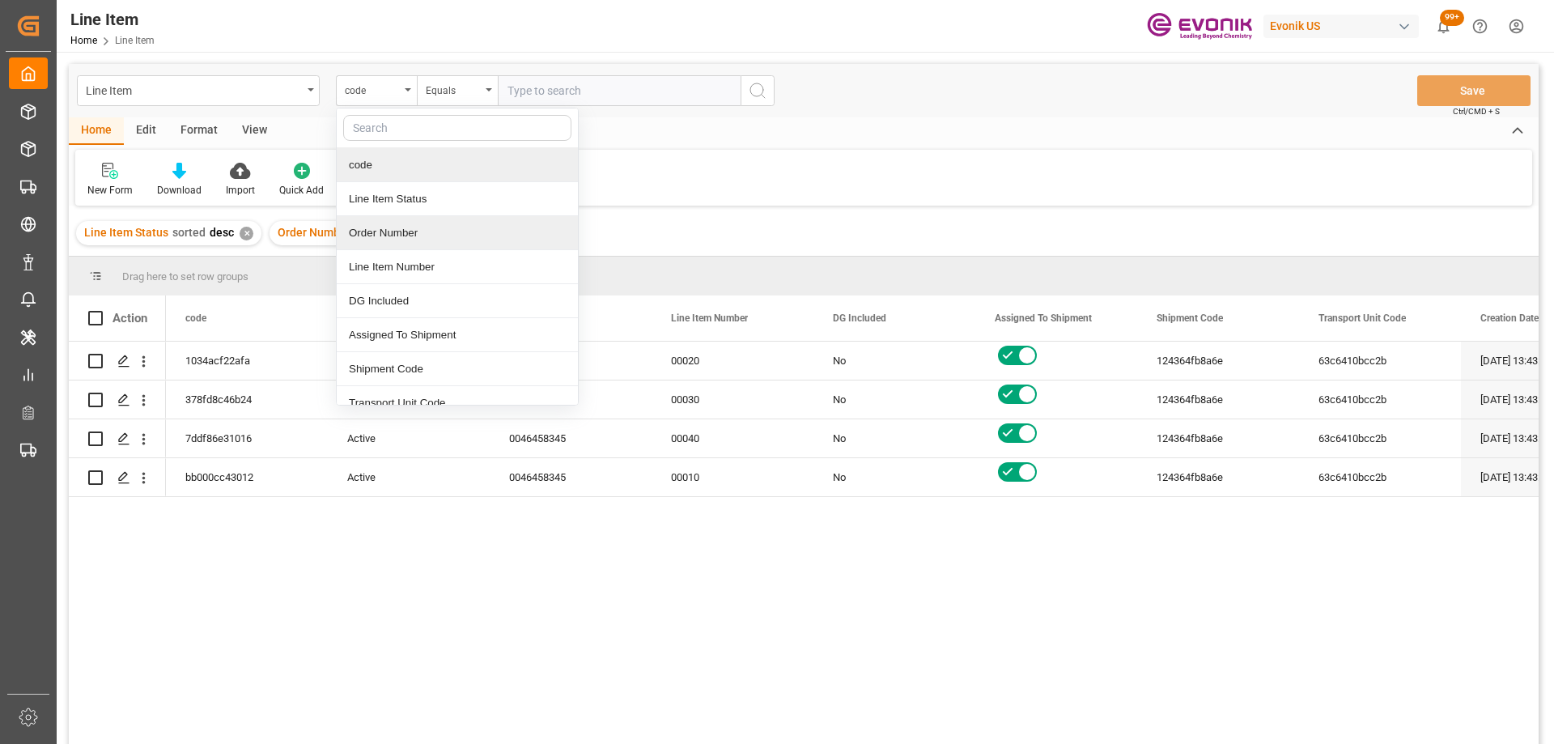
click at [403, 227] on div "Order Number" at bounding box center [457, 233] width 241 height 34
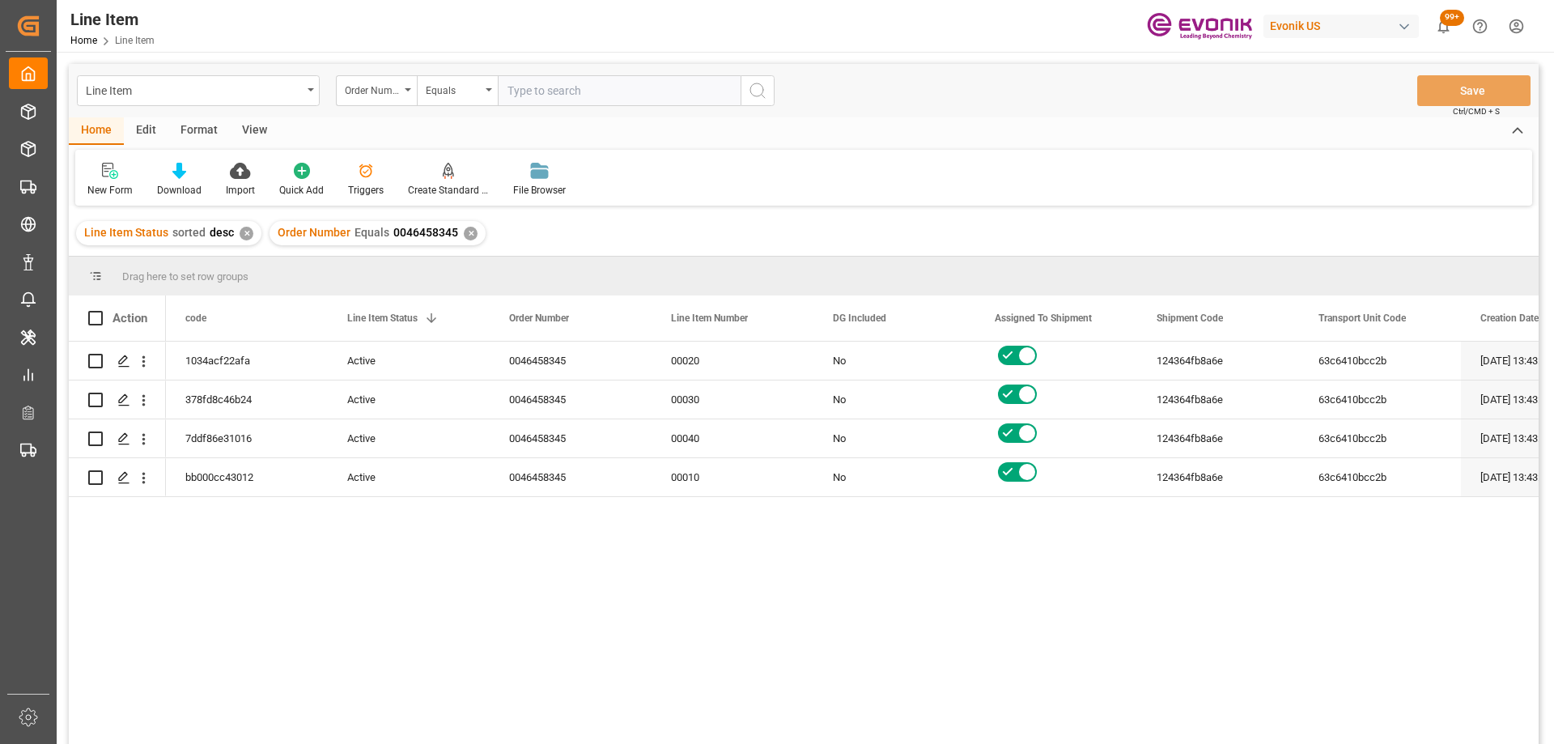
click at [542, 90] on input "text" at bounding box center [619, 90] width 243 height 31
paste input "251005000266"
drag, startPoint x: 606, startPoint y: 86, endPoint x: 385, endPoint y: 76, distance: 221.2
click at [385, 76] on div "Order Number Equals 251005000266" at bounding box center [555, 90] width 439 height 31
paste input "0046474416"
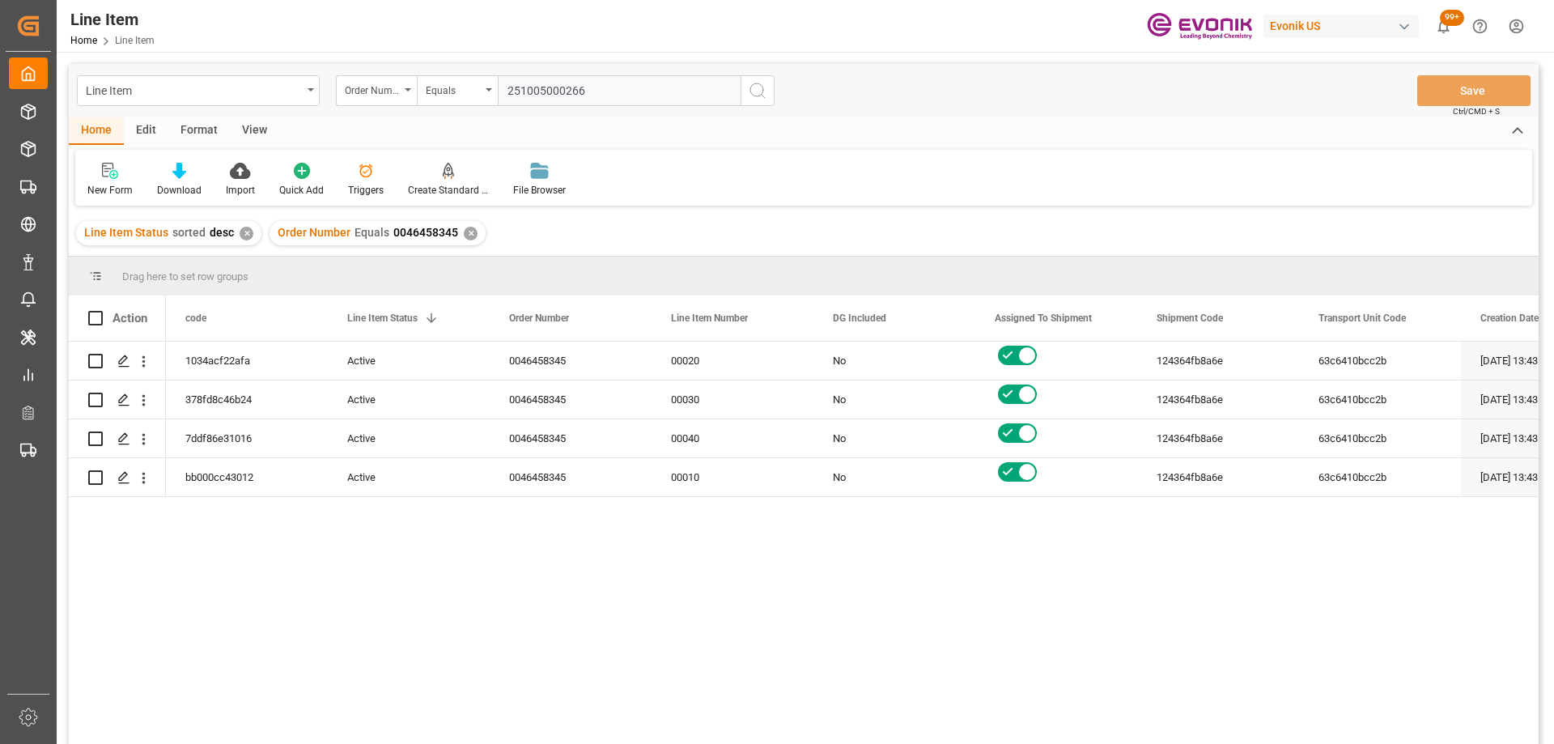
type input "0046474416"
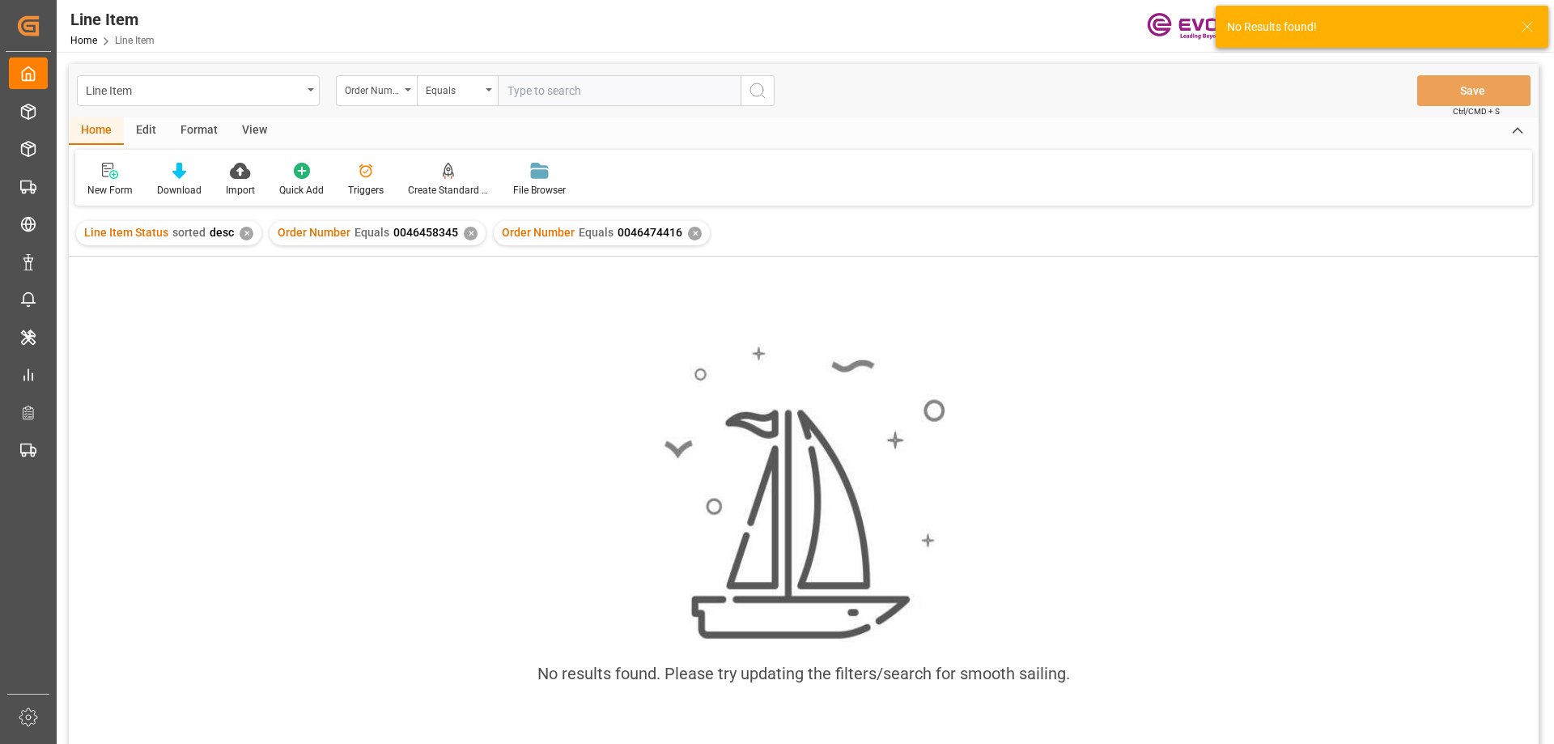
click at [470, 236] on div "✕" at bounding box center [471, 234] width 14 height 14
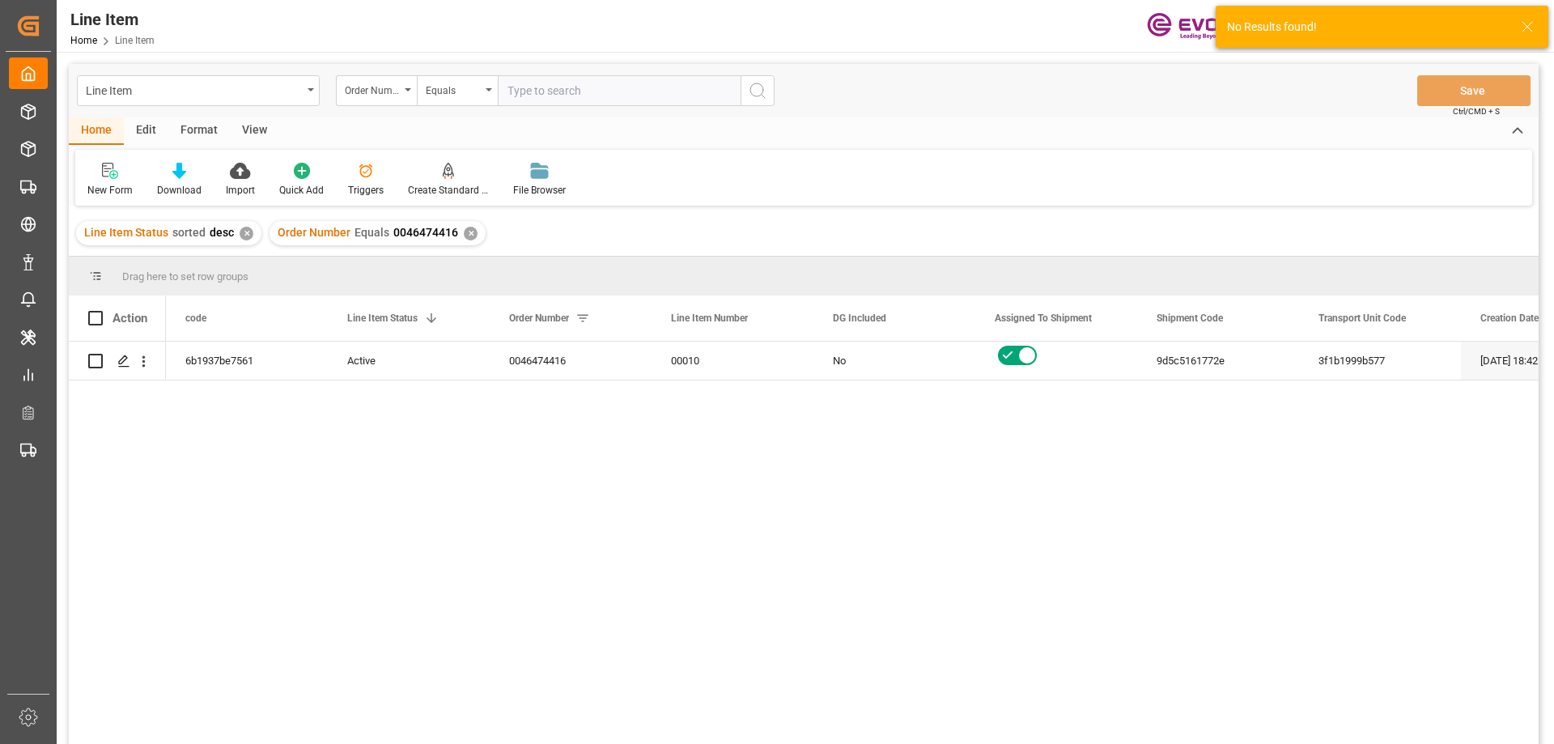
click at [244, 133] on div "View" at bounding box center [254, 131] width 49 height 28
click at [176, 178] on icon at bounding box center [184, 171] width 16 height 16
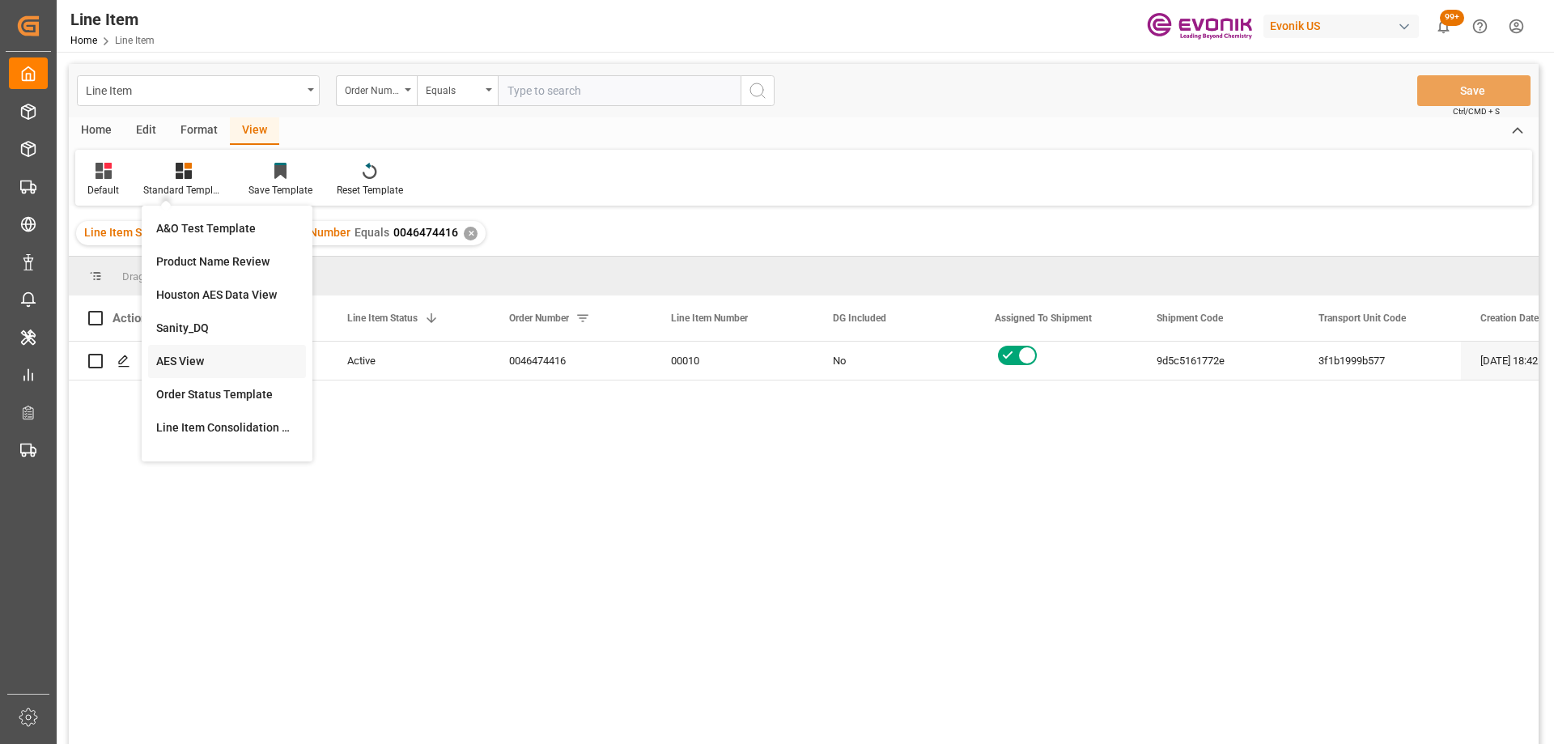
click at [191, 362] on div "AES View" at bounding box center [227, 361] width 142 height 17
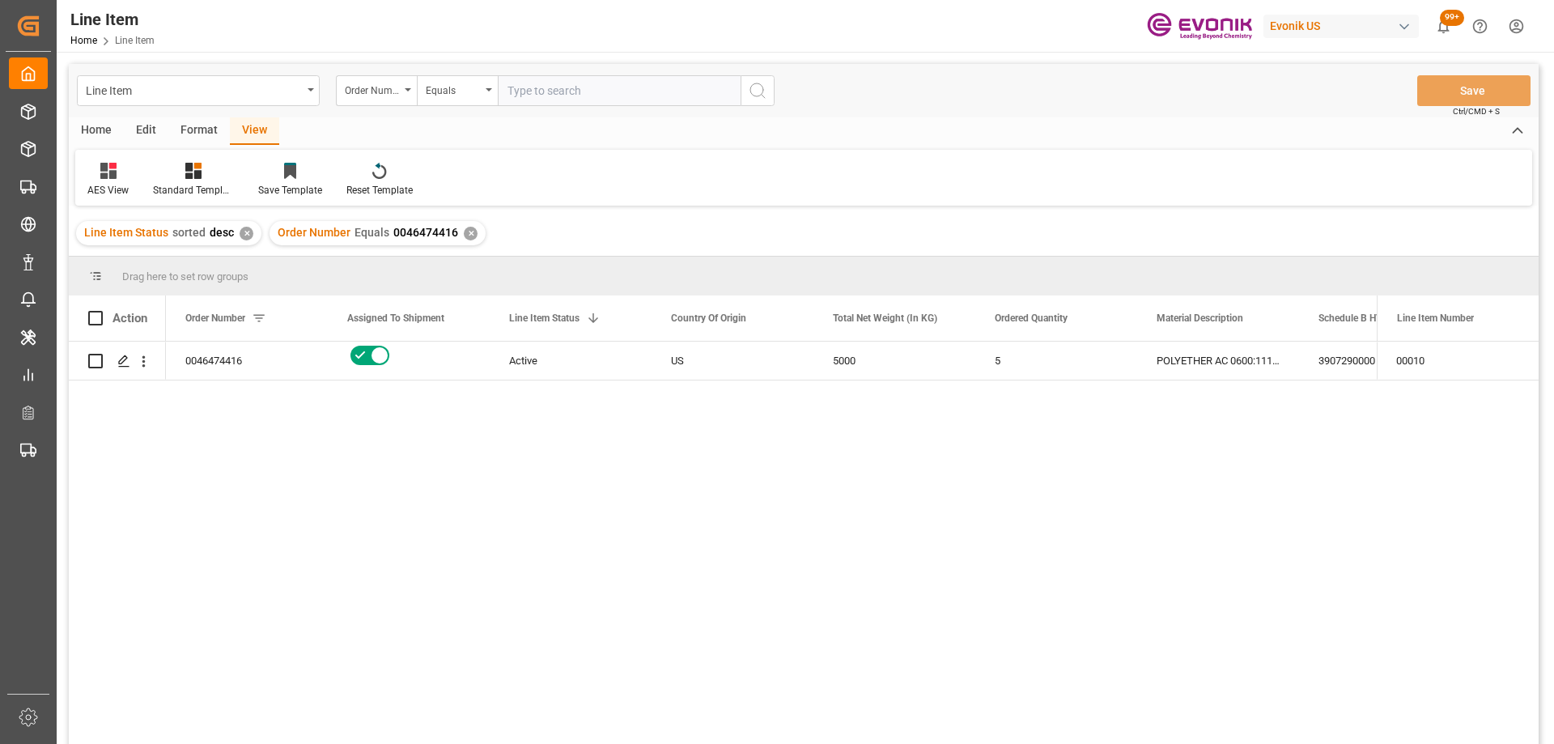
click at [192, 125] on div "Format" at bounding box center [199, 131] width 62 height 28
click at [151, 125] on div "Edit" at bounding box center [146, 131] width 45 height 28
click at [92, 136] on div "Home" at bounding box center [96, 131] width 55 height 28
click at [167, 189] on div "Download" at bounding box center [179, 190] width 45 height 15
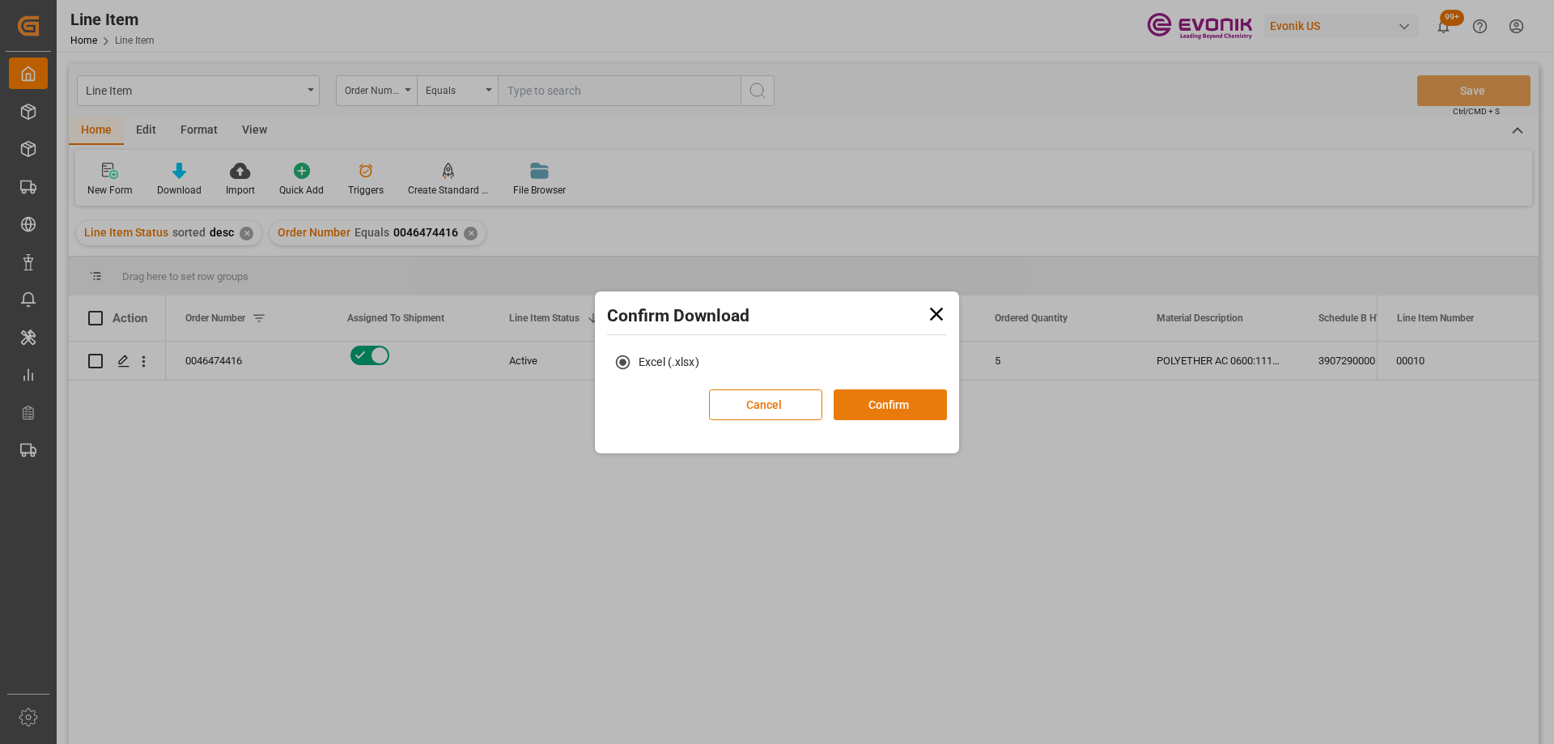
click at [872, 404] on button "Confirm" at bounding box center [890, 404] width 113 height 31
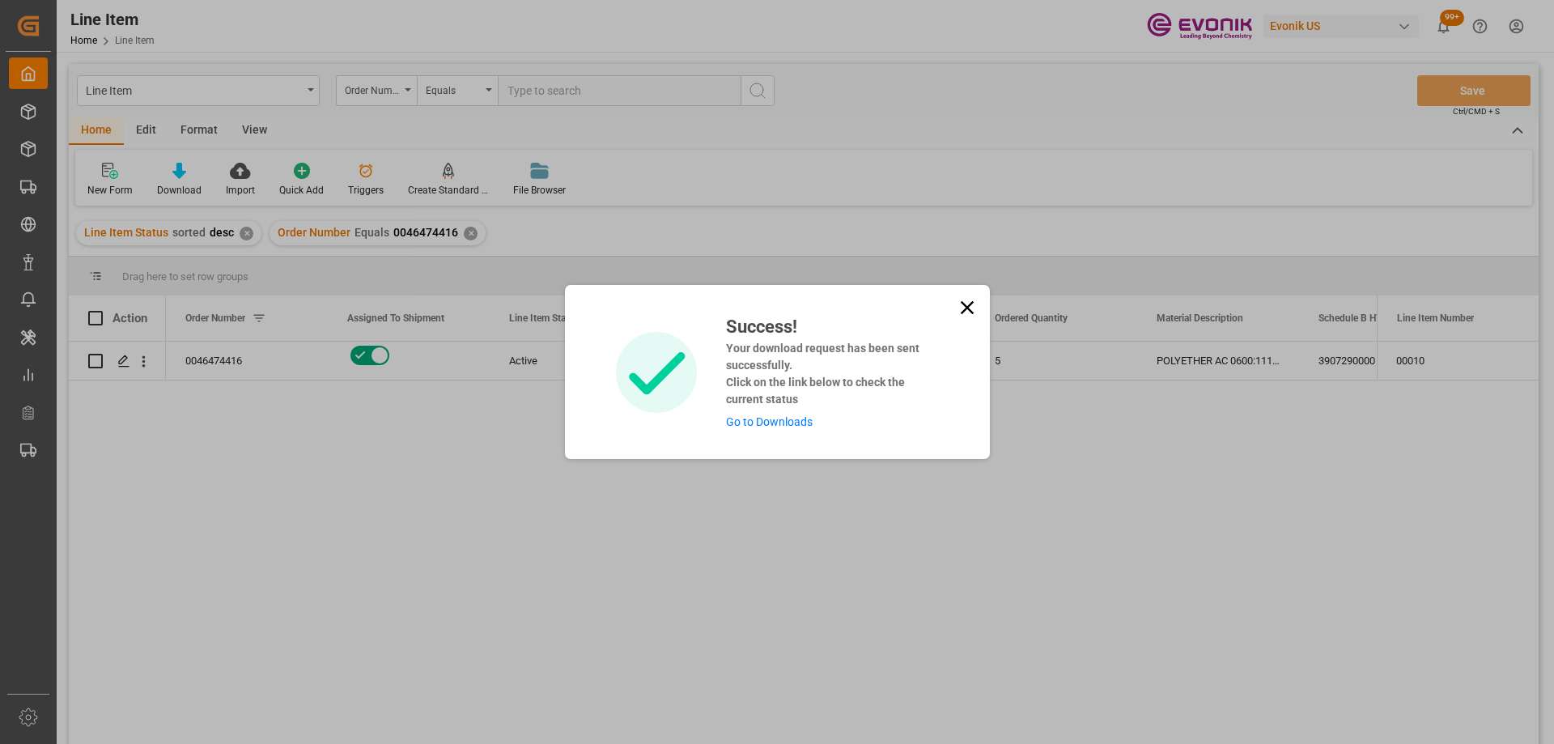
click at [779, 421] on link "Go to Downloads" at bounding box center [769, 421] width 87 height 13
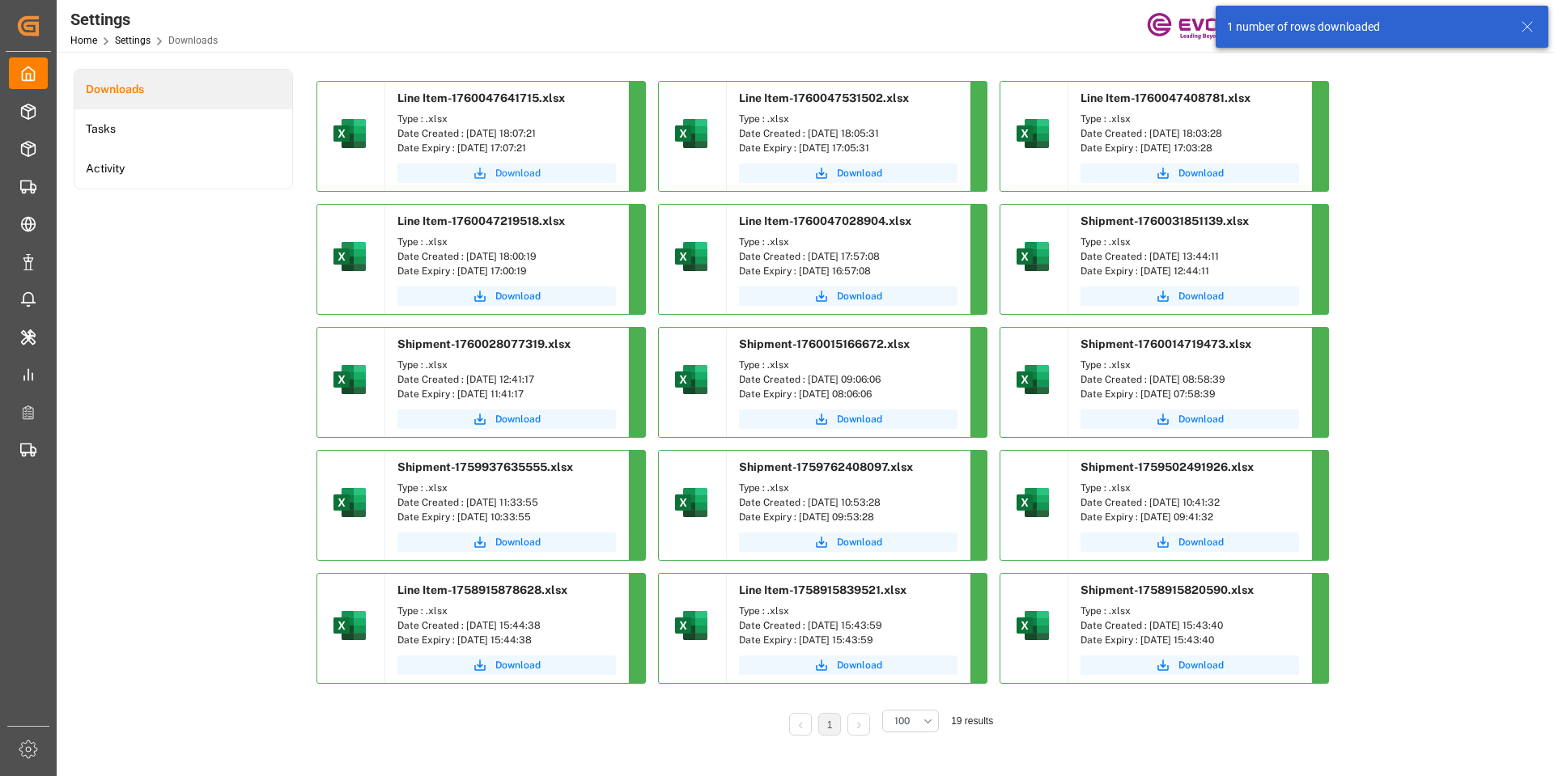
click at [511, 176] on span "Download" at bounding box center [517, 173] width 45 height 15
